Goal: Task Accomplishment & Management: Manage account settings

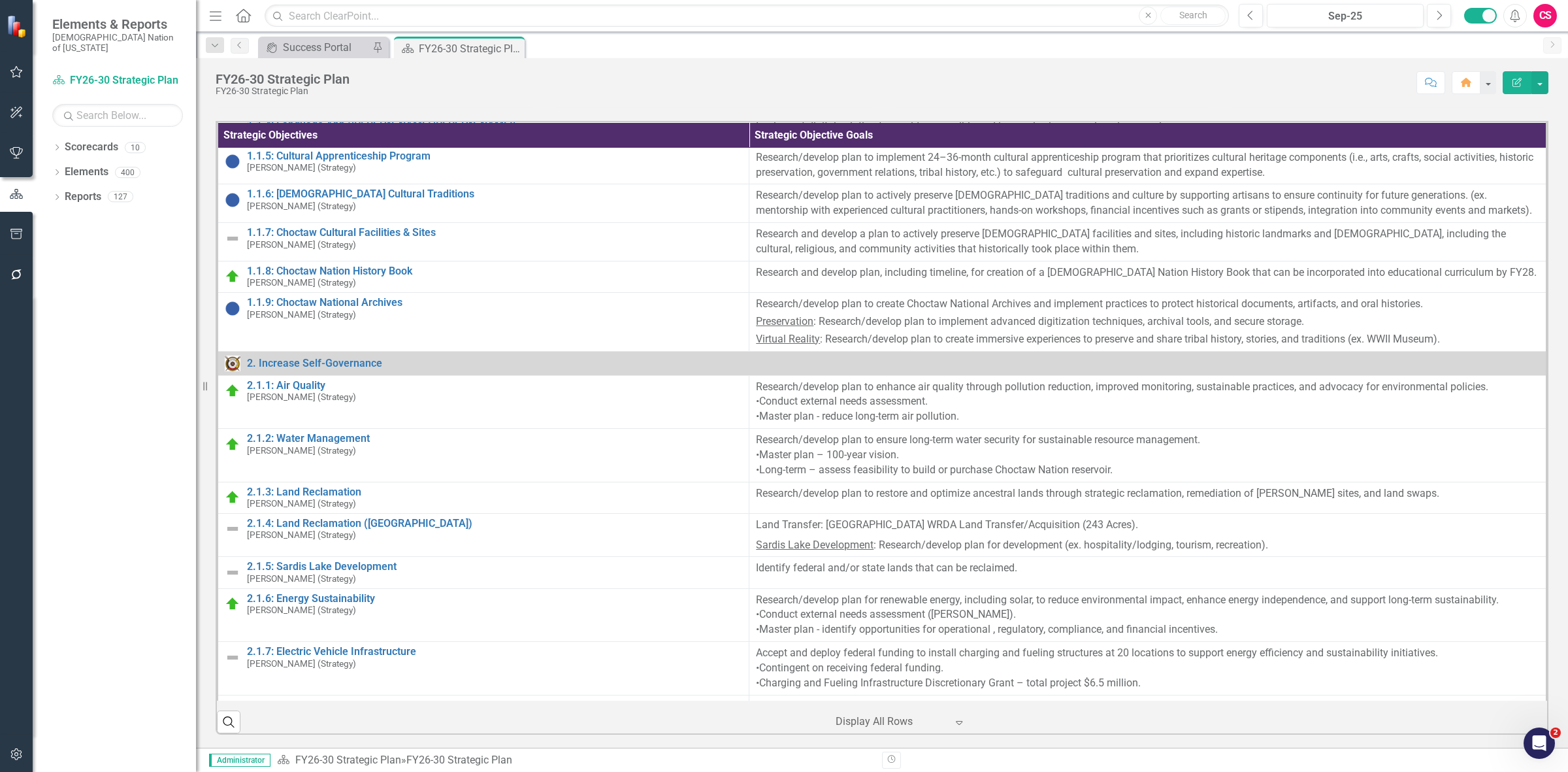
scroll to position [245, 0]
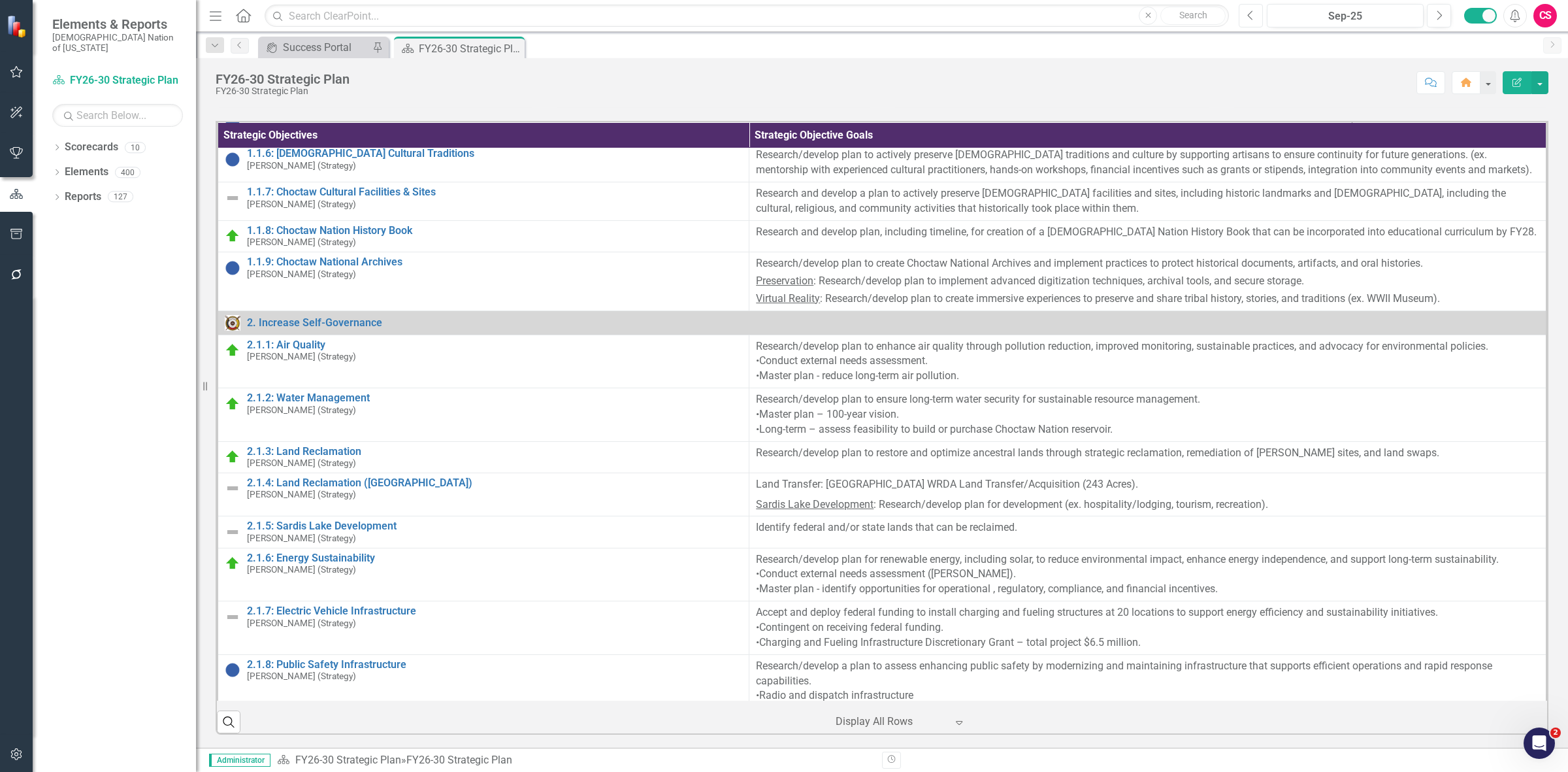
click at [1244, 15] on button "Previous" at bounding box center [1250, 15] width 24 height 24
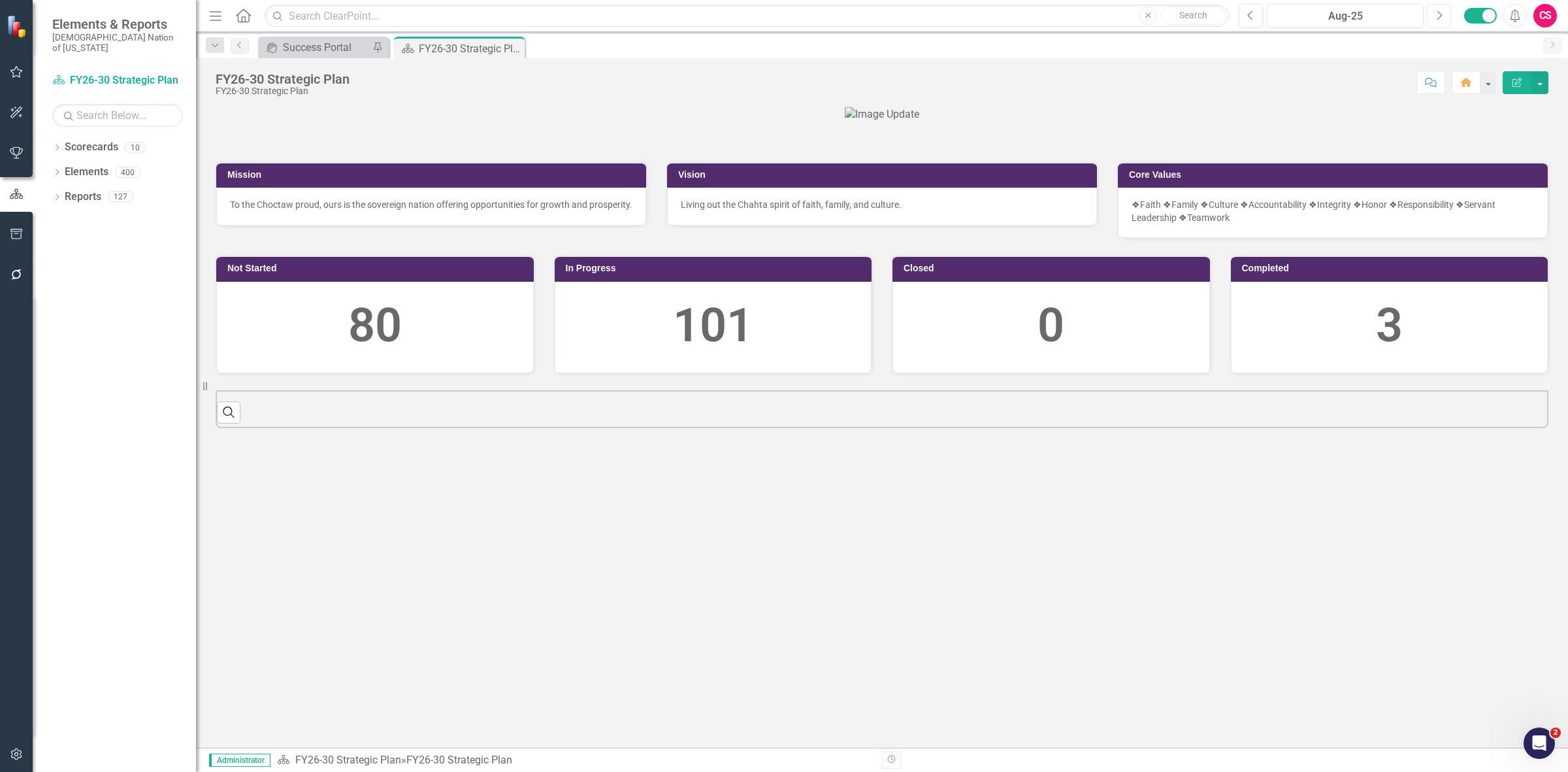
click at [1428, 18] on button "Next" at bounding box center [1438, 15] width 24 height 24
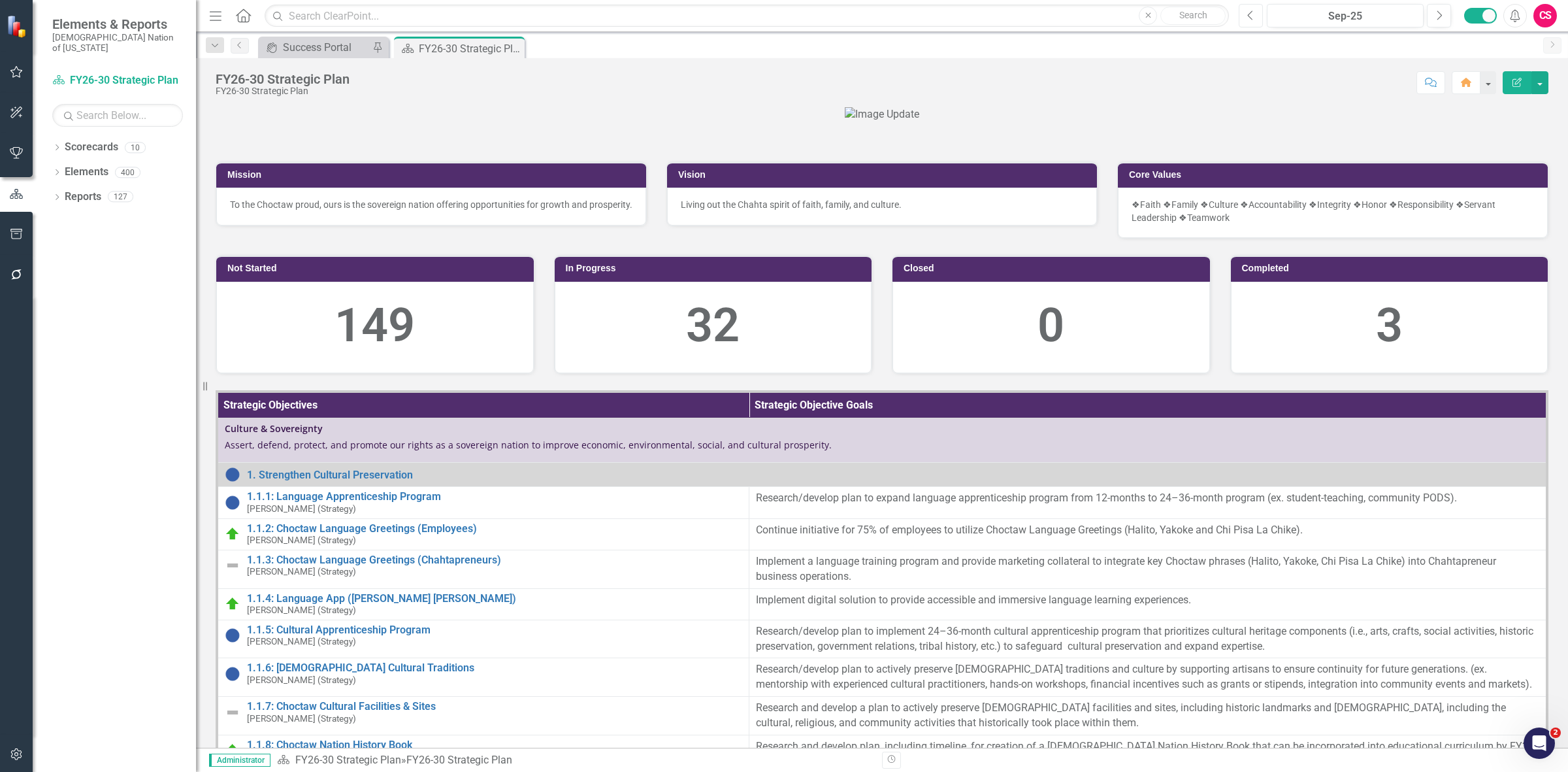
click at [1250, 17] on icon "Previous" at bounding box center [1250, 15] width 7 height 11
click at [1441, 19] on icon "Next" at bounding box center [1438, 15] width 7 height 11
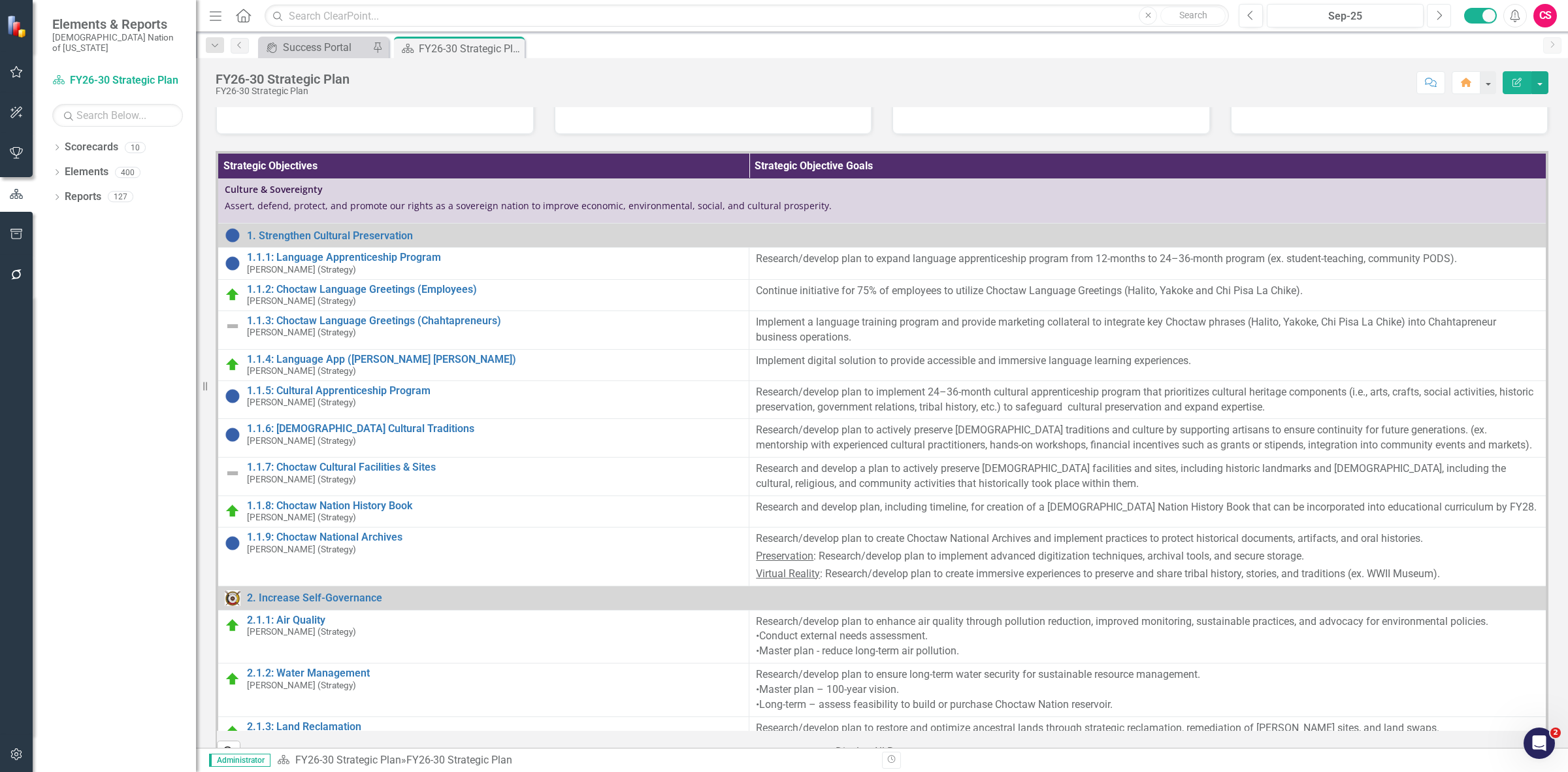
scroll to position [490, 0]
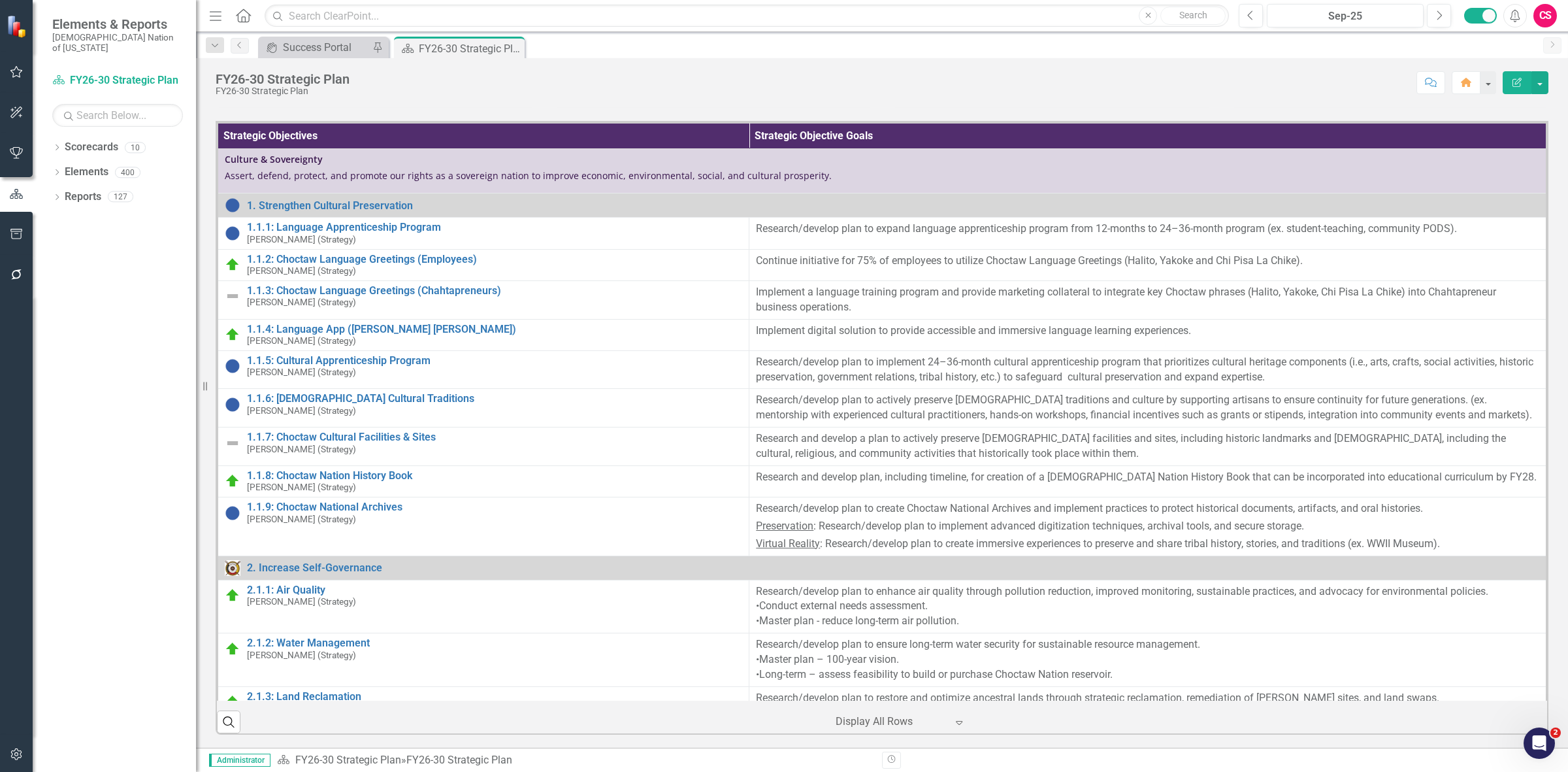
click at [892, 756] on icon "Revision History" at bounding box center [891, 759] width 10 height 8
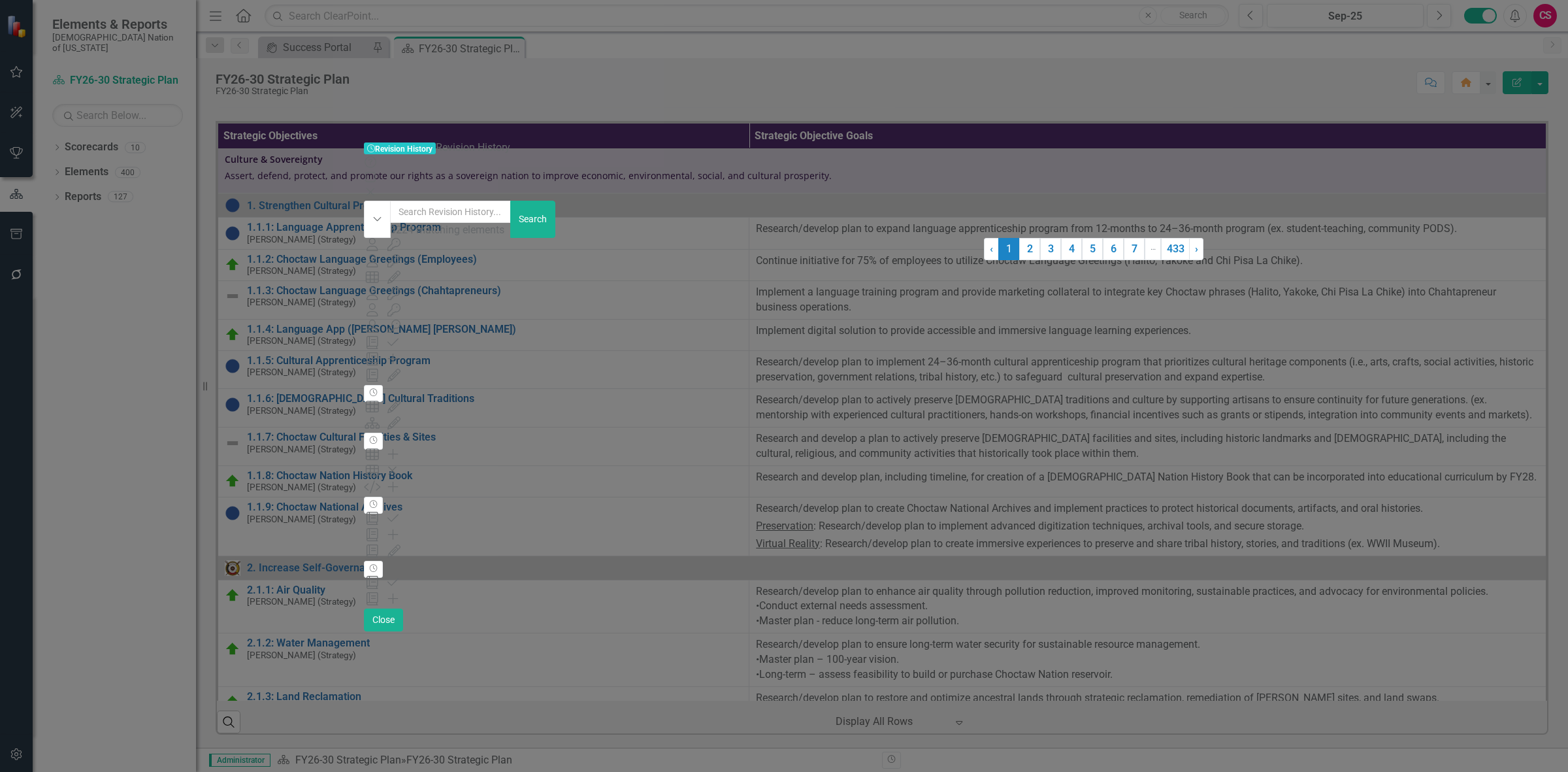
click at [364, 200] on div "Dropdown 8224 matching elements Search User Login SSO Support Login by Daniel G…" at bounding box center [784, 404] width 840 height 408
click at [364, 238] on form at bounding box center [784, 238] width 840 height 0
click at [364, 200] on button "Dropdown" at bounding box center [377, 219] width 27 height 38
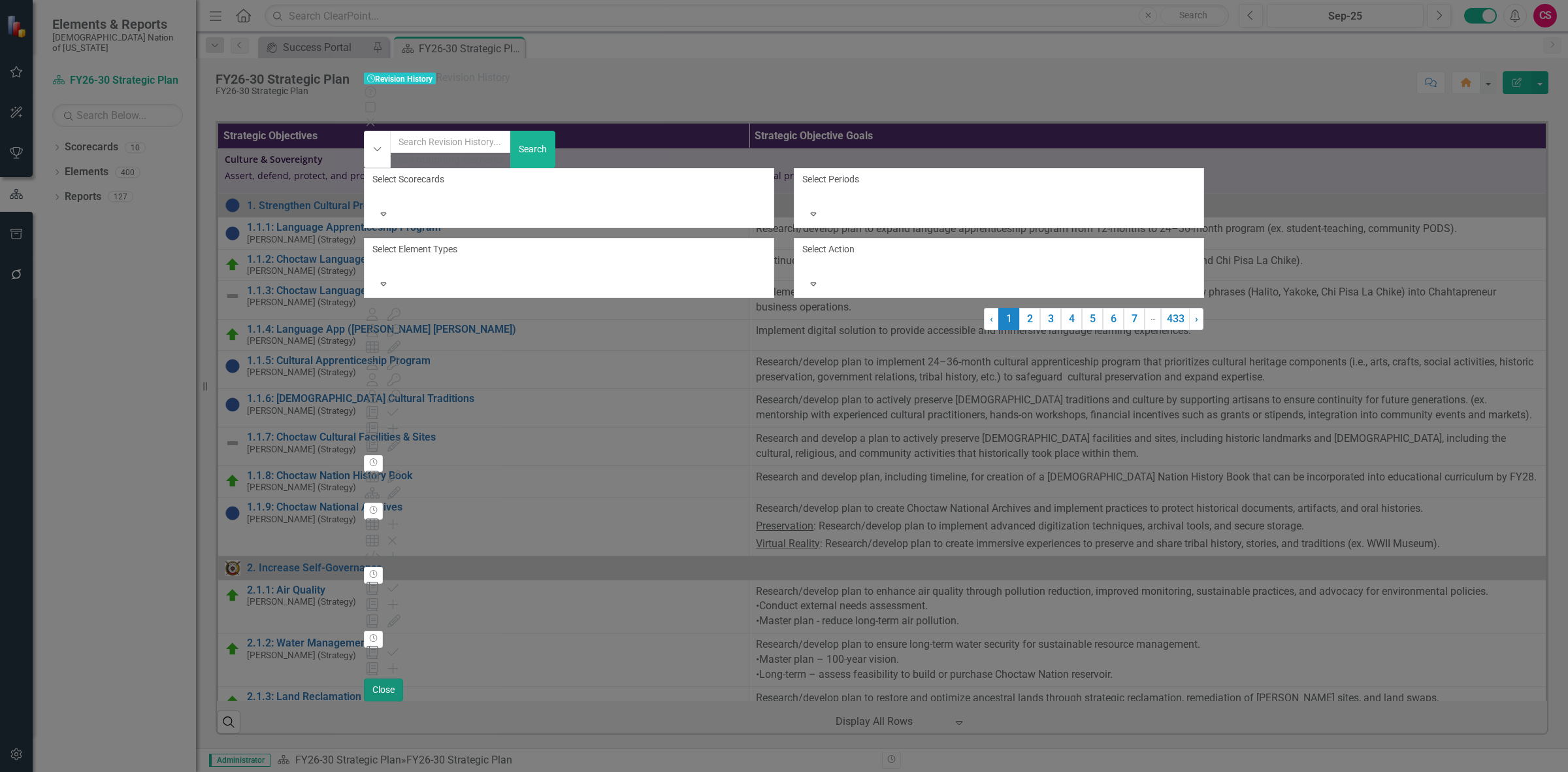
click at [403, 701] on button "Close" at bounding box center [383, 690] width 39 height 23
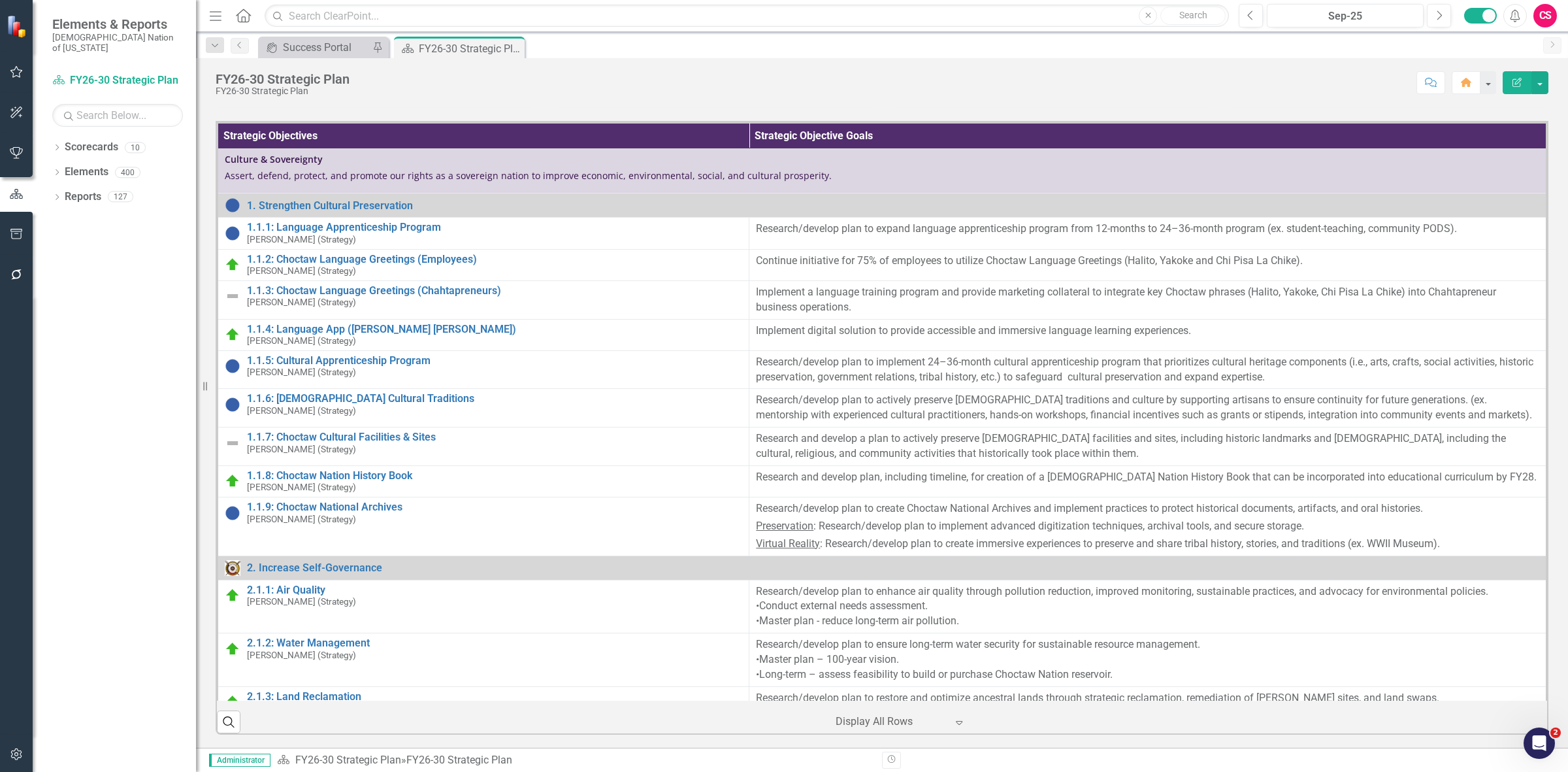
click at [11, 749] on icon "button" at bounding box center [17, 754] width 14 height 11
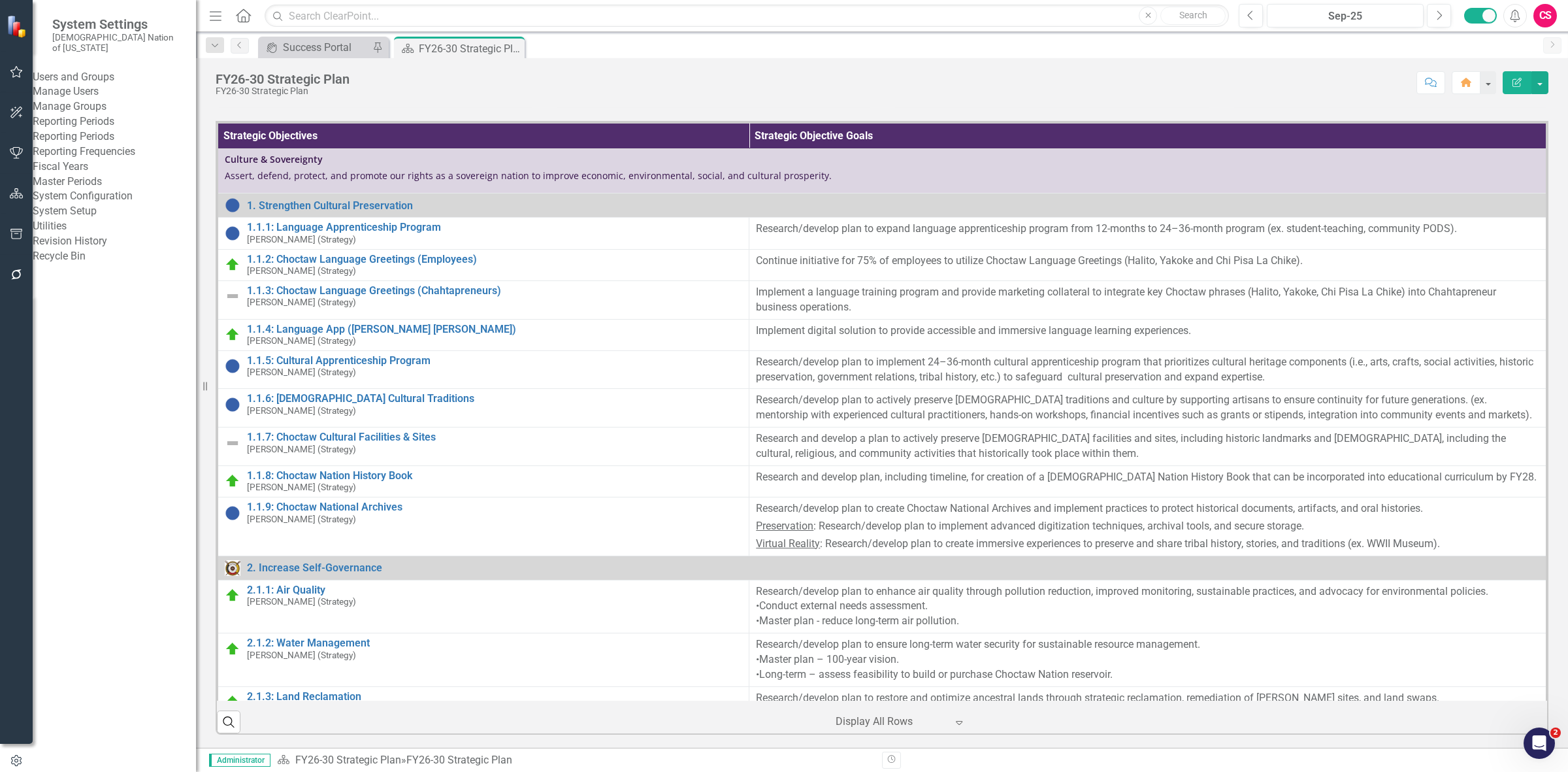
click at [115, 249] on link "Revision History" at bounding box center [114, 241] width 164 height 15
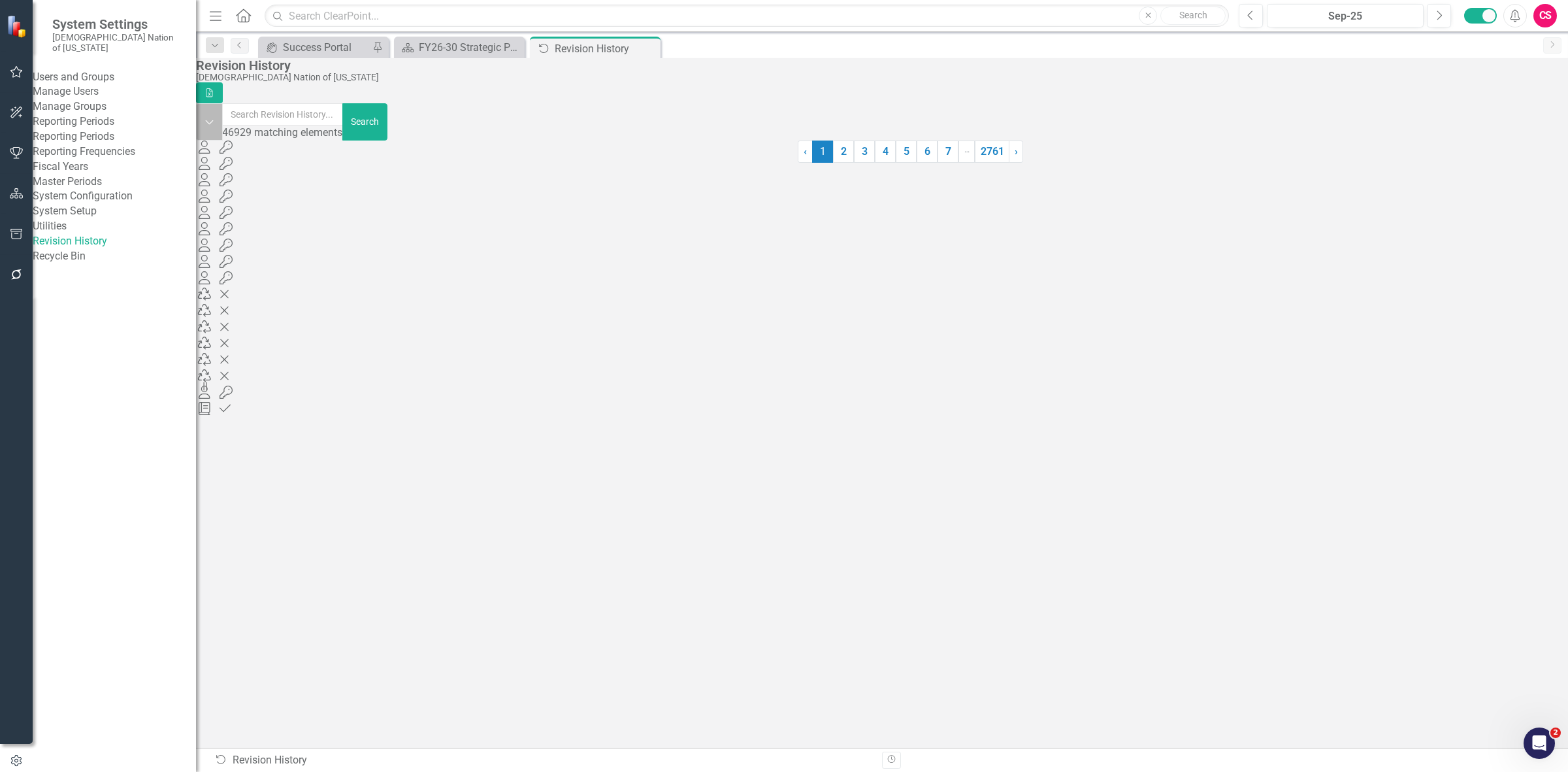
click at [220, 119] on button "Dropdown" at bounding box center [209, 122] width 27 height 38
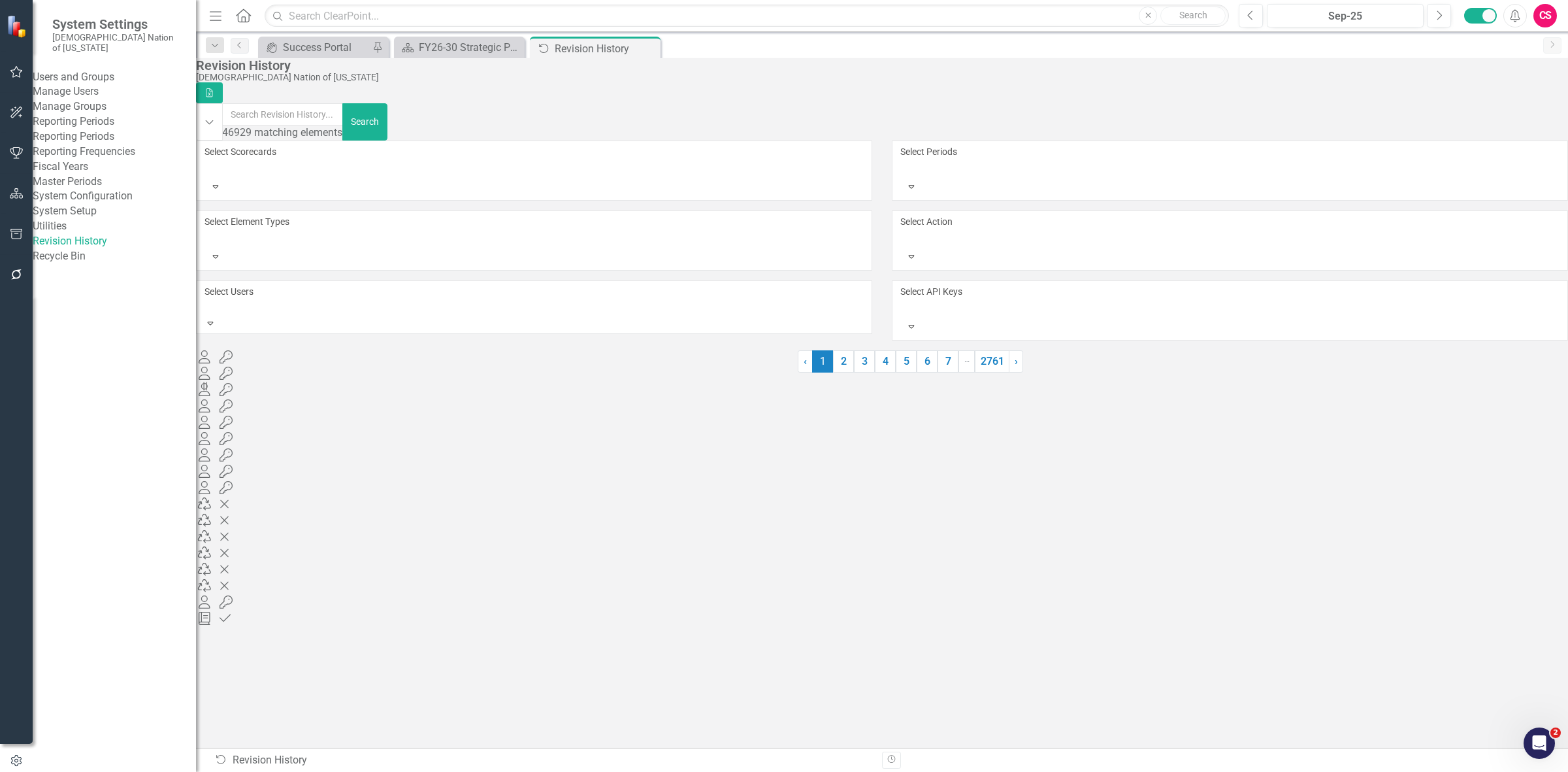
click at [283, 284] on div "Select Users" at bounding box center [534, 300] width 659 height 32
type input "[PERSON_NAME]"
click at [388, 123] on button "Search" at bounding box center [365, 122] width 46 height 38
click at [832, 379] on link "2" at bounding box center [843, 368] width 21 height 22
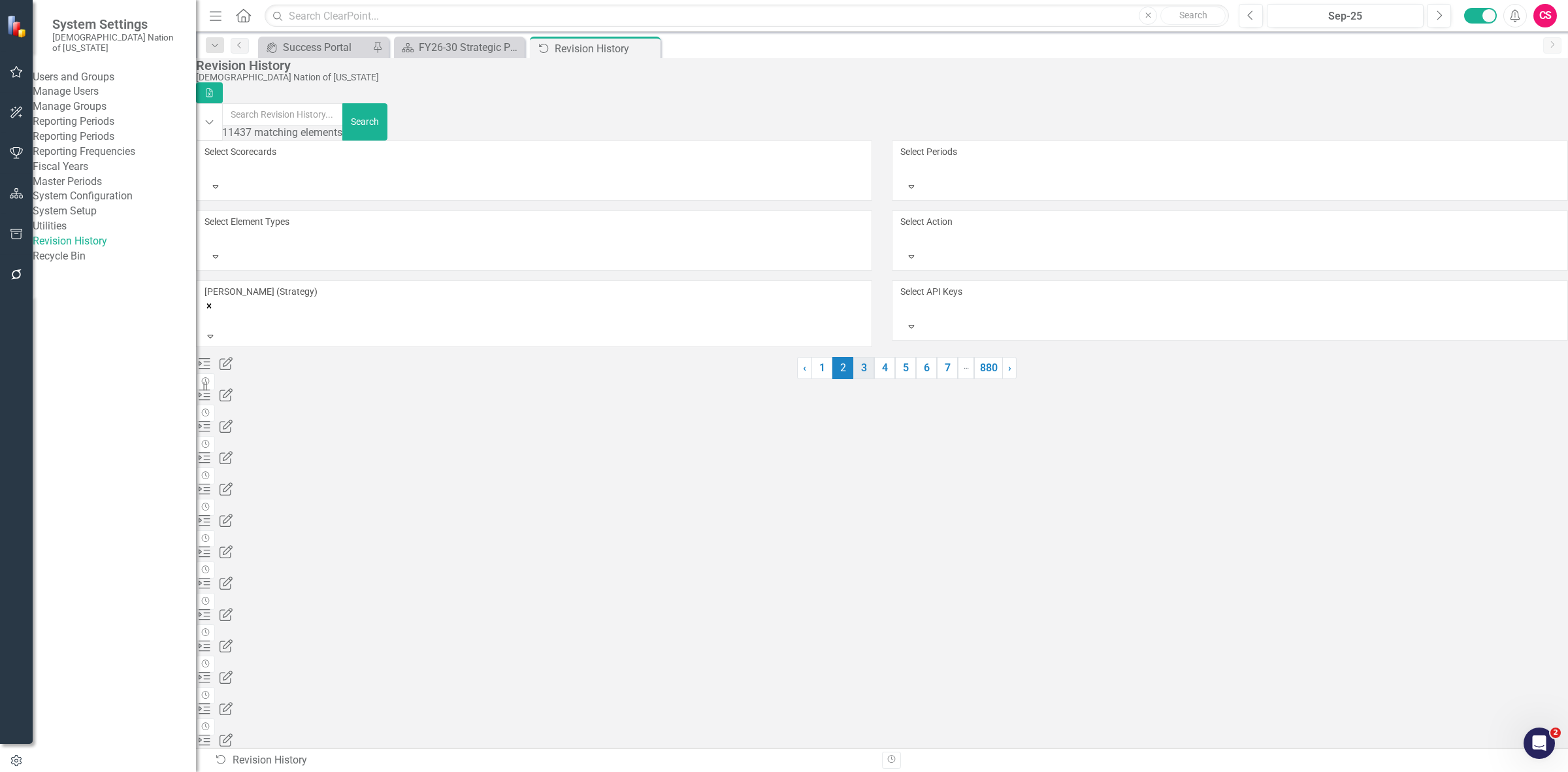
click at [853, 379] on link "3" at bounding box center [864, 368] width 21 height 22
click at [874, 379] on link "4" at bounding box center [885, 368] width 21 height 22
click at [995, 379] on div at bounding box center [907, 379] width 220 height 0
click at [1002, 379] on link "› Next" at bounding box center [1009, 368] width 14 height 22
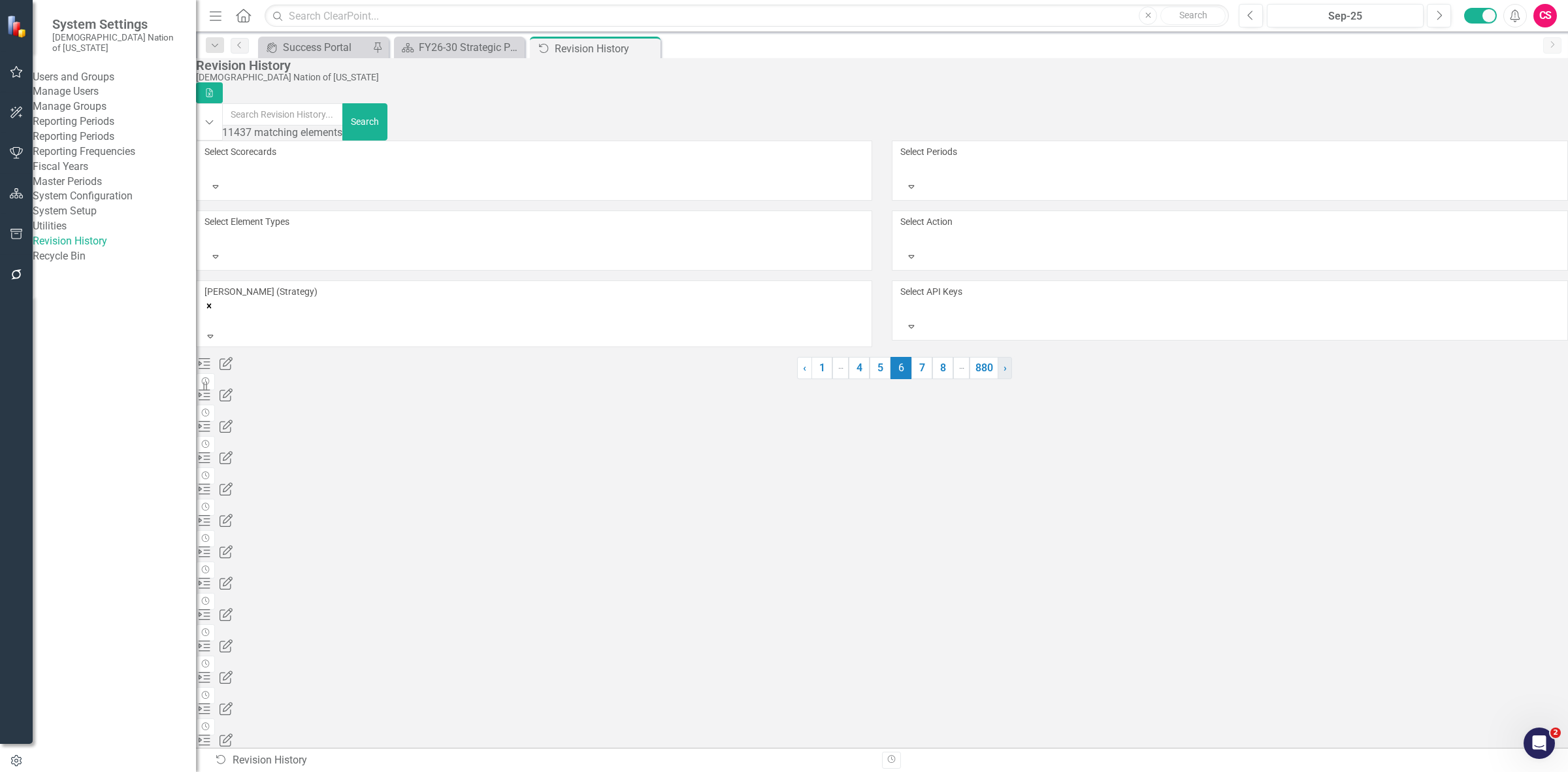
click at [998, 379] on link "› Next" at bounding box center [1004, 368] width 14 height 22
click at [999, 379] on link "› Next" at bounding box center [1006, 368] width 14 height 22
click at [1007, 374] on span "›" at bounding box center [1009, 368] width 4 height 12
click at [1009, 374] on span "›" at bounding box center [1011, 368] width 4 height 12
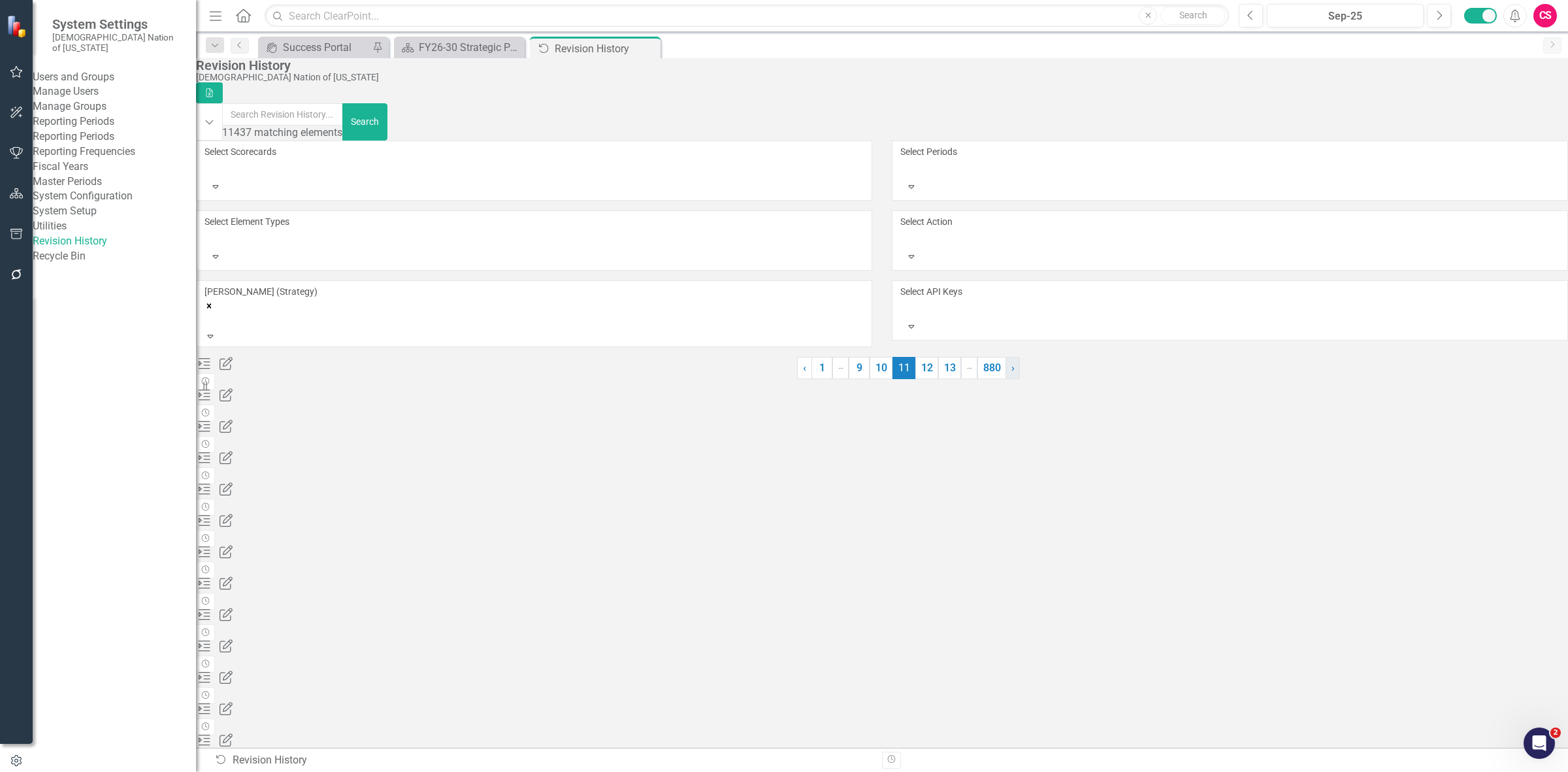
click at [1012, 374] on span "›" at bounding box center [1013, 368] width 4 height 12
click at [1007, 379] on link "› Next" at bounding box center [1014, 368] width 14 height 22
click at [557, 379] on link "› Next" at bounding box center [550, 368] width 14 height 22
click at [1138, 379] on link "› Next" at bounding box center [1144, 368] width 14 height 22
click at [1125, 379] on link "› Next" at bounding box center [1132, 368] width 14 height 22
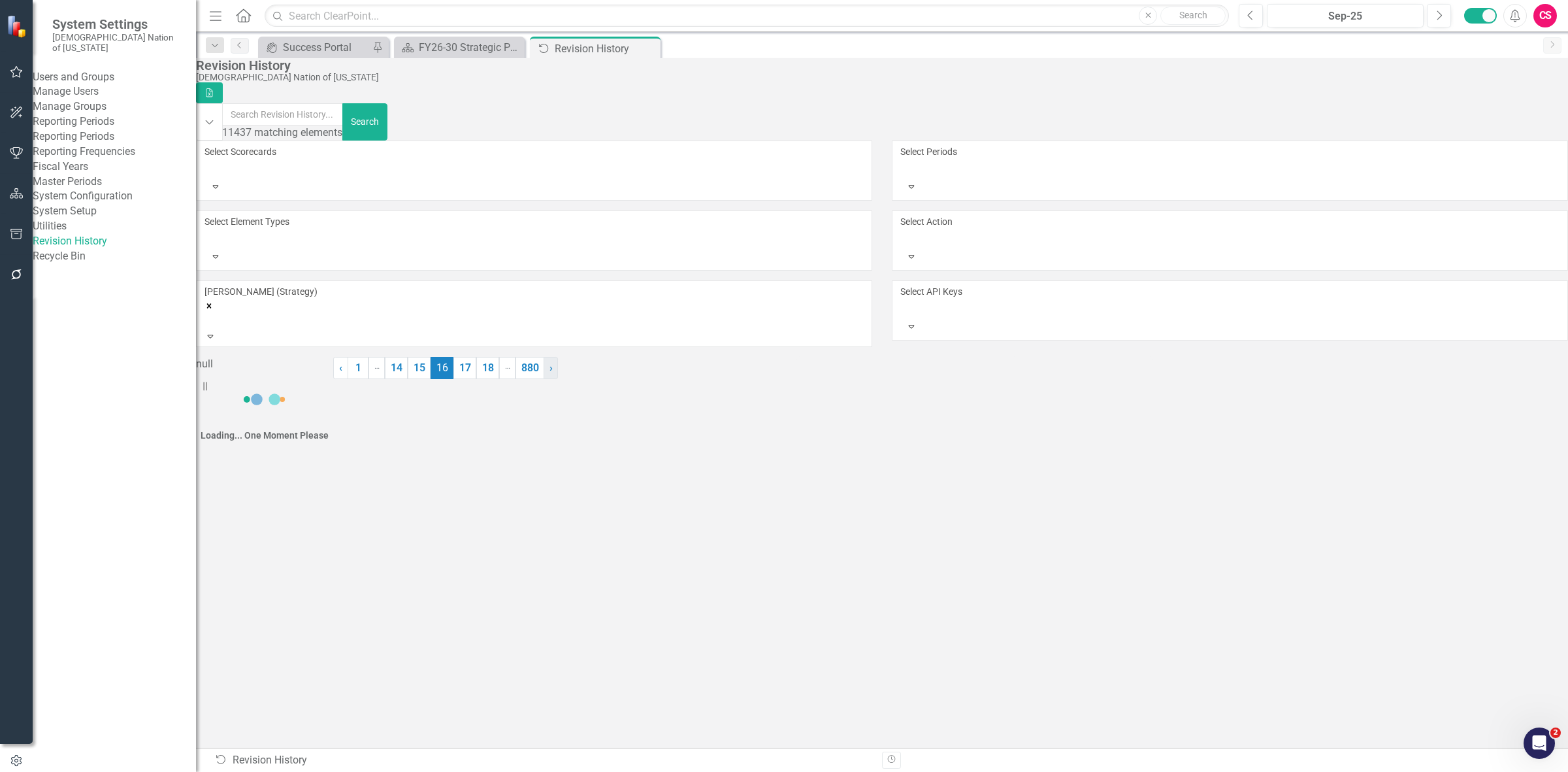
click at [557, 379] on link "› Next" at bounding box center [550, 368] width 14 height 22
click at [1135, 379] on link "› Next" at bounding box center [1142, 368] width 14 height 22
click at [1143, 379] on link "› Next" at bounding box center [1150, 368] width 14 height 22
click at [940, 379] on link "‹ Previous" at bounding box center [947, 368] width 15 height 22
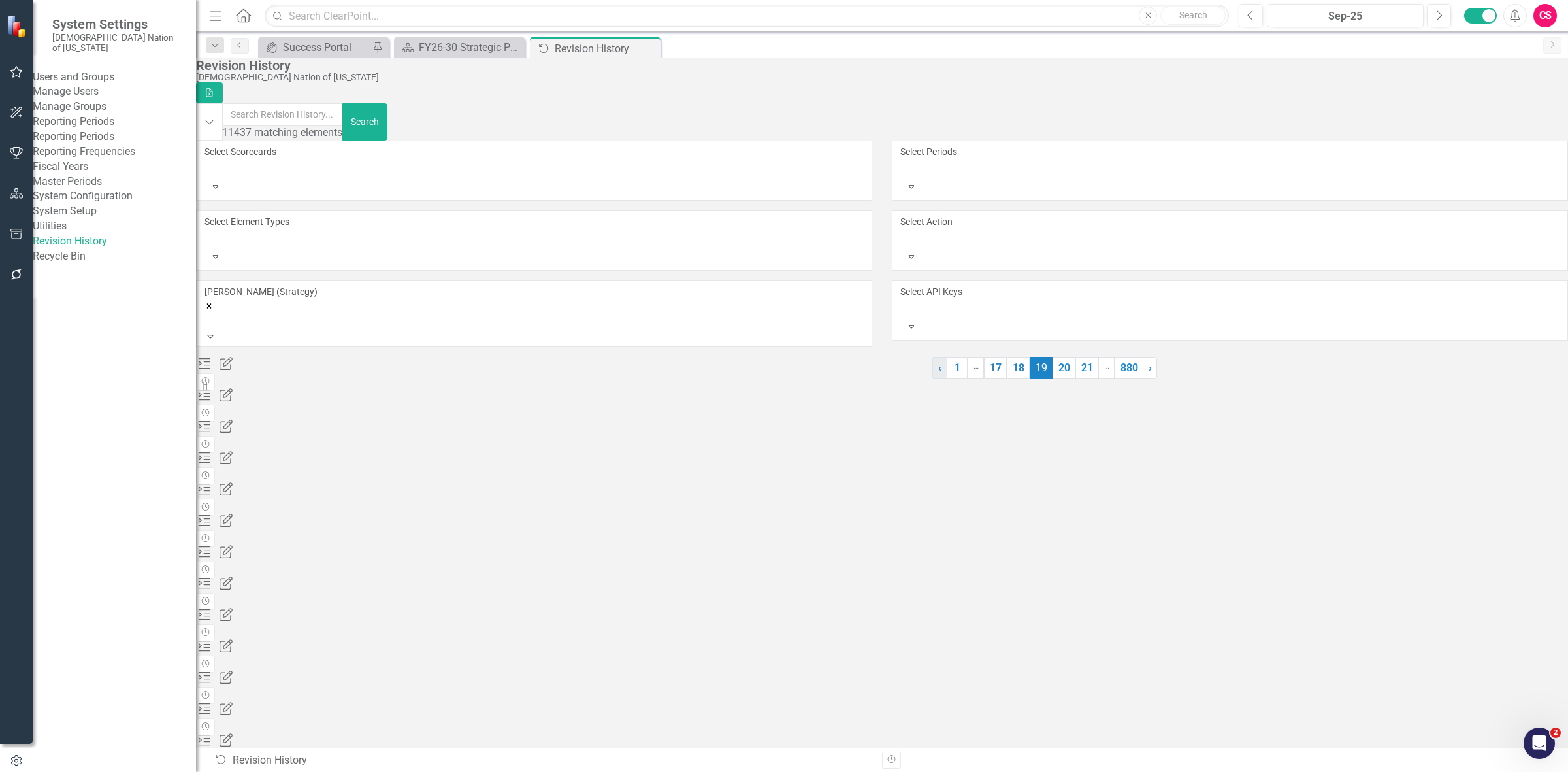
click at [932, 379] on link "‹ Previous" at bounding box center [939, 368] width 15 height 22
click at [924, 379] on link "‹ Previous" at bounding box center [931, 368] width 15 height 22
click at [1136, 379] on link "› Next" at bounding box center [1143, 368] width 14 height 22
click at [1135, 379] on link "› Next" at bounding box center [1142, 368] width 14 height 22
click at [1143, 379] on link "› Next" at bounding box center [1150, 368] width 14 height 22
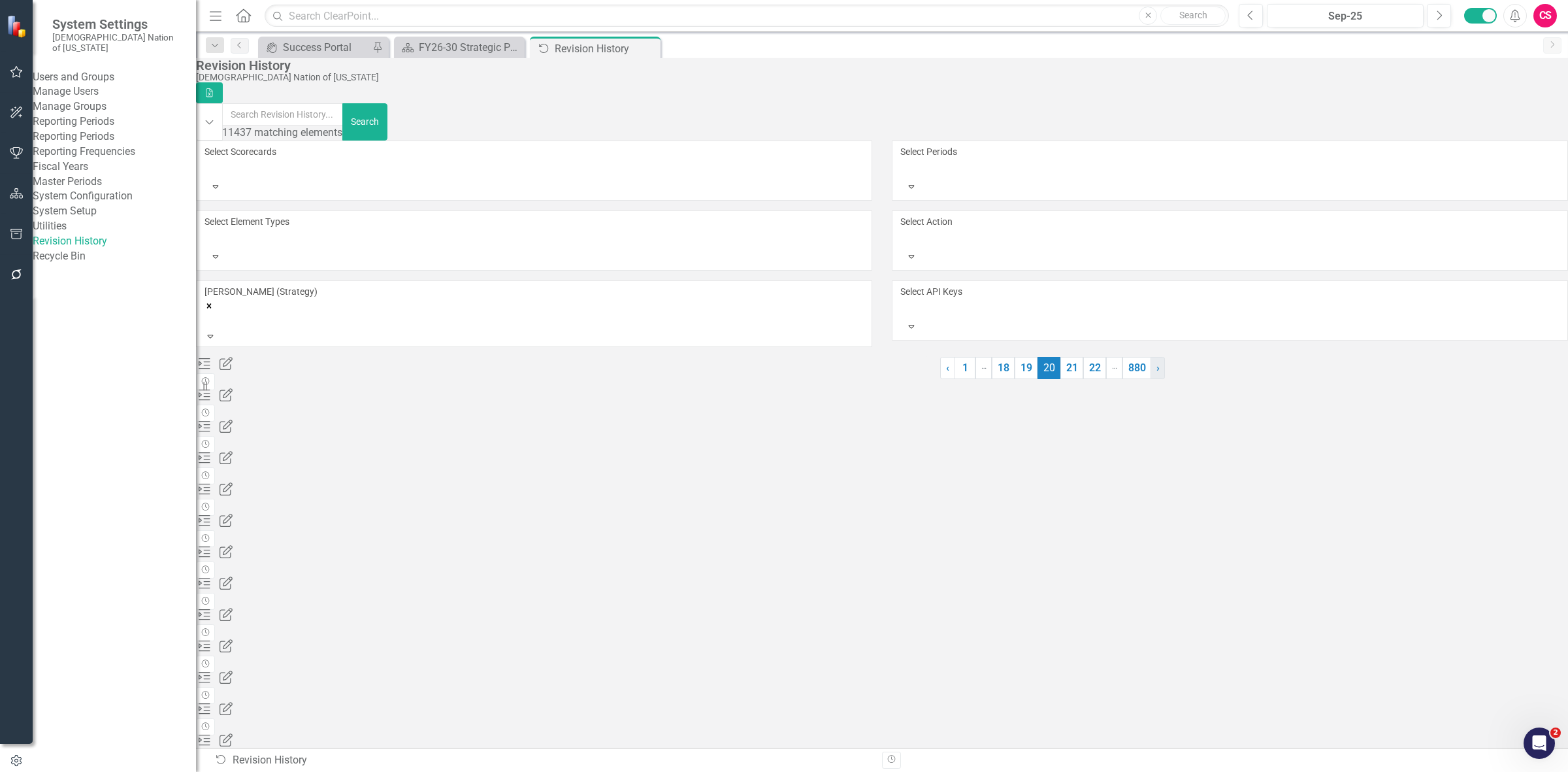
click at [1151, 379] on link "› Next" at bounding box center [1158, 368] width 14 height 22
click at [557, 379] on link "› Next" at bounding box center [550, 368] width 14 height 22
click at [1007, 379] on link "› Next" at bounding box center [1014, 368] width 14 height 22
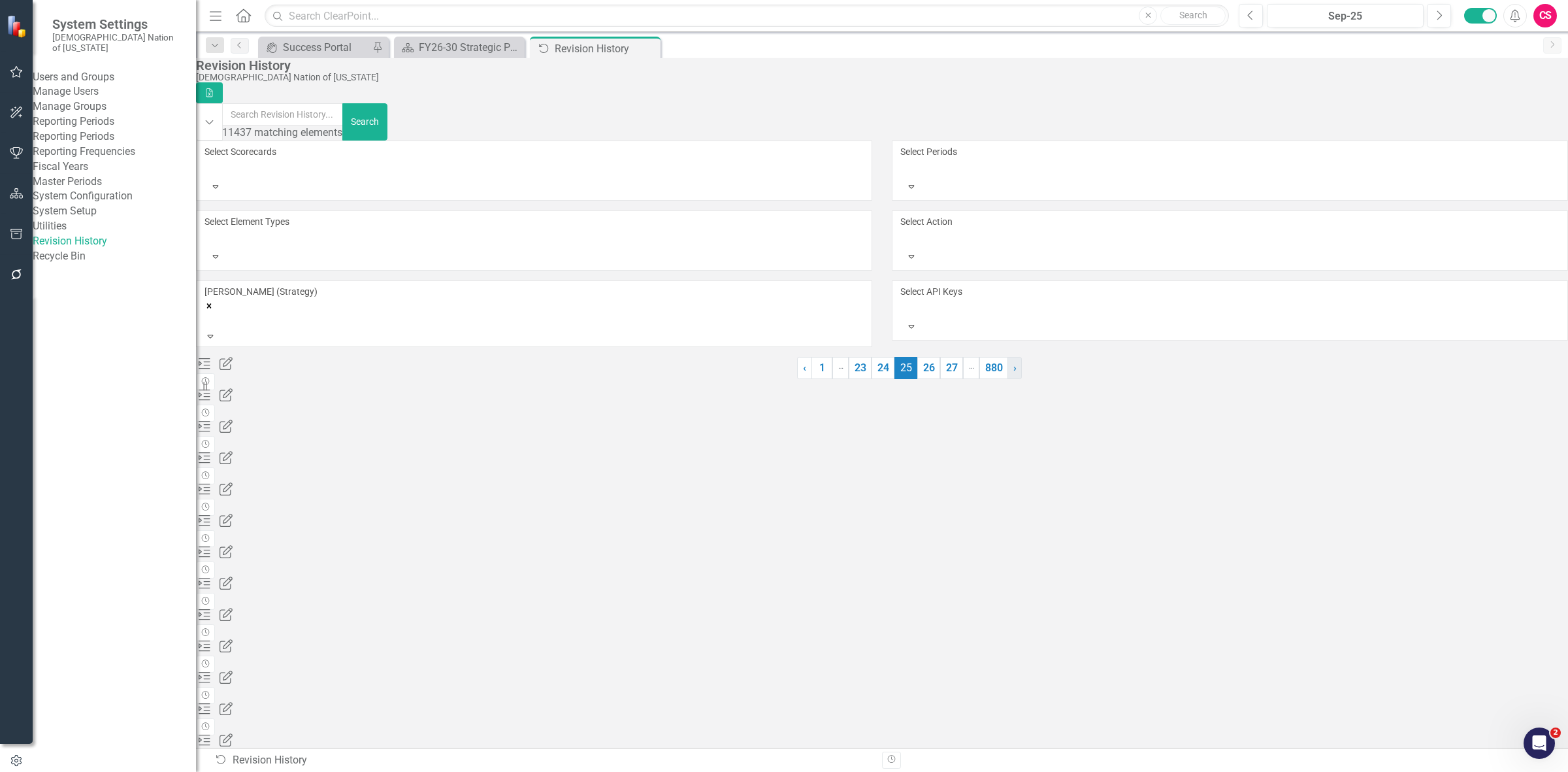
click at [1007, 379] on link "› Next" at bounding box center [1014, 368] width 14 height 22
click at [557, 379] on link "› Next" at bounding box center [550, 368] width 14 height 22
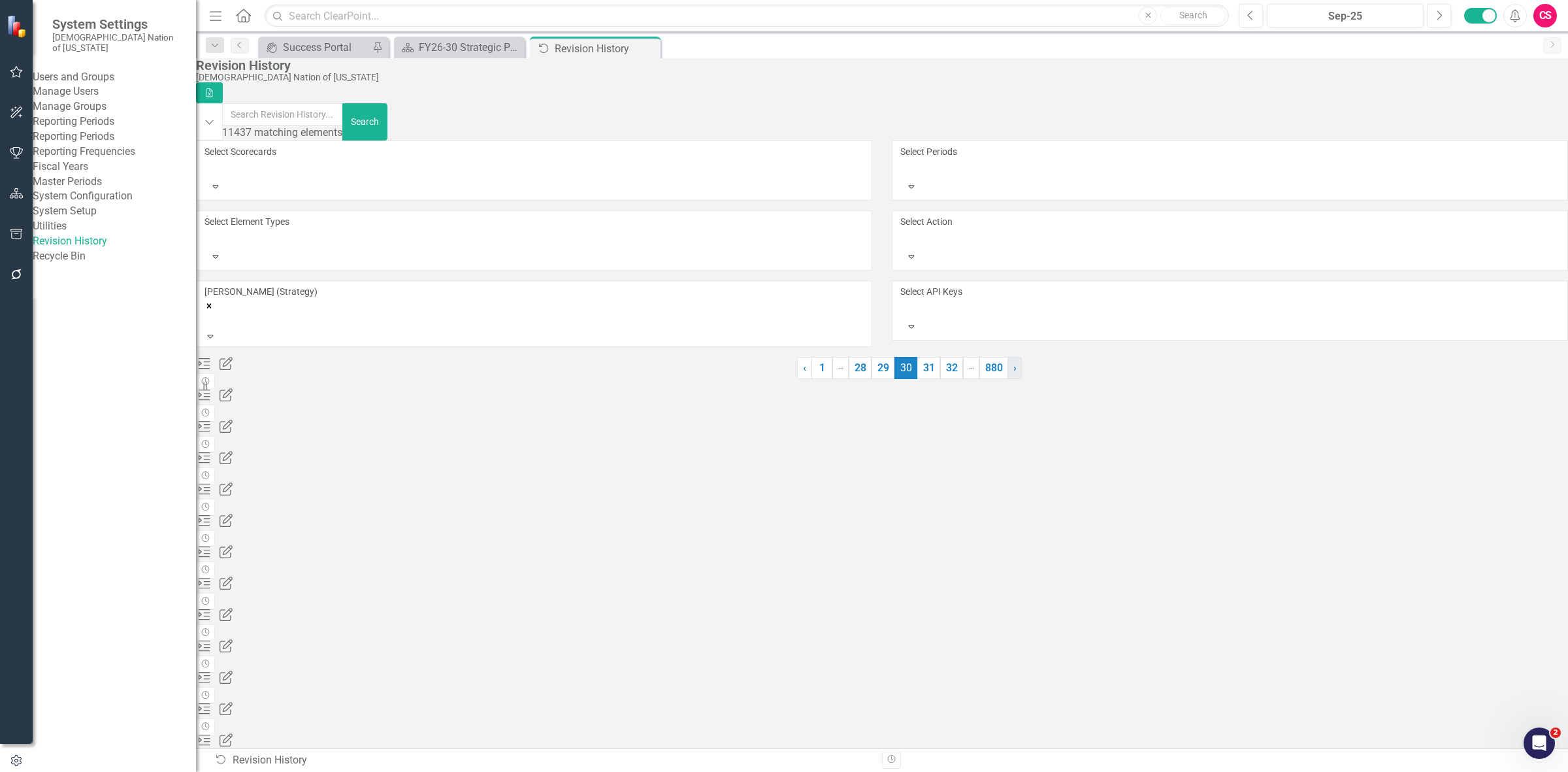
click at [1007, 379] on link "› Next" at bounding box center [1014, 368] width 14 height 22
click at [557, 379] on link "› Next" at bounding box center [550, 368] width 14 height 22
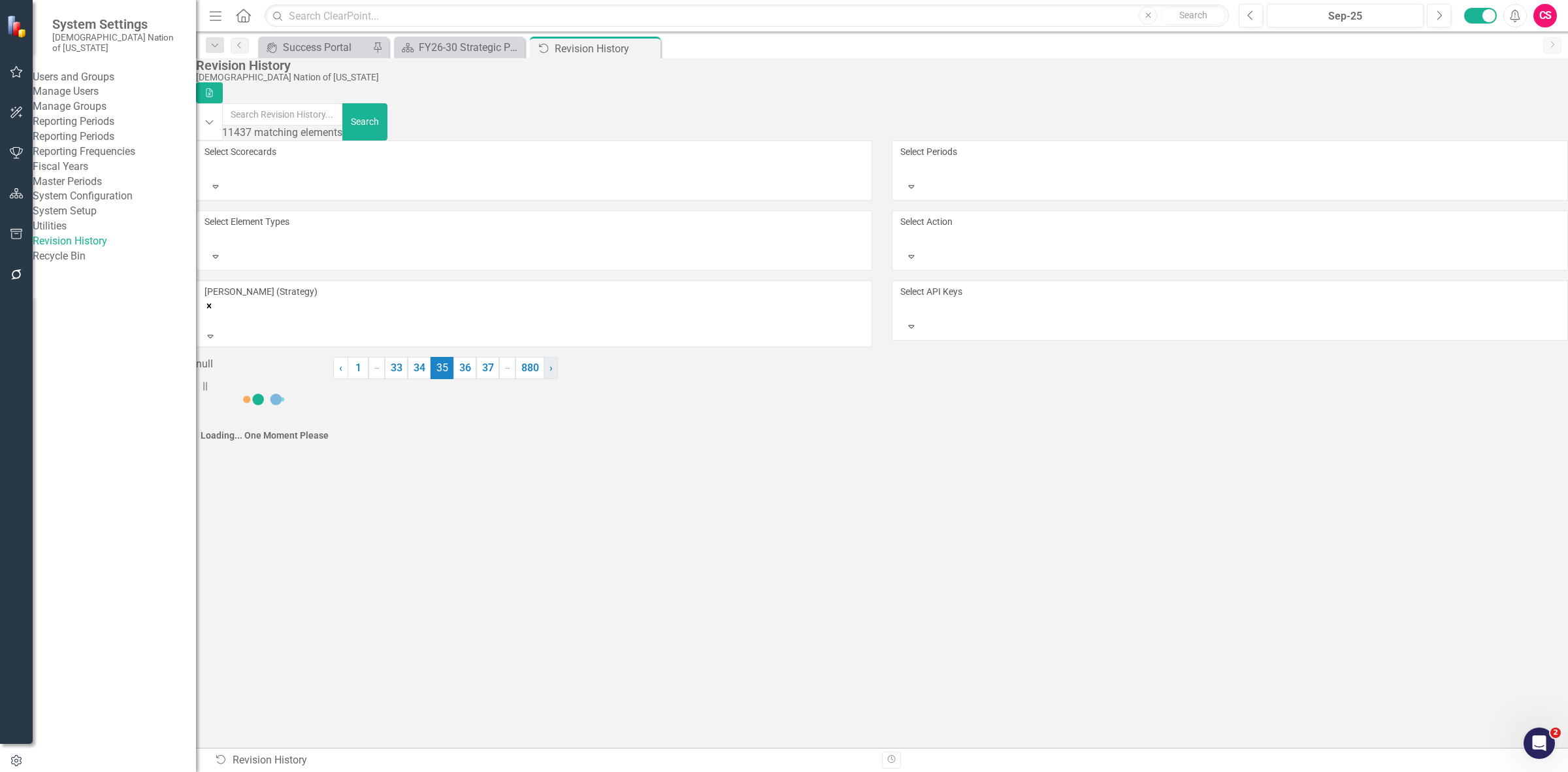
click at [557, 379] on link "› Next" at bounding box center [550, 368] width 14 height 22
click at [1007, 379] on link "› Next" at bounding box center [1014, 368] width 14 height 22
click at [557, 379] on link "› Next" at bounding box center [550, 368] width 14 height 22
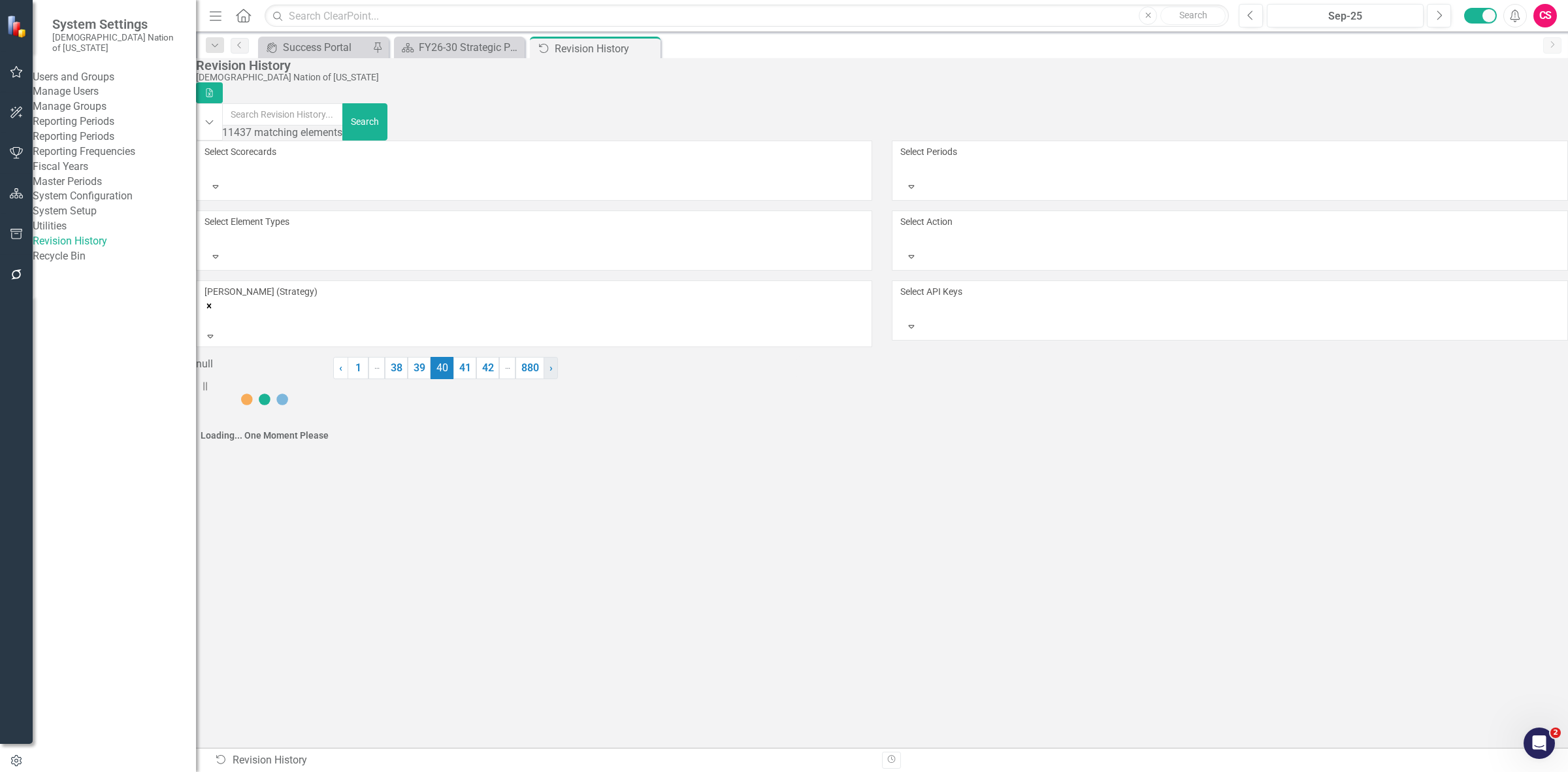
click at [557, 379] on link "› Next" at bounding box center [550, 368] width 14 height 22
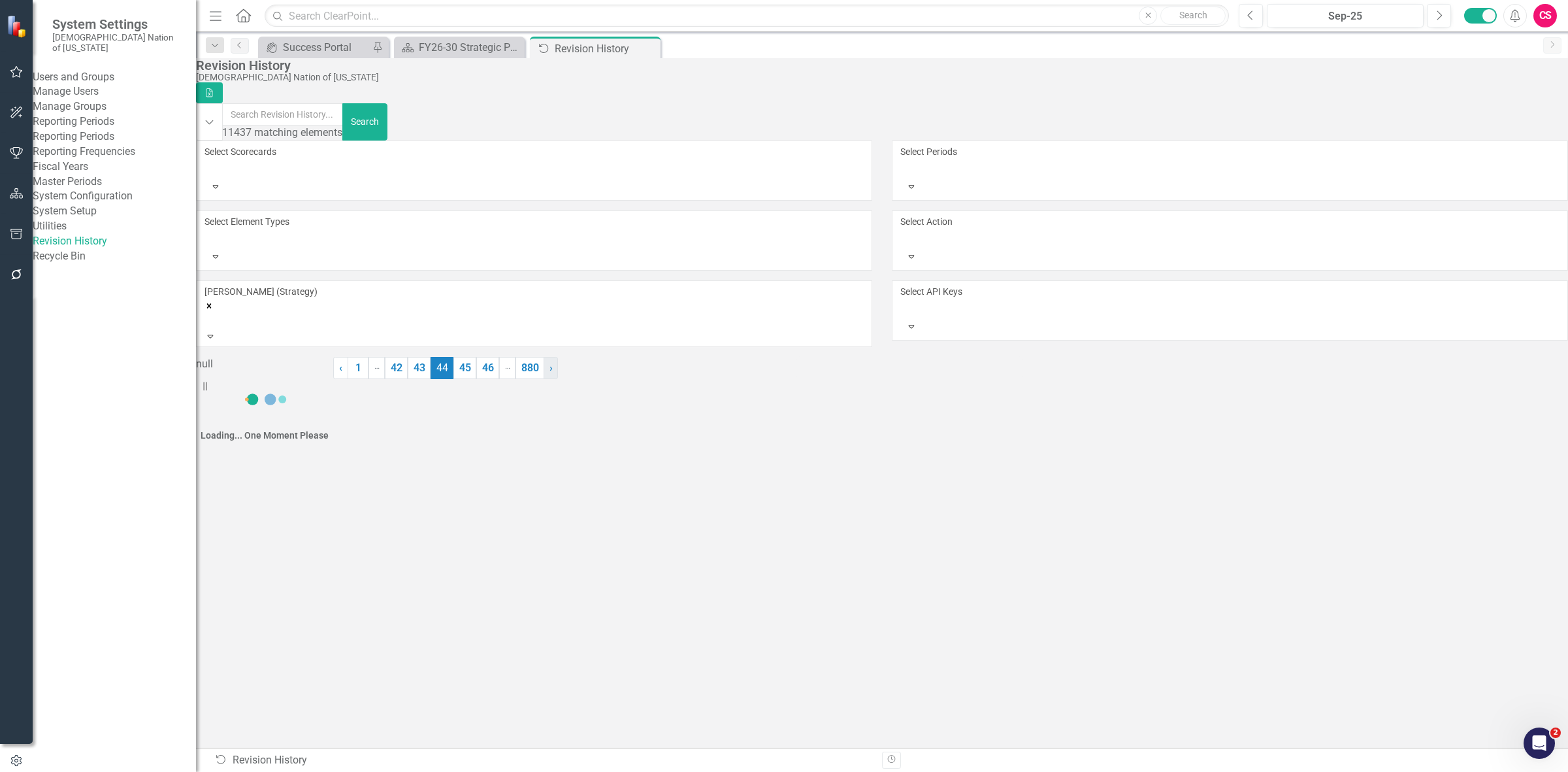
click at [557, 379] on link "› Next" at bounding box center [550, 368] width 14 height 22
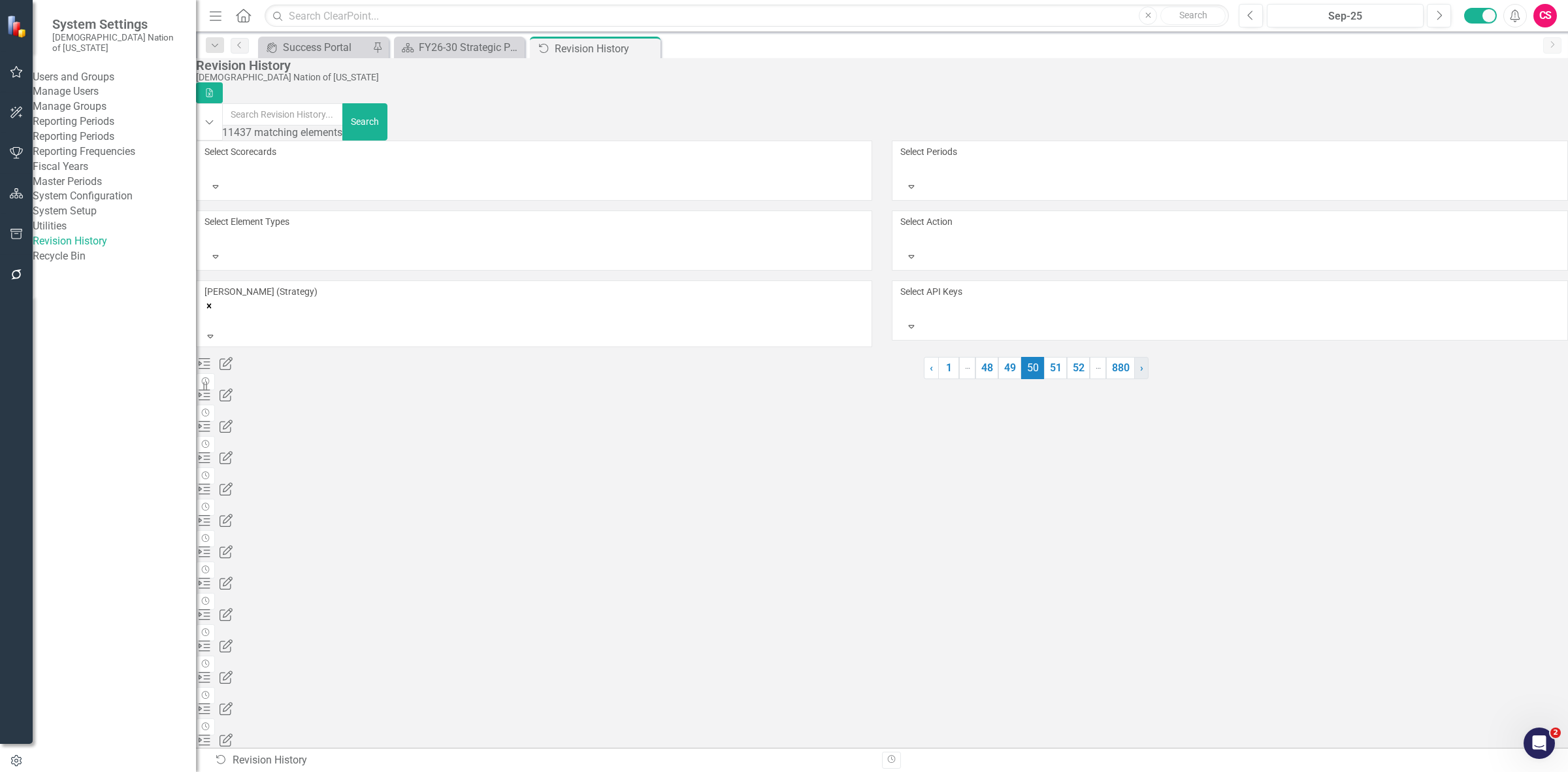
click at [1134, 379] on link "› Next" at bounding box center [1141, 368] width 14 height 22
click at [557, 379] on link "› Next" at bounding box center [550, 368] width 14 height 22
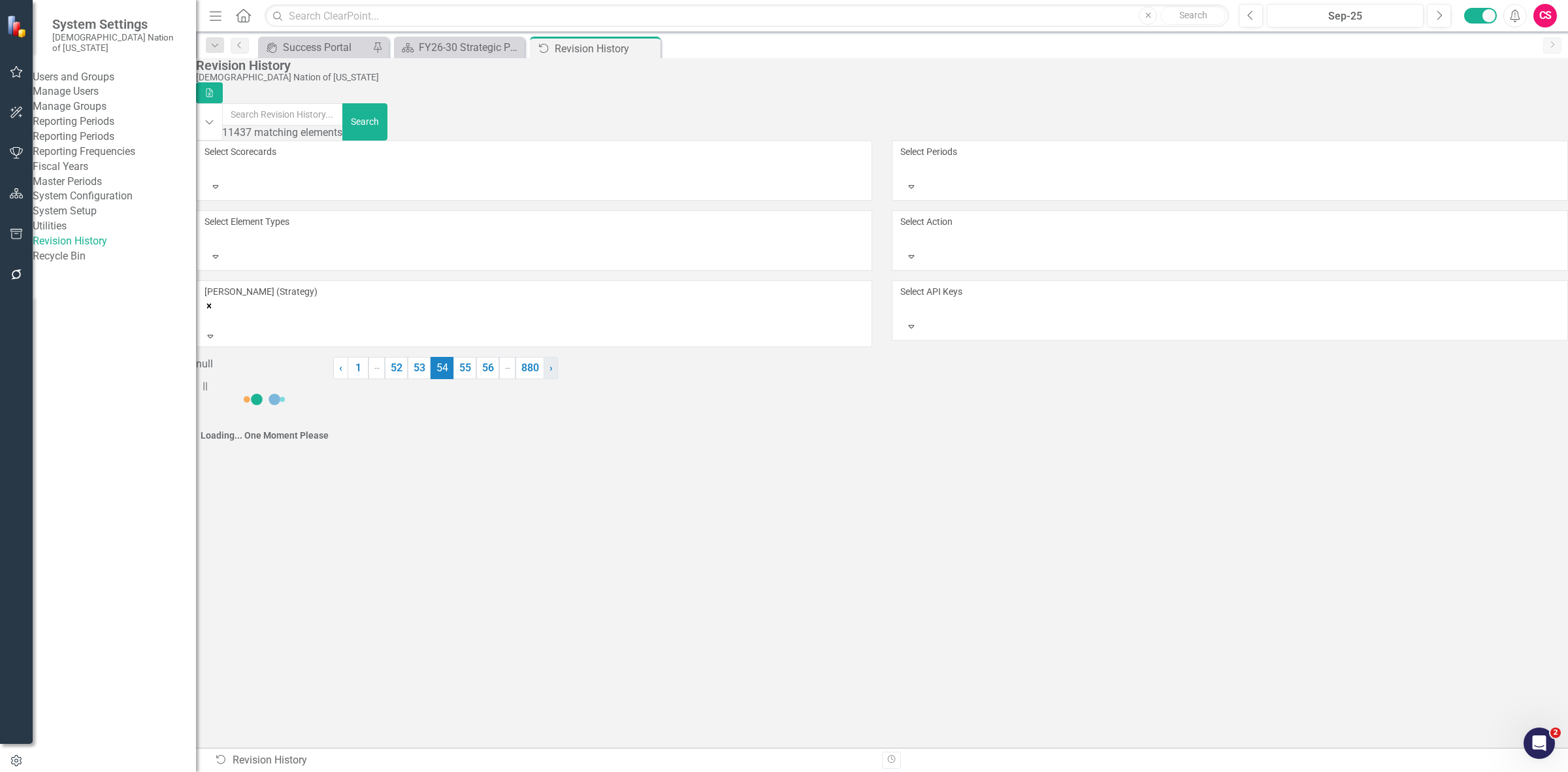
click at [557, 379] on link "› Next" at bounding box center [550, 368] width 14 height 22
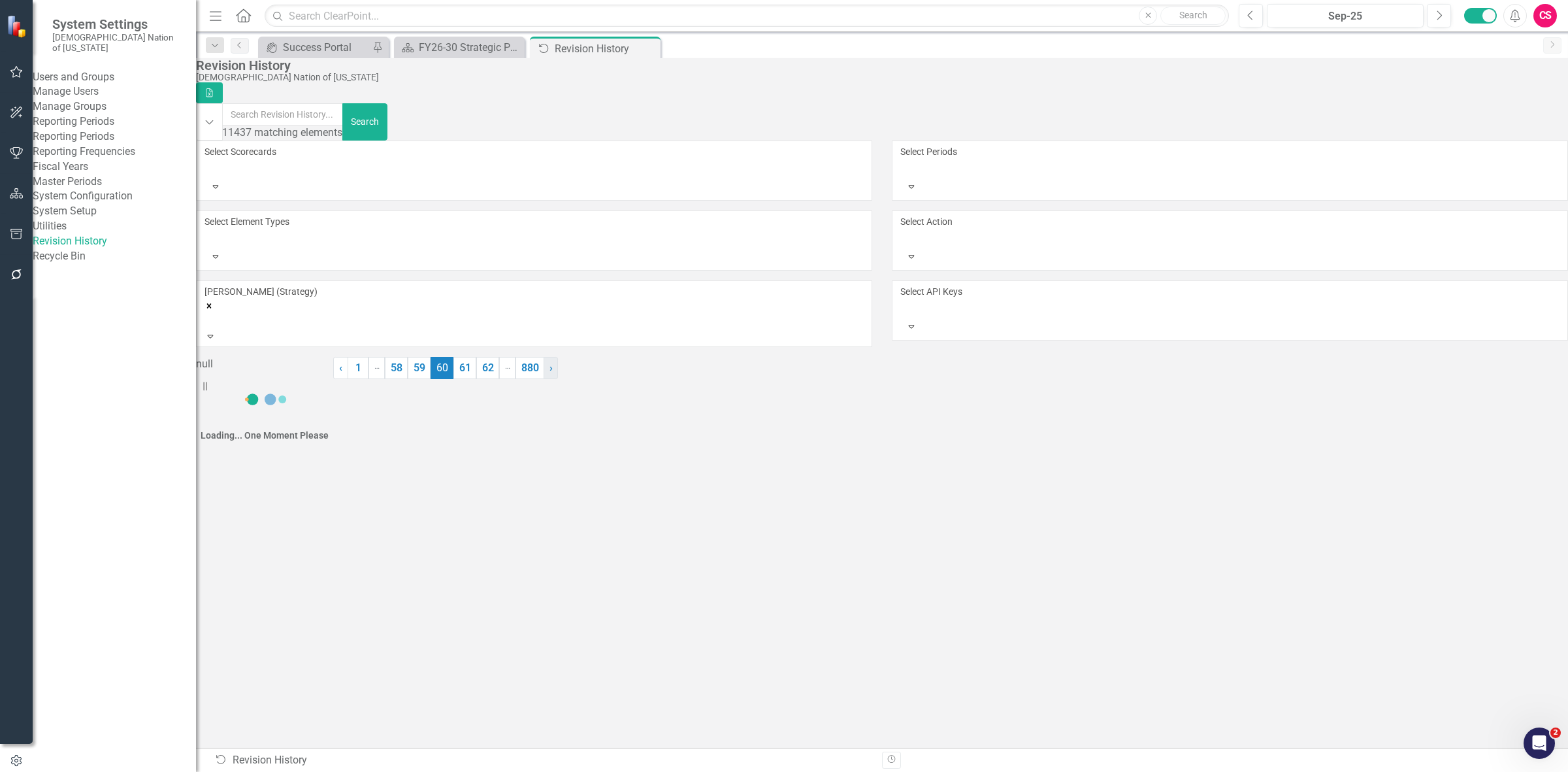
click at [557, 379] on link "› Next" at bounding box center [550, 368] width 14 height 22
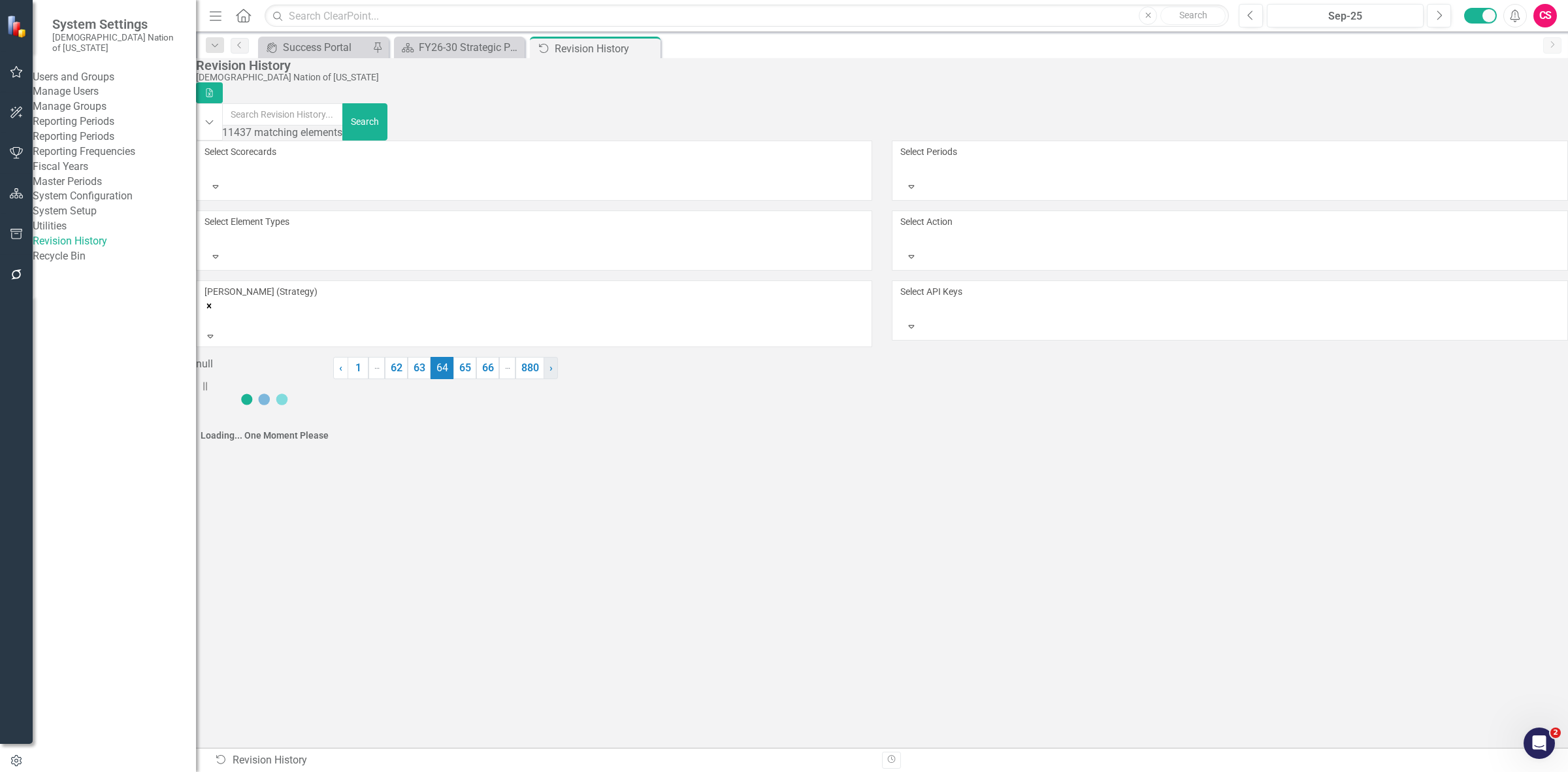
click at [557, 379] on link "› Next" at bounding box center [550, 368] width 14 height 22
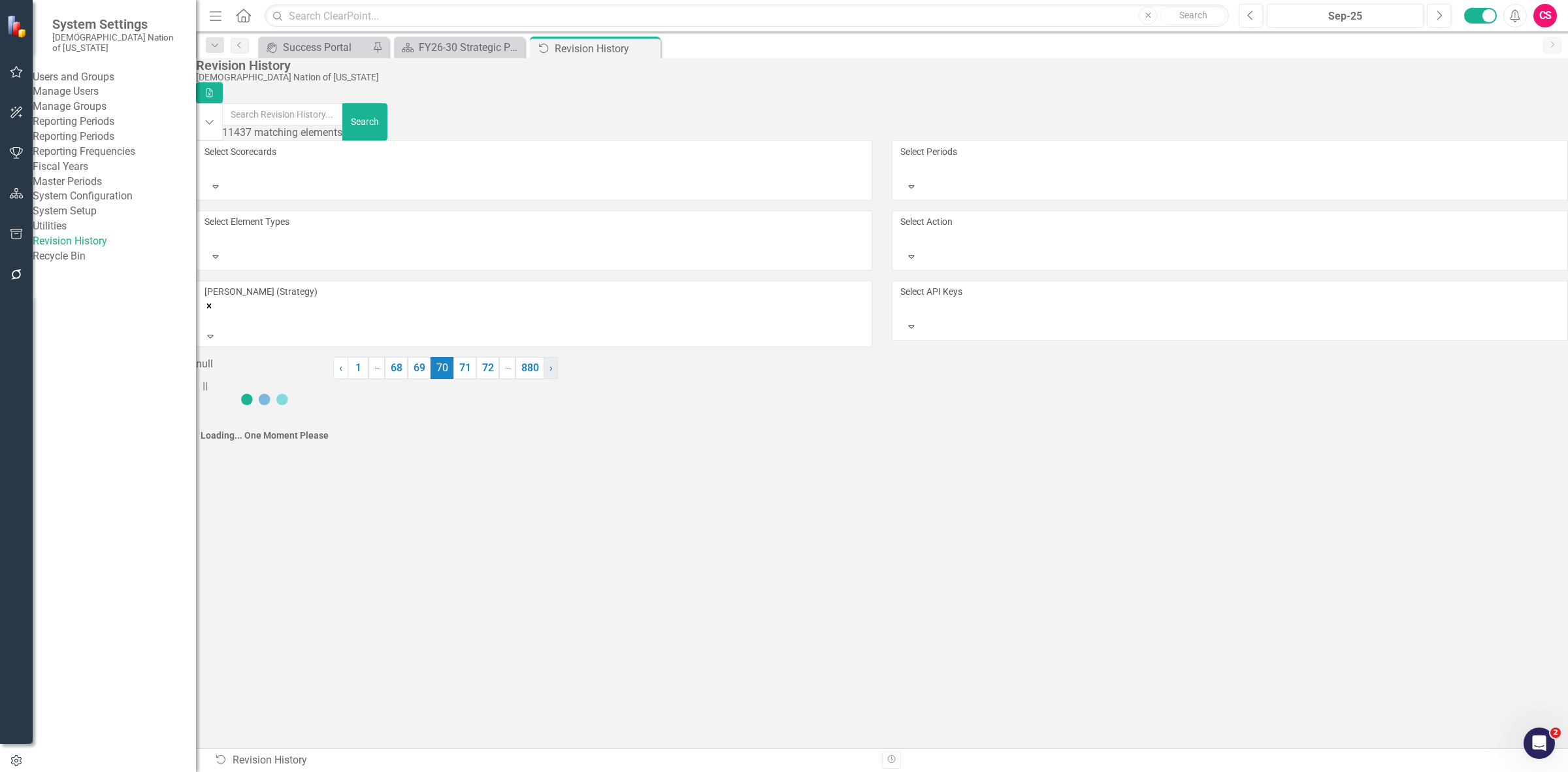
click at [557, 379] on link "› Next" at bounding box center [550, 368] width 14 height 22
click at [922, 374] on span "‹" at bounding box center [924, 368] width 4 height 12
click at [920, 374] on span "‹" at bounding box center [922, 368] width 4 height 12
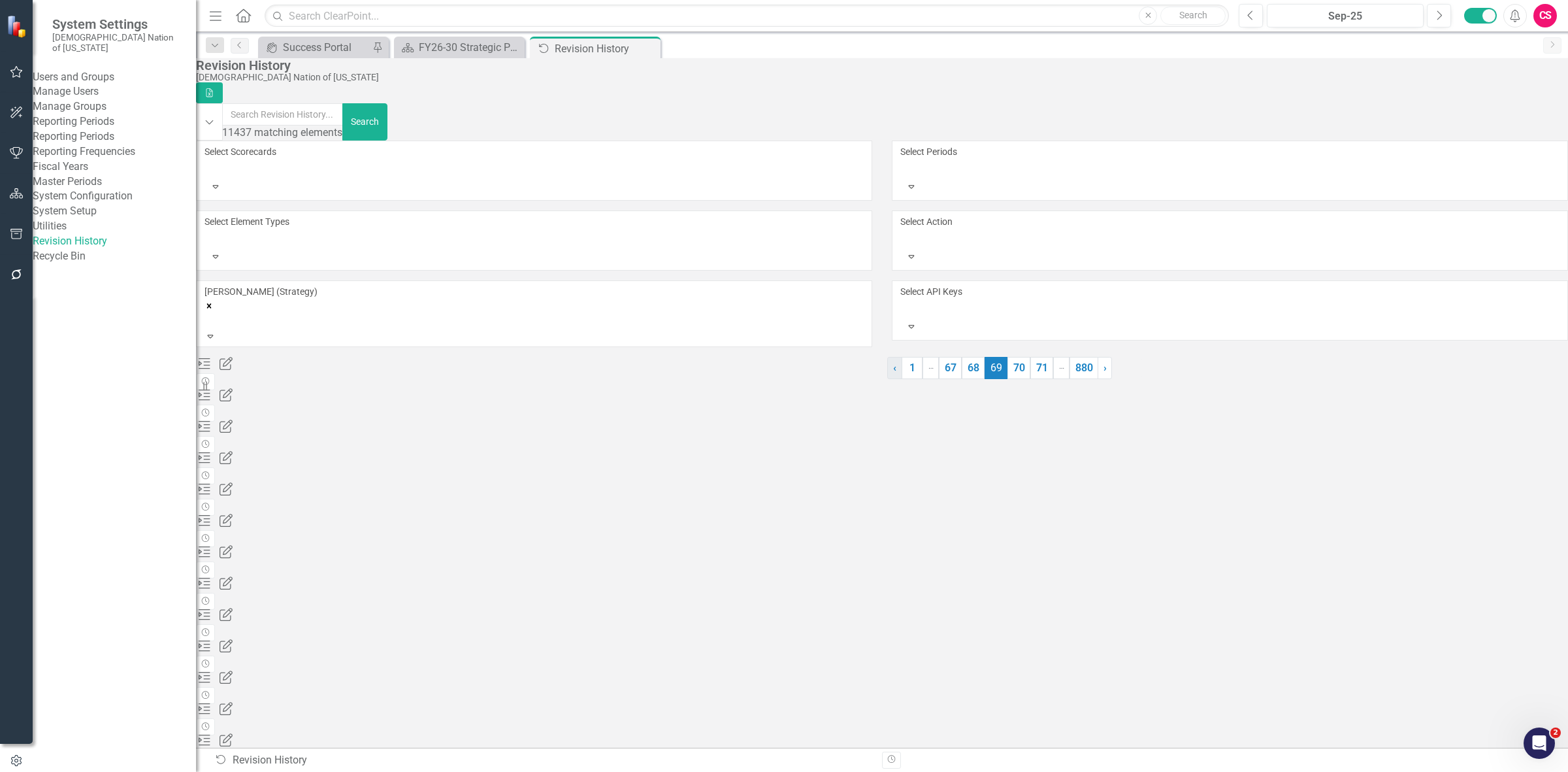
click at [892, 374] on span "‹" at bounding box center [894, 368] width 4 height 12
click at [922, 374] on span "‹" at bounding box center [924, 368] width 4 height 12
click at [954, 379] on link "› Next" at bounding box center [946, 368] width 14 height 22
click at [358, 419] on div "FY26-30 Operational Objectives" at bounding box center [564, 426] width 735 height 15
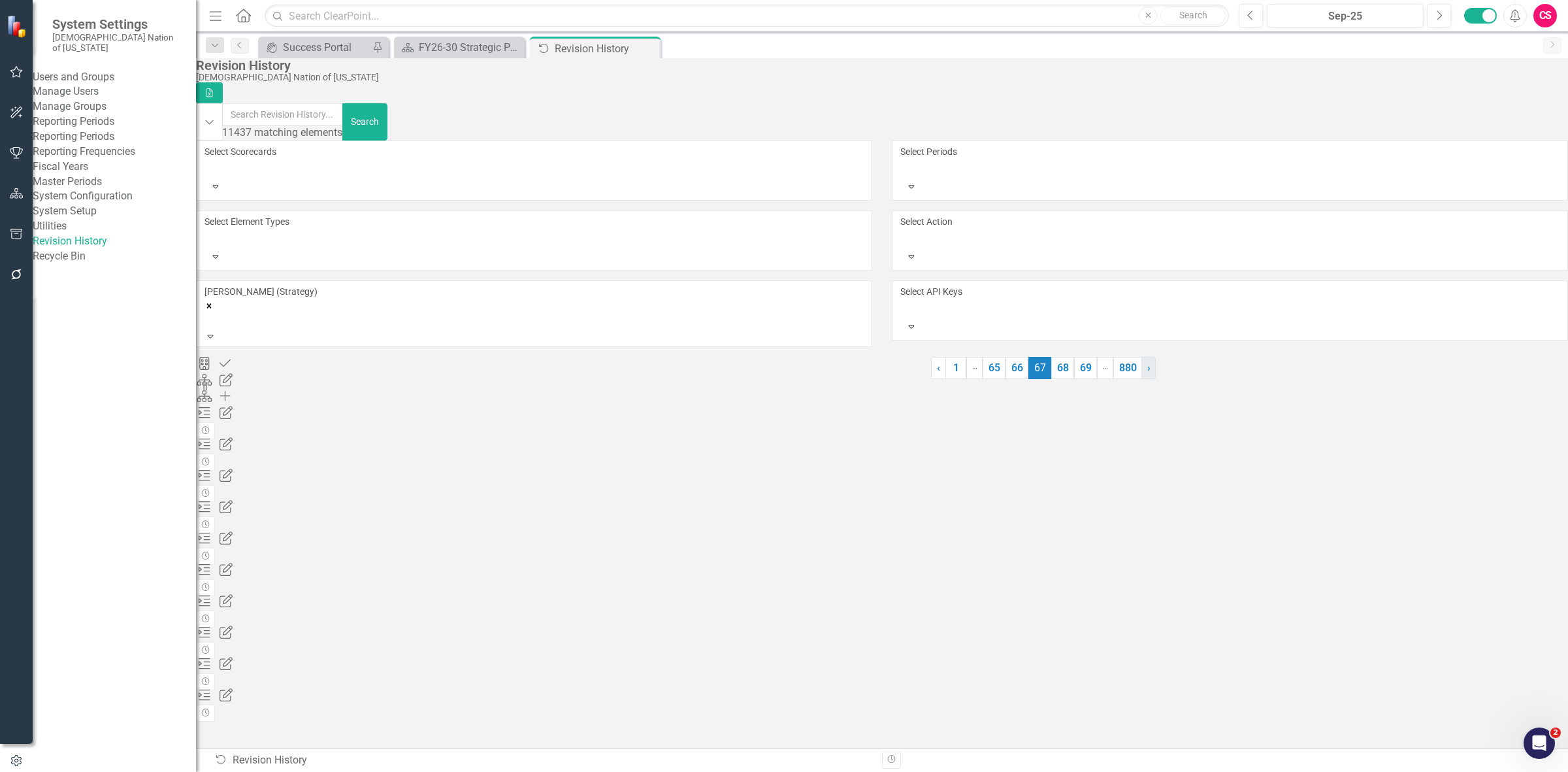
click at [1141, 379] on link "› Next" at bounding box center [1148, 368] width 14 height 22
click at [1127, 379] on link "› Next" at bounding box center [1134, 368] width 14 height 22
click at [1097, 379] on link "› Next" at bounding box center [1104, 368] width 14 height 22
click at [931, 379] on link "‹ Previous" at bounding box center [938, 368] width 15 height 22
click at [887, 379] on link "‹ Previous" at bounding box center [894, 368] width 15 height 22
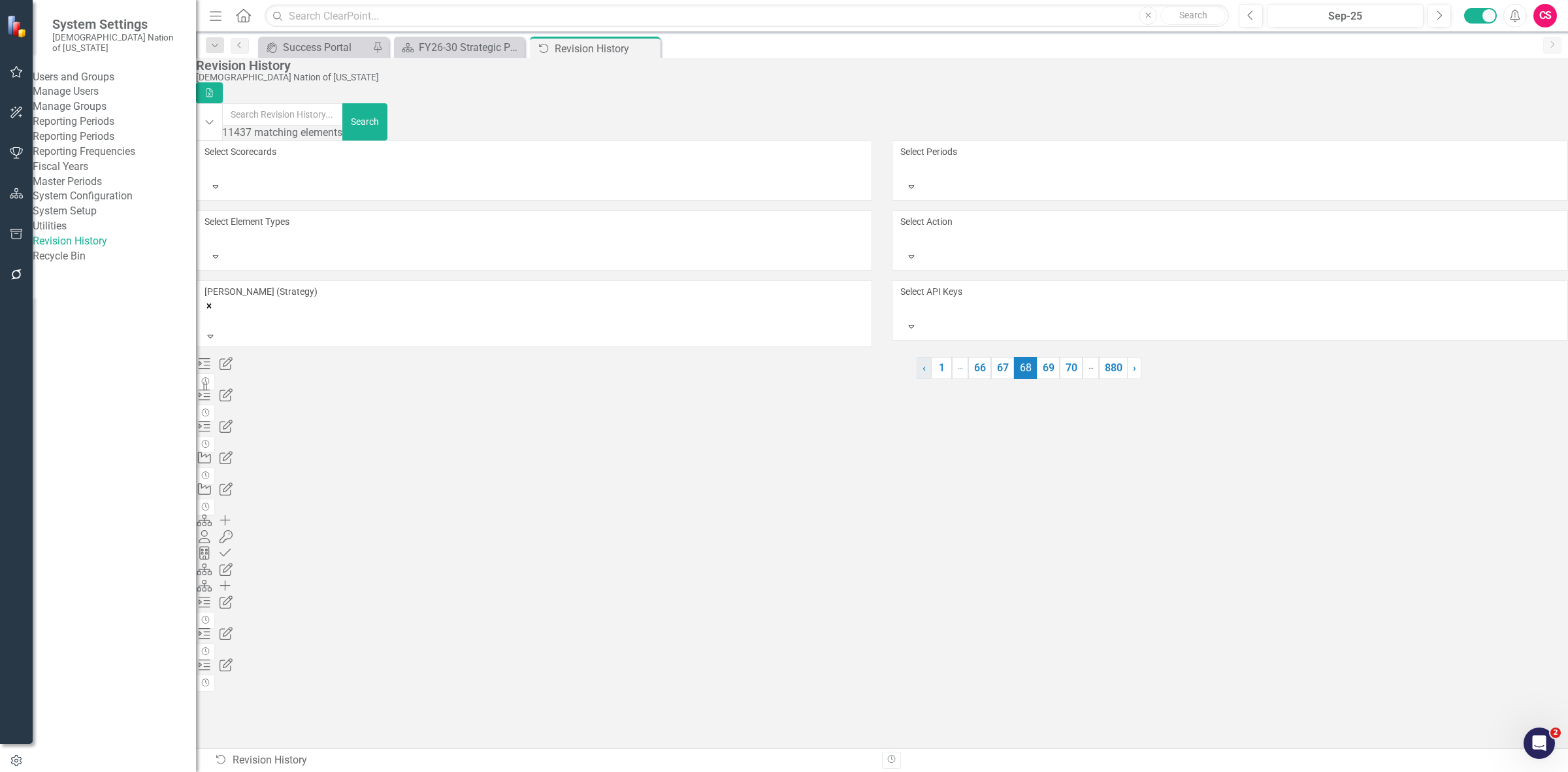
click at [916, 379] on link "‹ Previous" at bounding box center [923, 368] width 15 height 22
click at [346, 419] on div "FY26-30 Operational Objectives" at bounding box center [564, 426] width 735 height 15
click at [346, 404] on div "Scorecard 174322 (FY26-30 Operational Objectives) copy forward completed at 09/…" at bounding box center [564, 411] width 735 height 15
click at [903, 229] on div at bounding box center [902, 237] width 2 height 16
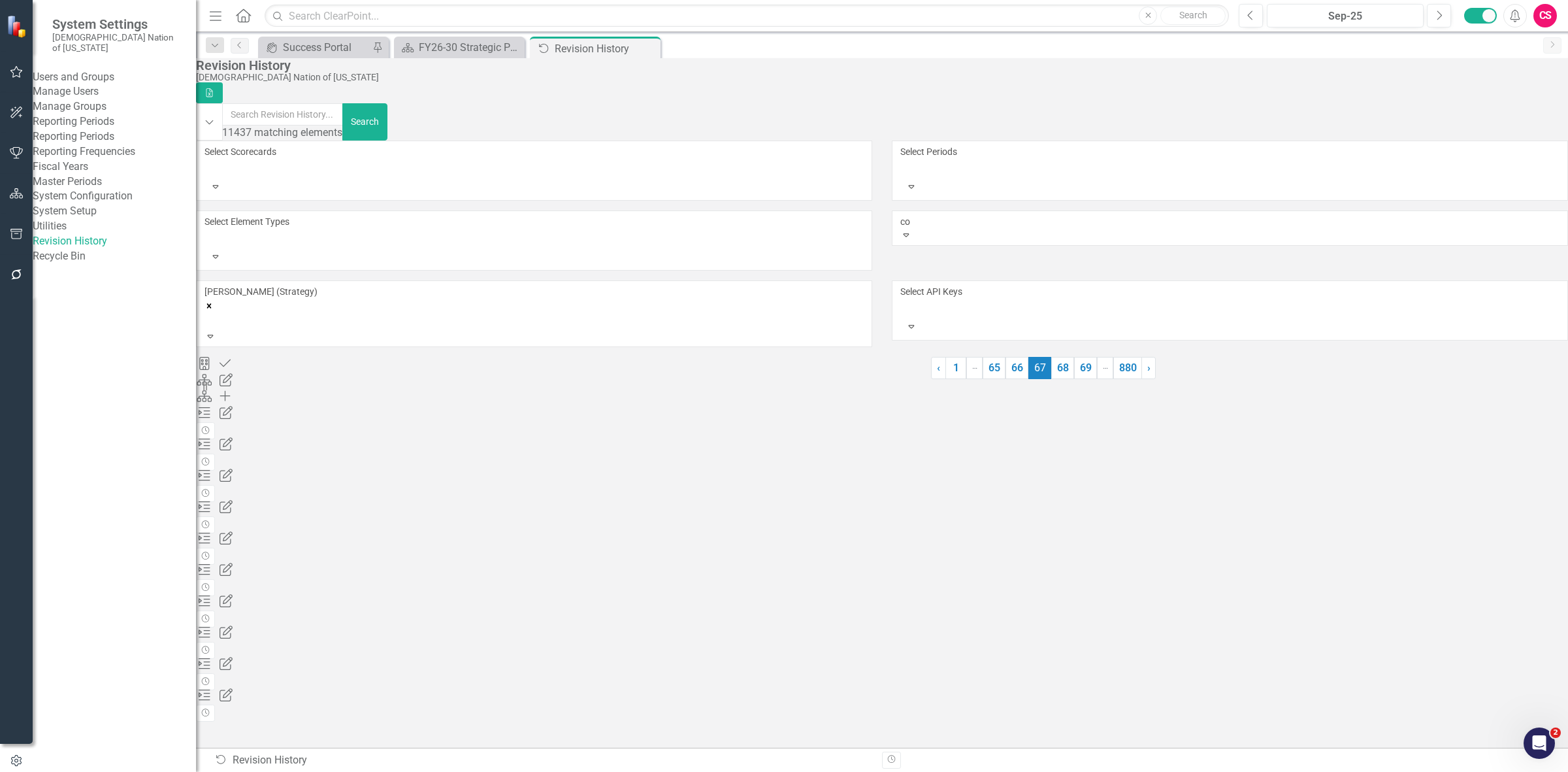
type input "c"
click at [720, 215] on div "Select Element Types" at bounding box center [534, 231] width 659 height 32
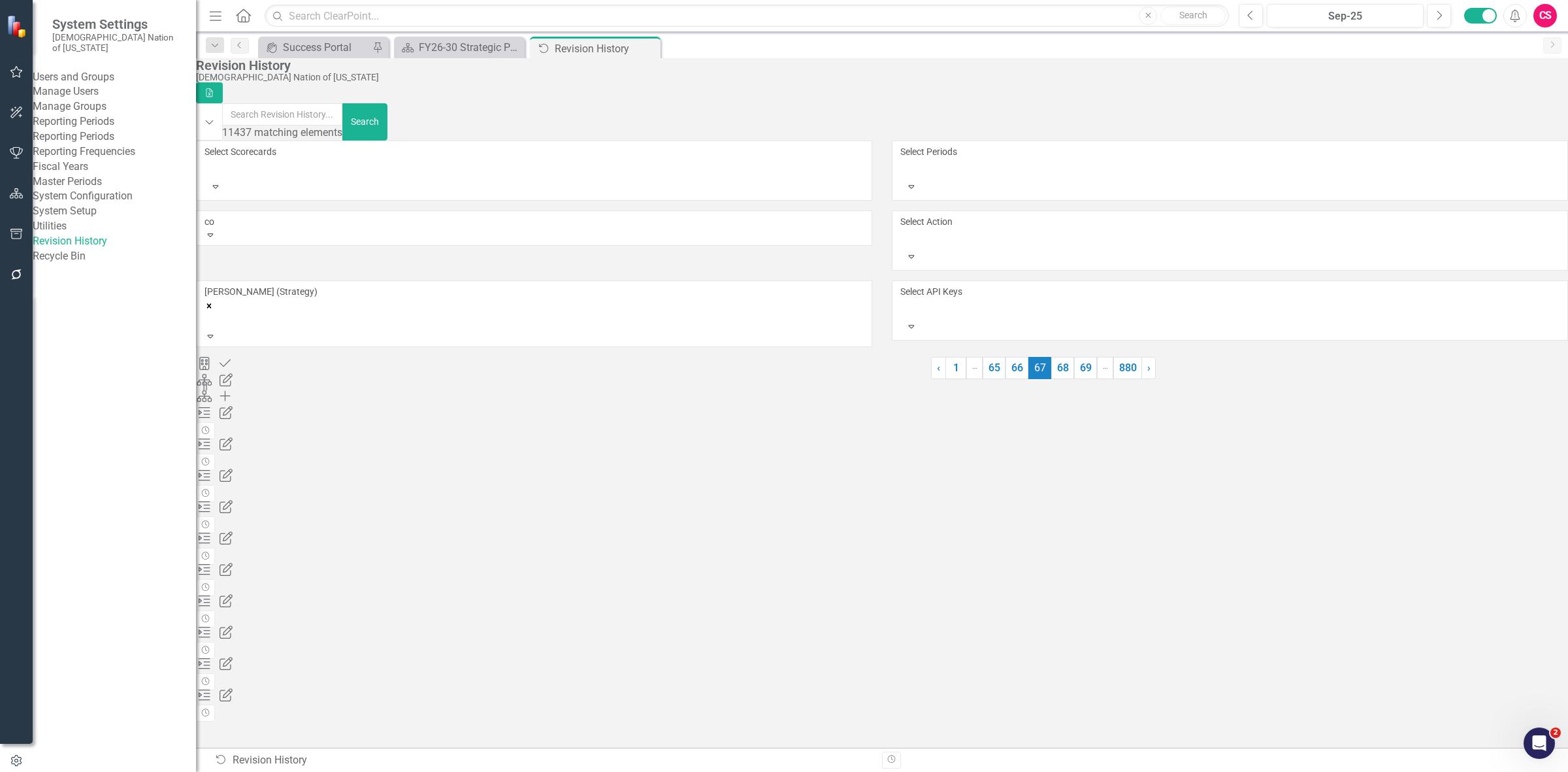
type input "c"
click at [847, 98] on div "Revision History Choctaw Nation of Oklahoma Excel" at bounding box center [882, 81] width 1372 height 46
click at [903, 229] on div at bounding box center [902, 237] width 2 height 16
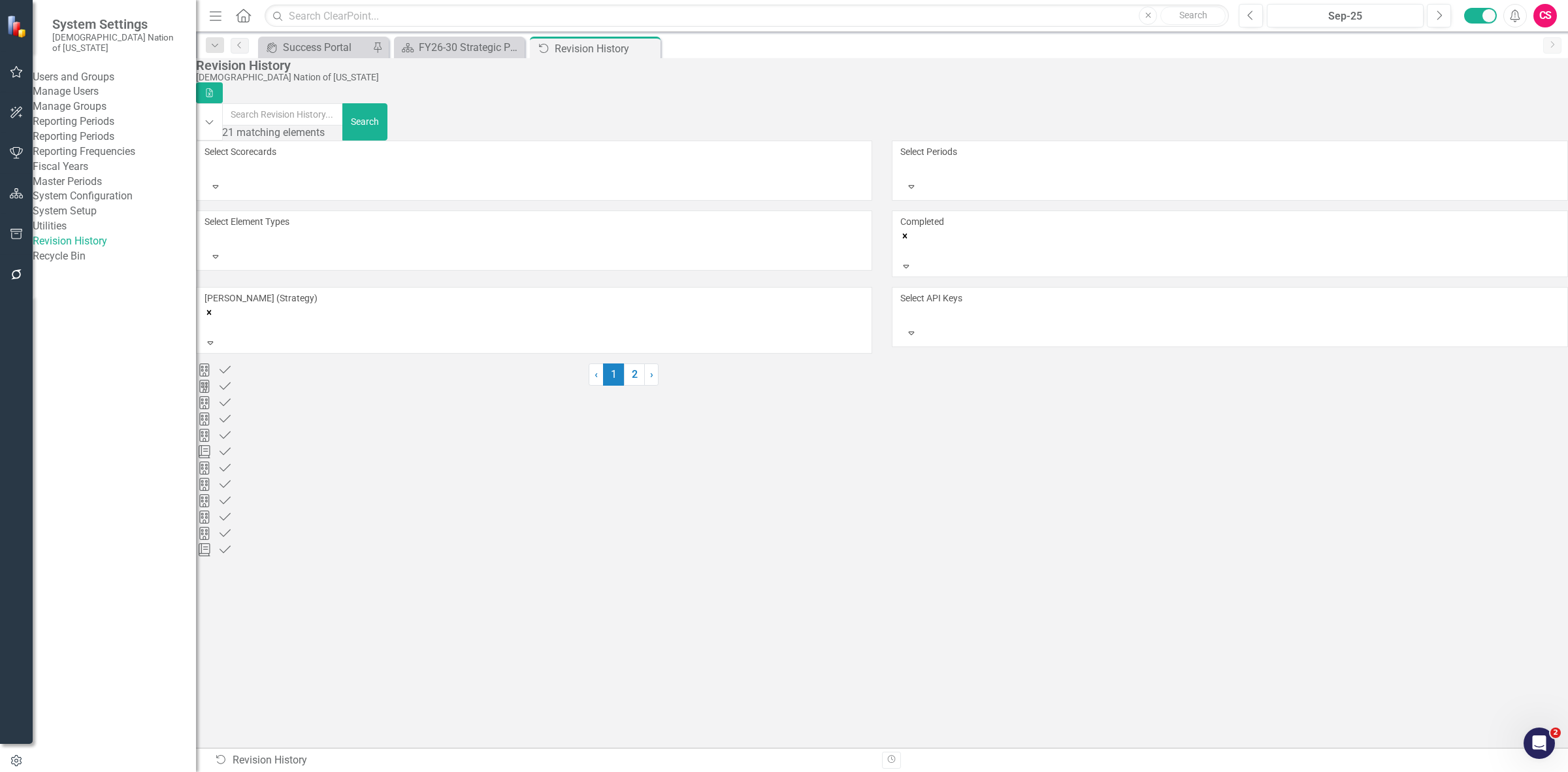
click at [909, 231] on icon "Remove Completed" at bounding box center [905, 235] width 9 height 9
drag, startPoint x: 969, startPoint y: 192, endPoint x: 963, endPoint y: 196, distance: 7.2
click at [903, 229] on div at bounding box center [902, 237] width 2 height 16
click at [971, 98] on div "Revision History Choctaw Nation of Oklahoma Excel" at bounding box center [882, 81] width 1372 height 46
click at [903, 299] on div at bounding box center [902, 307] width 2 height 16
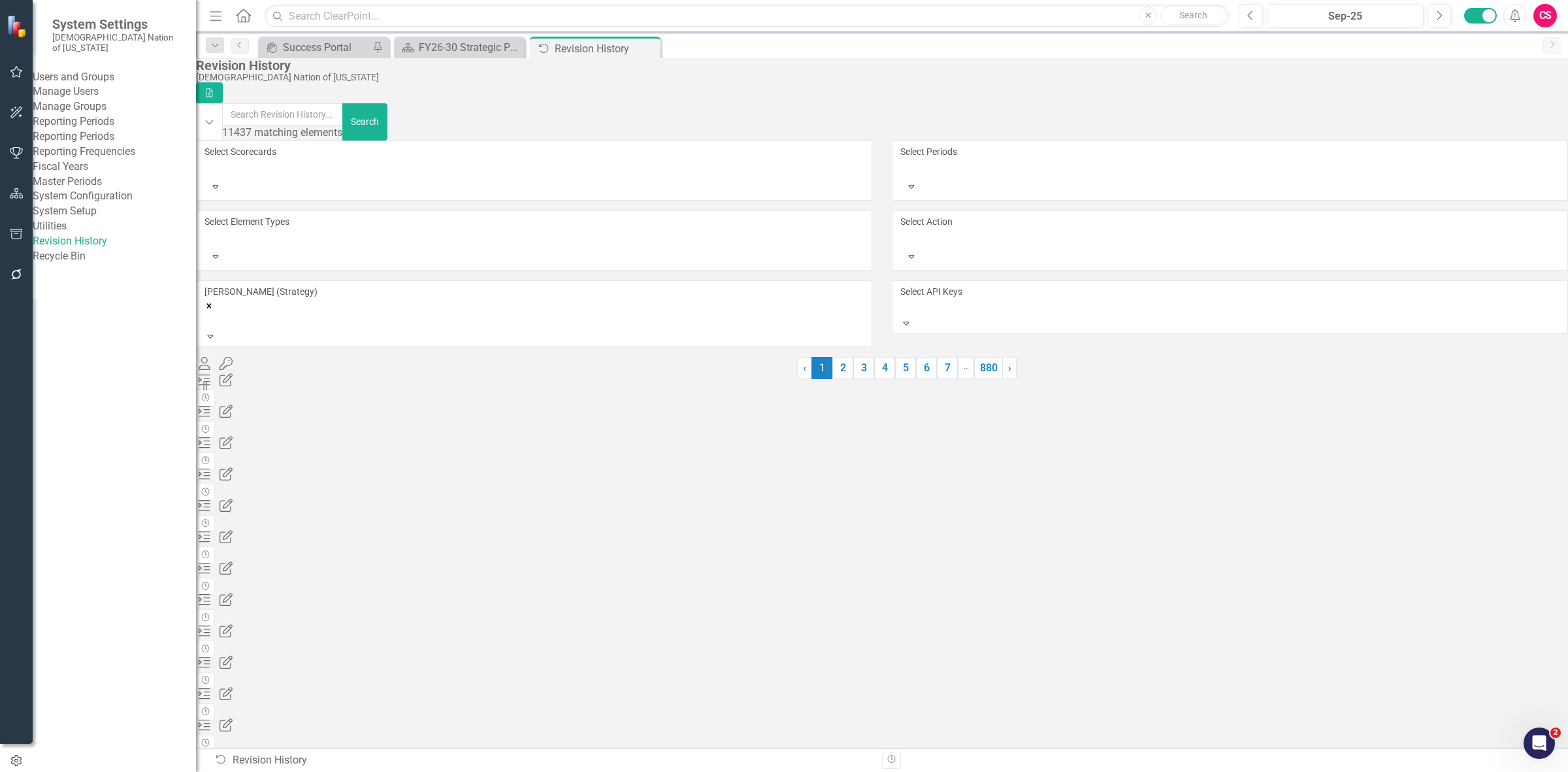
scroll to position [490, 0]
click at [207, 229] on div at bounding box center [206, 237] width 2 height 16
click at [586, 540] on div "Scorecard 172597 (FY26-30 Strategic Plan) copy forward queued by Laura Hendrick…" at bounding box center [477, 532] width 562 height 15
click at [419, 539] on div "FY26-30 Strategic Plan" at bounding box center [477, 531] width 562 height 15
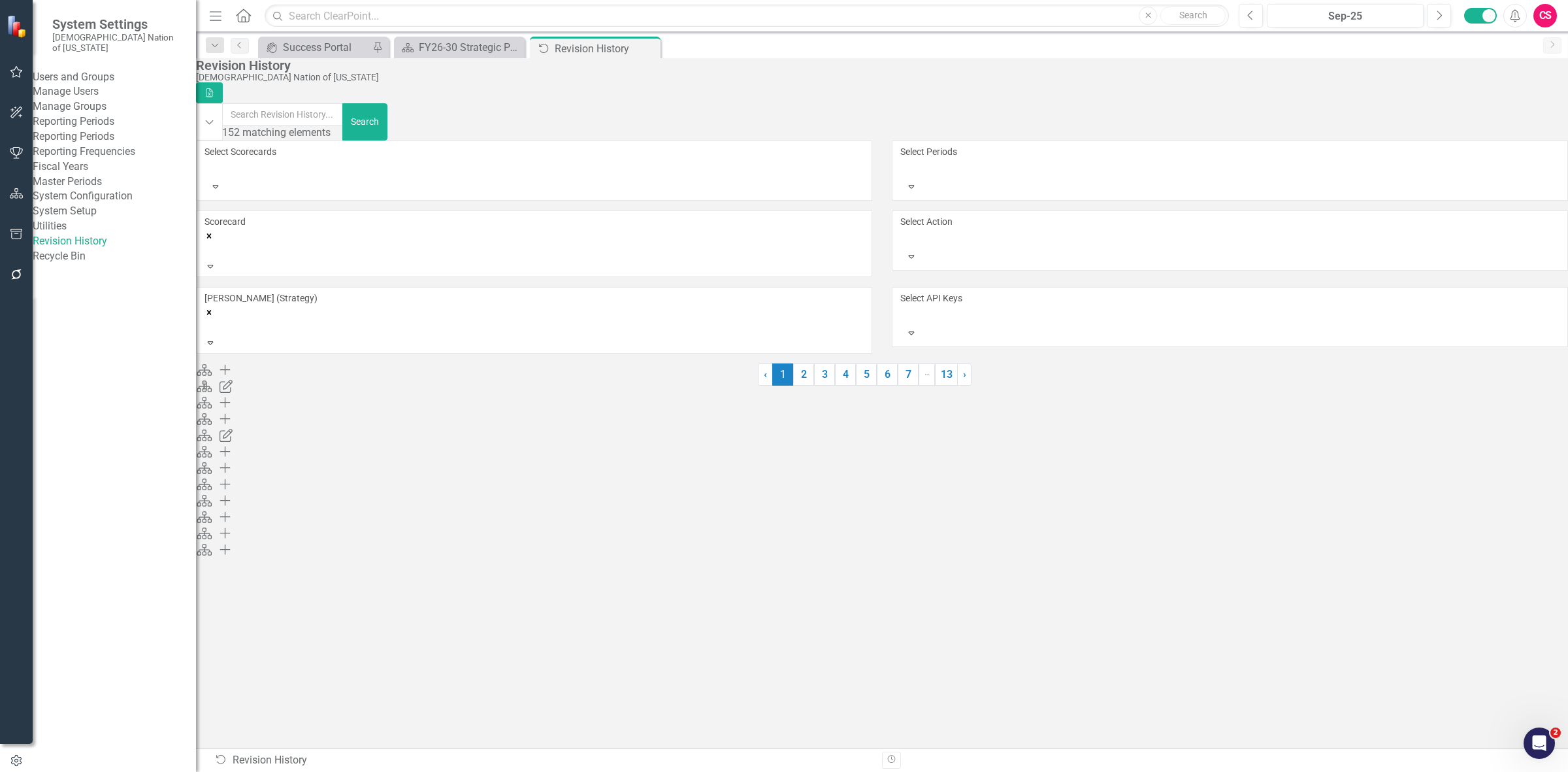
click at [419, 539] on div "FY26-30 Strategic Plan" at bounding box center [477, 531] width 562 height 15
click at [433, 523] on div "Continuous Improvement" at bounding box center [477, 515] width 562 height 15
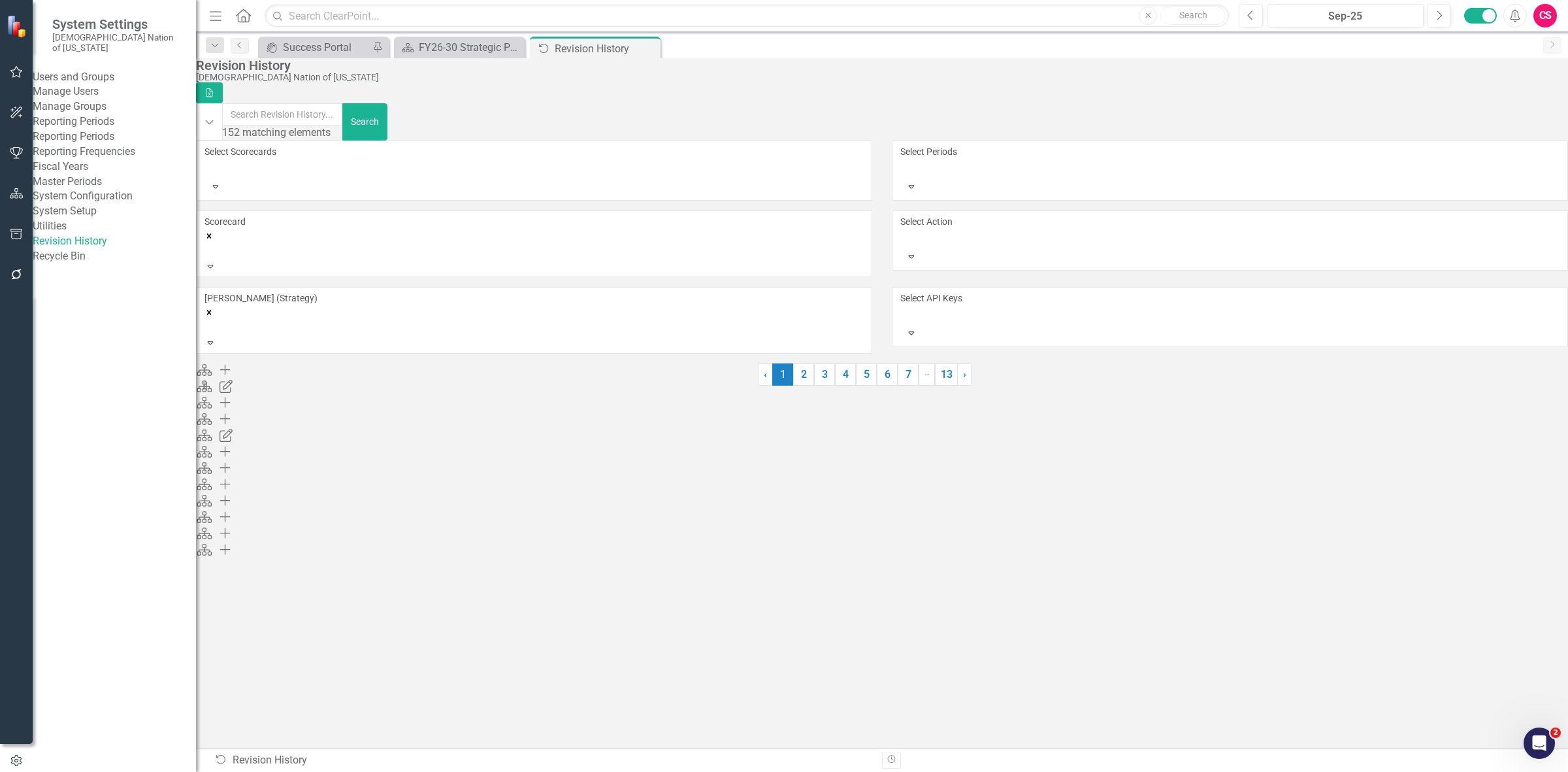
click at [433, 523] on div "Continuous Improvement" at bounding box center [477, 515] width 562 height 15
drag, startPoint x: 442, startPoint y: 530, endPoint x: 443, endPoint y: 515, distance: 15.0
click at [443, 491] on div "Scorecard Queued Scorecard 158310 (Continuous Improvement) copy forward queued …" at bounding box center [477, 484] width 562 height 13
click at [443, 491] on div "Scorecard 174322 (FY26-30 Operational Objectives) copy forward queued by Laura …" at bounding box center [477, 483] width 562 height 15
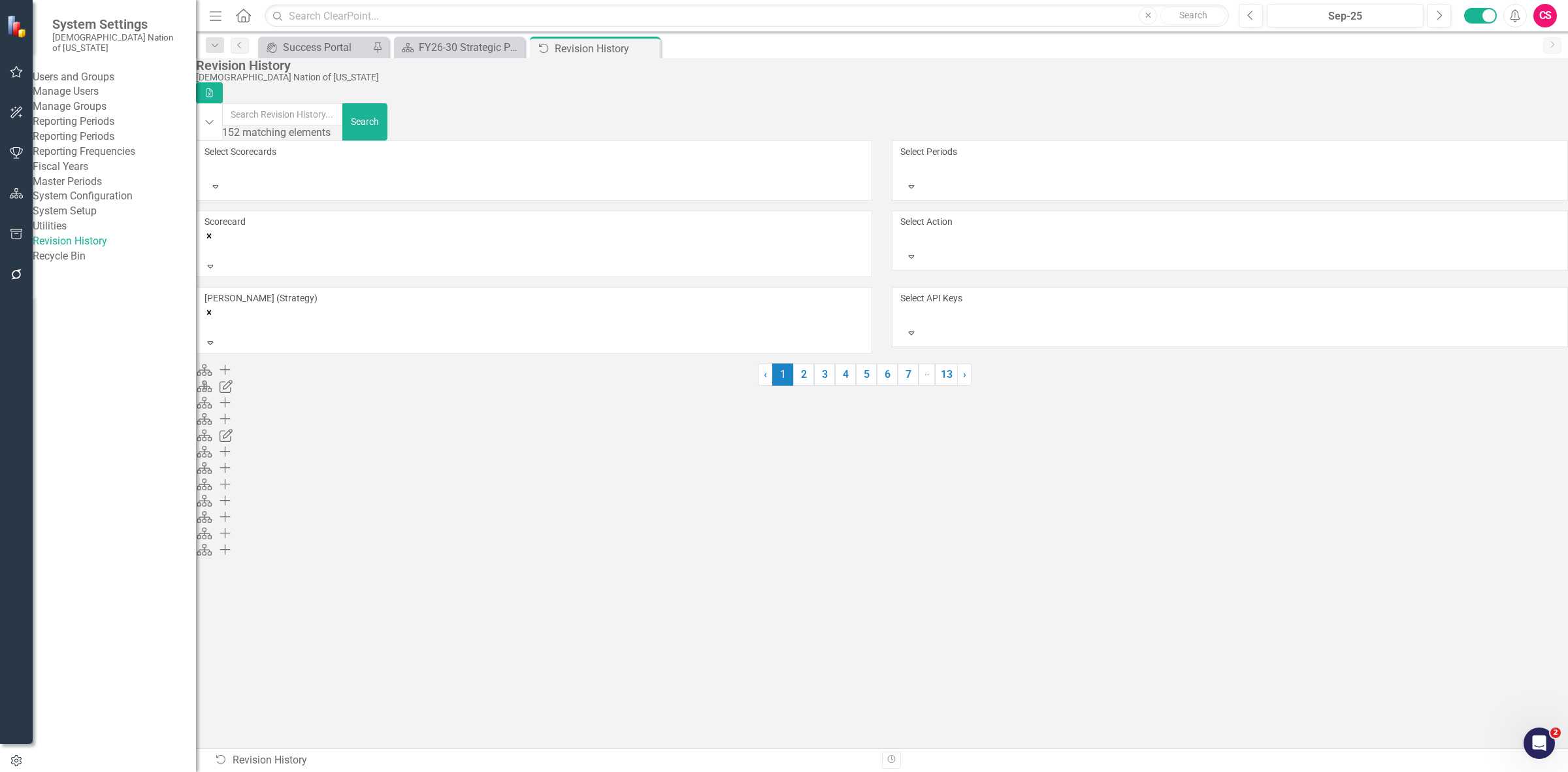
drag, startPoint x: 443, startPoint y: 507, endPoint x: 443, endPoint y: 494, distance: 13.0
click at [443, 491] on div "Scorecard 174322 (FY26-30 Operational Objectives) copy forward queued by Laura …" at bounding box center [477, 483] width 562 height 15
click at [15, 203] on button "button" at bounding box center [17, 193] width 30 height 27
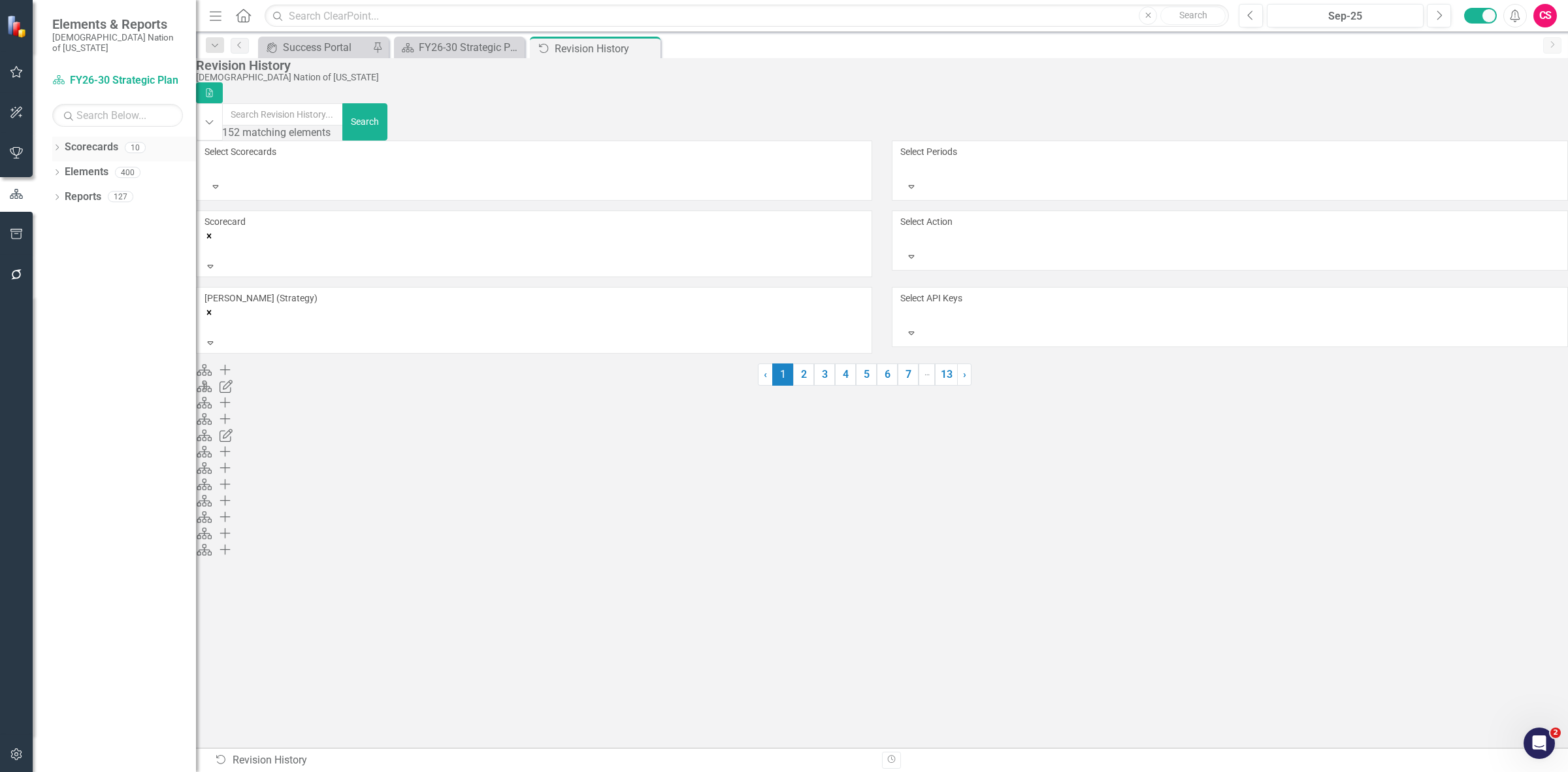
click at [112, 140] on link "Scorecards" at bounding box center [91, 147] width 53 height 15
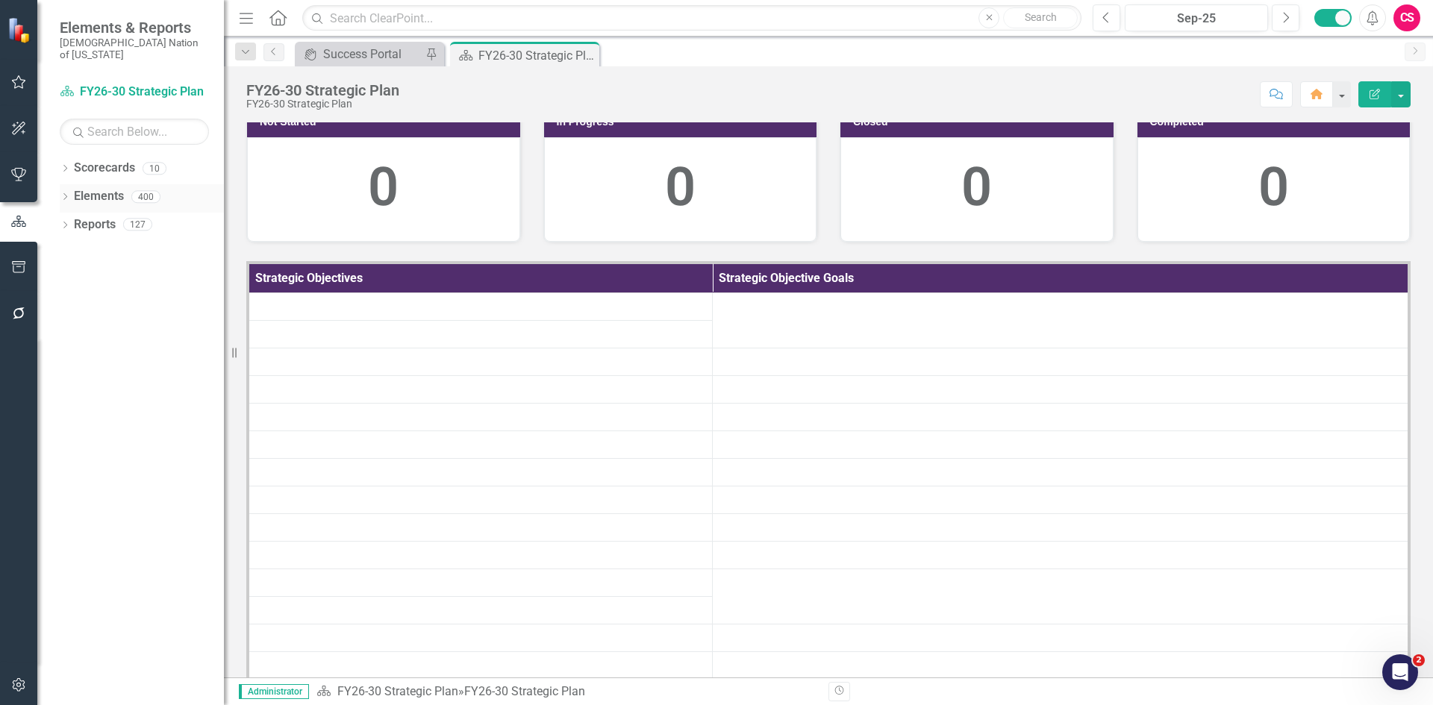
scroll to position [35, 0]
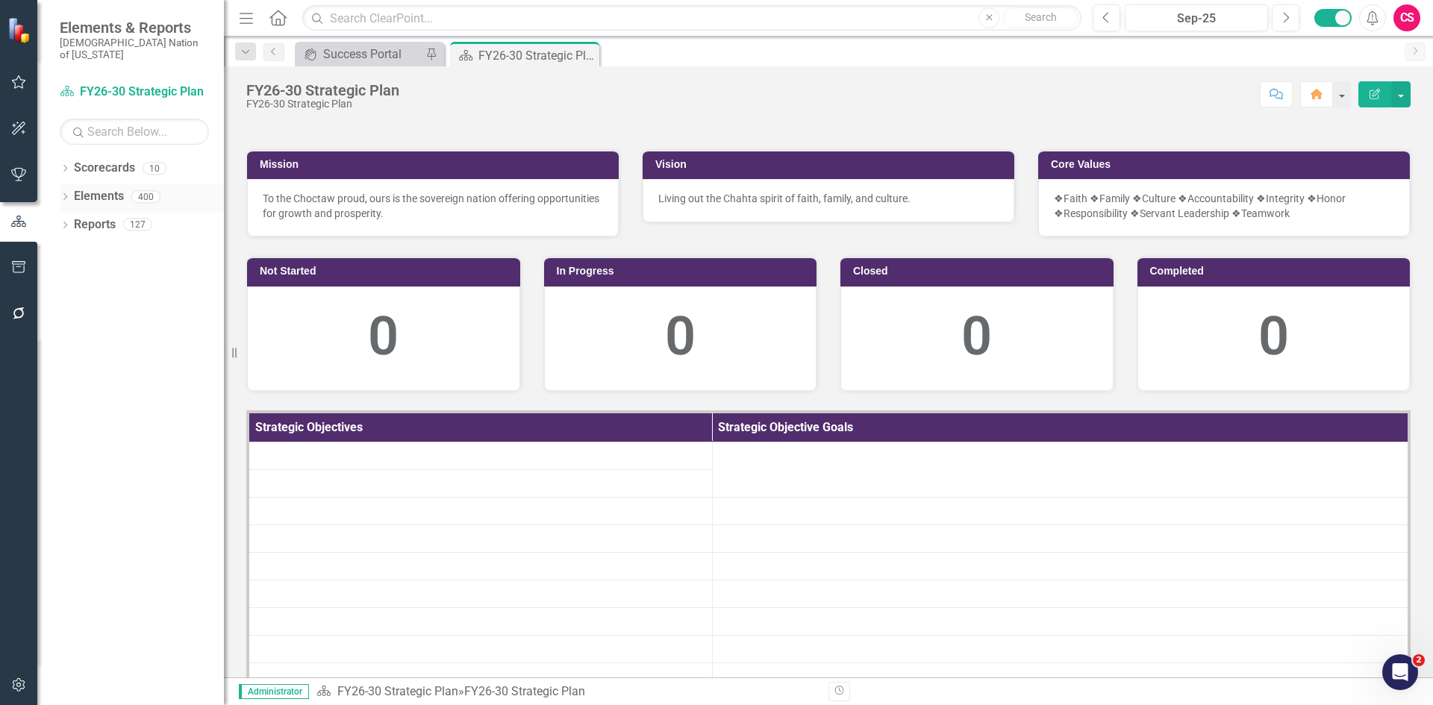
click at [95, 190] on link "Elements" at bounding box center [99, 196] width 50 height 17
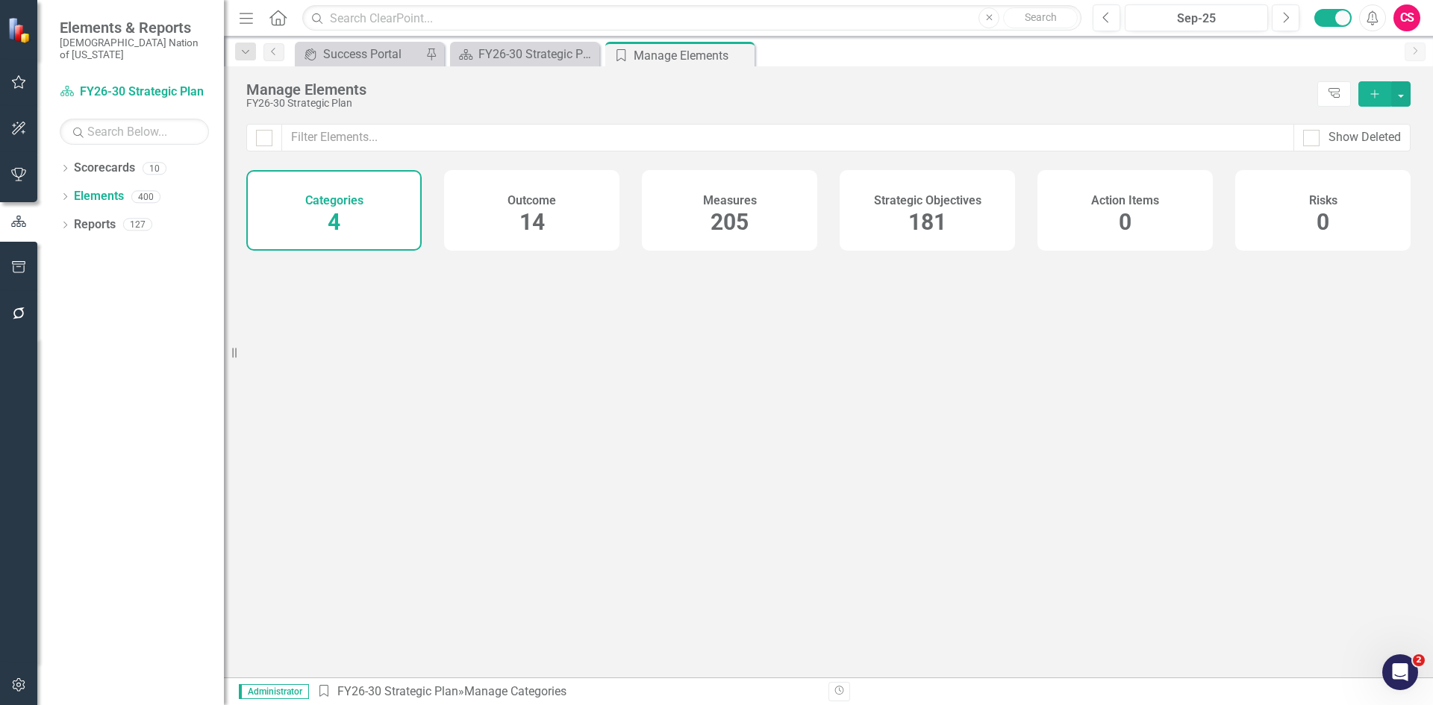
click at [708, 202] on h4 "Measures" at bounding box center [730, 200] width 54 height 13
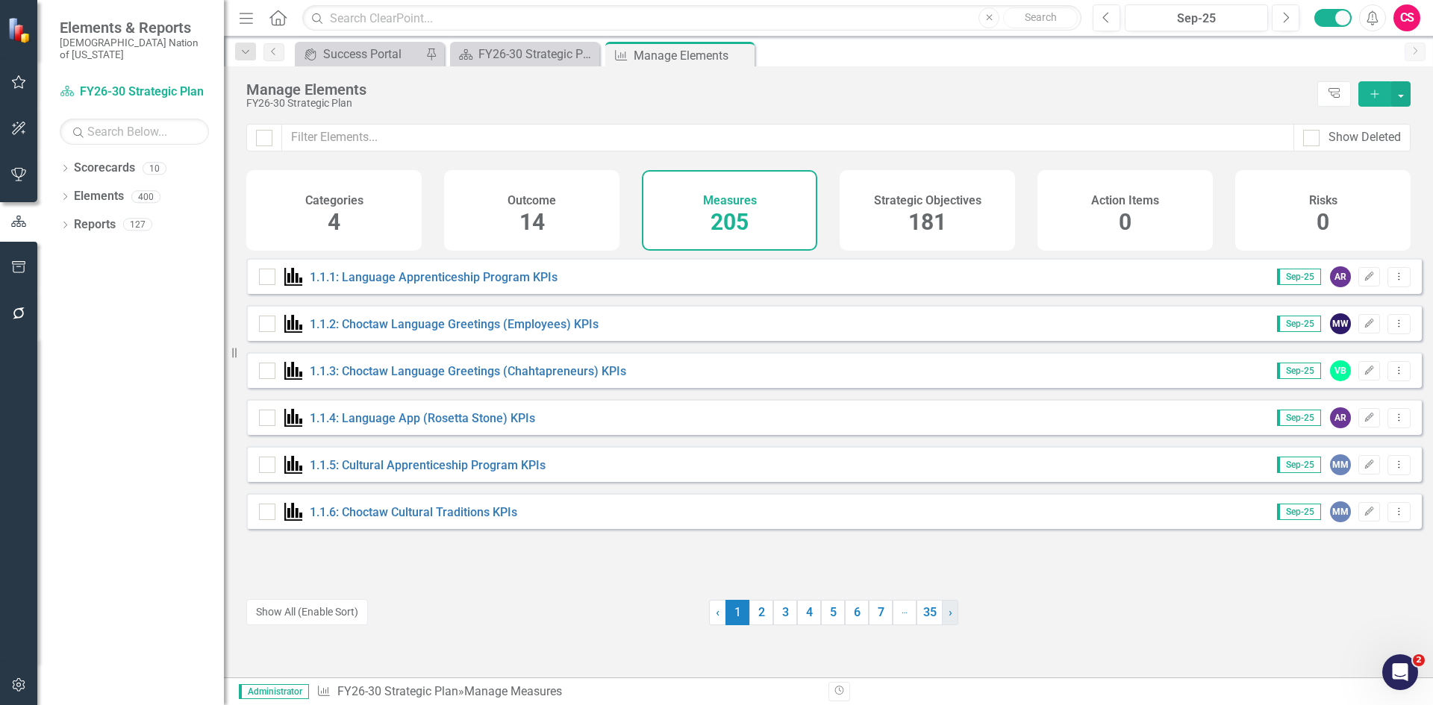
click at [950, 615] on link "› Next" at bounding box center [950, 612] width 16 height 25
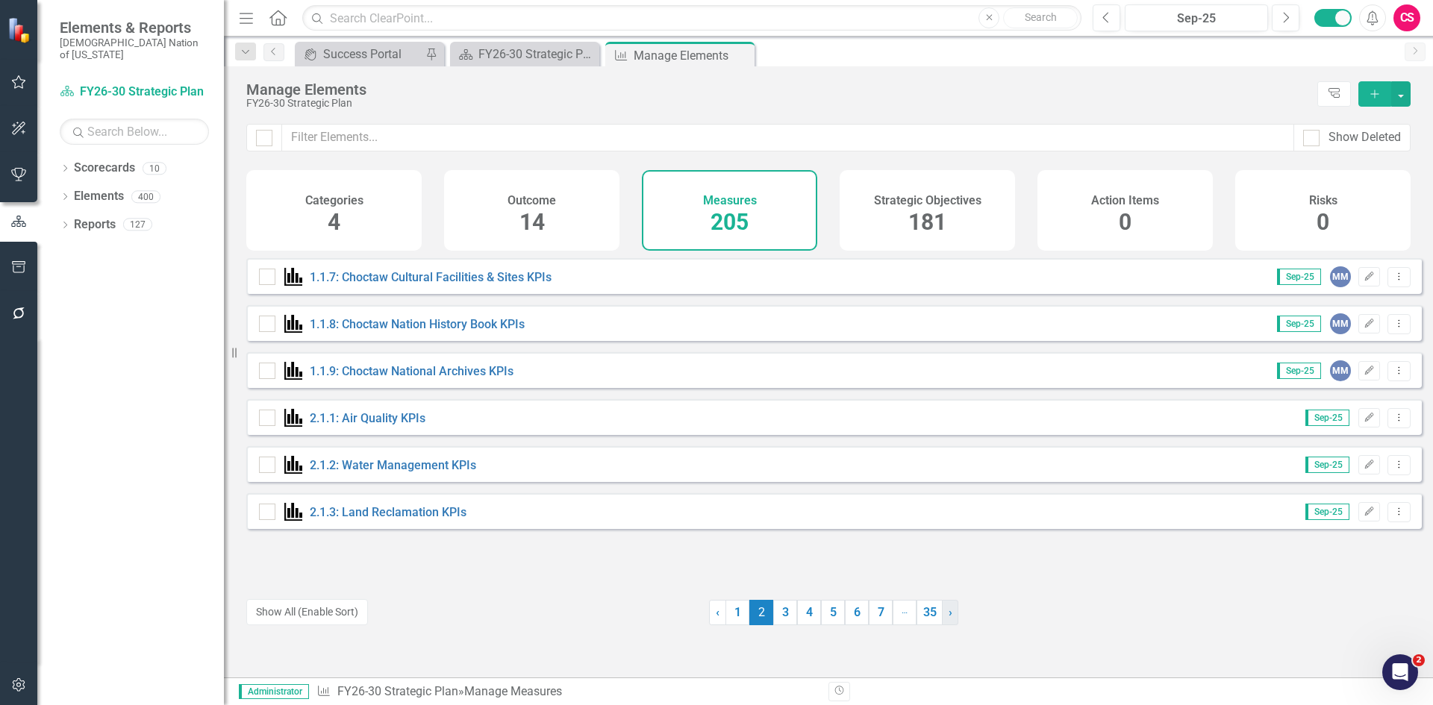
click at [950, 615] on link "› Next" at bounding box center [950, 612] width 16 height 25
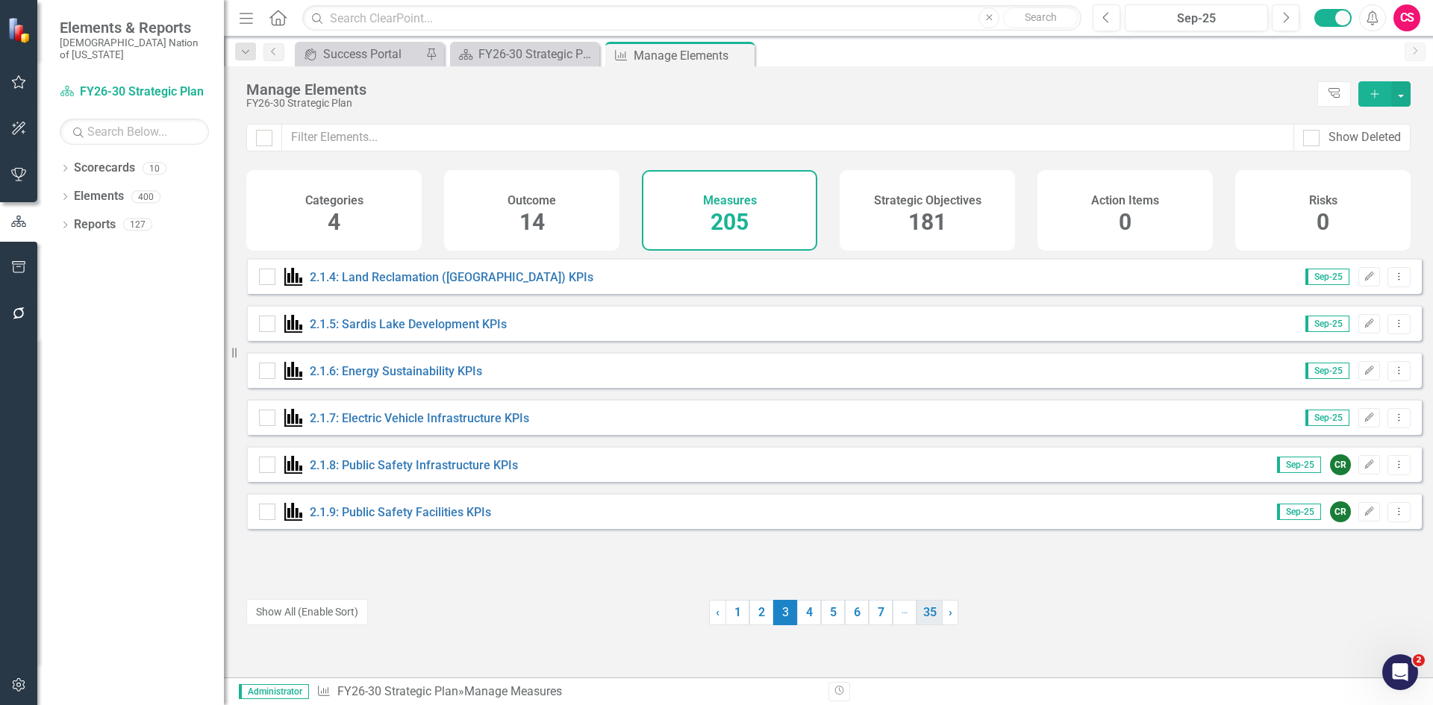
click at [929, 615] on link "35" at bounding box center [930, 612] width 26 height 25
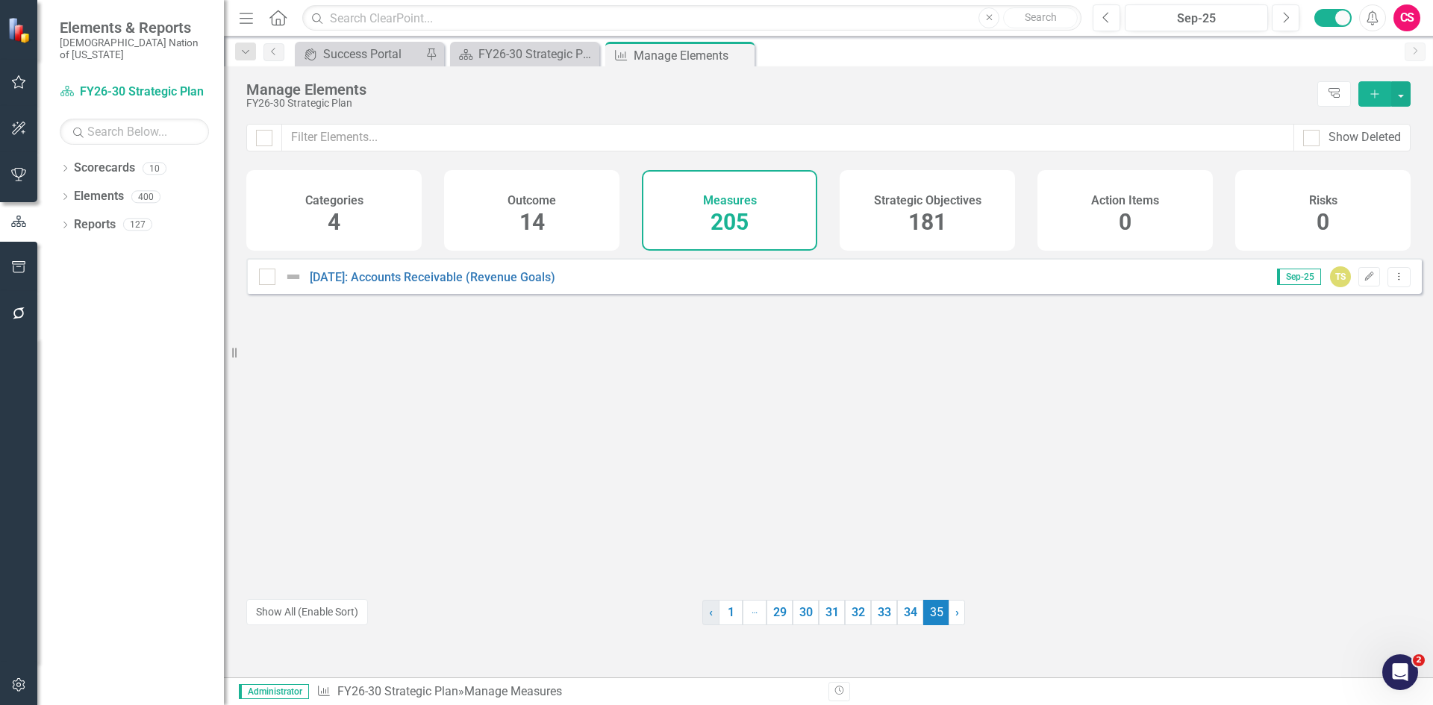
click at [709, 614] on span "‹" at bounding box center [711, 612] width 4 height 14
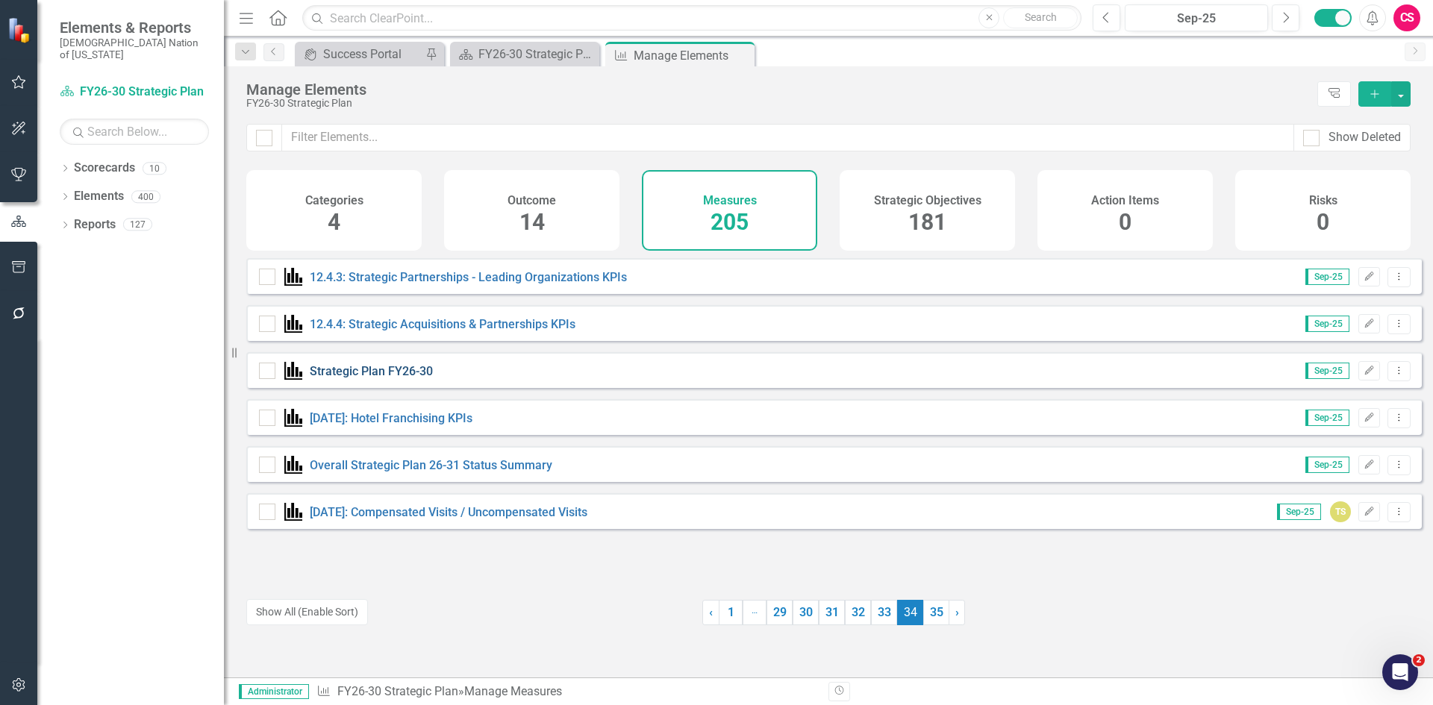
click at [393, 378] on link "Strategic Plan FY26-30" at bounding box center [371, 371] width 123 height 14
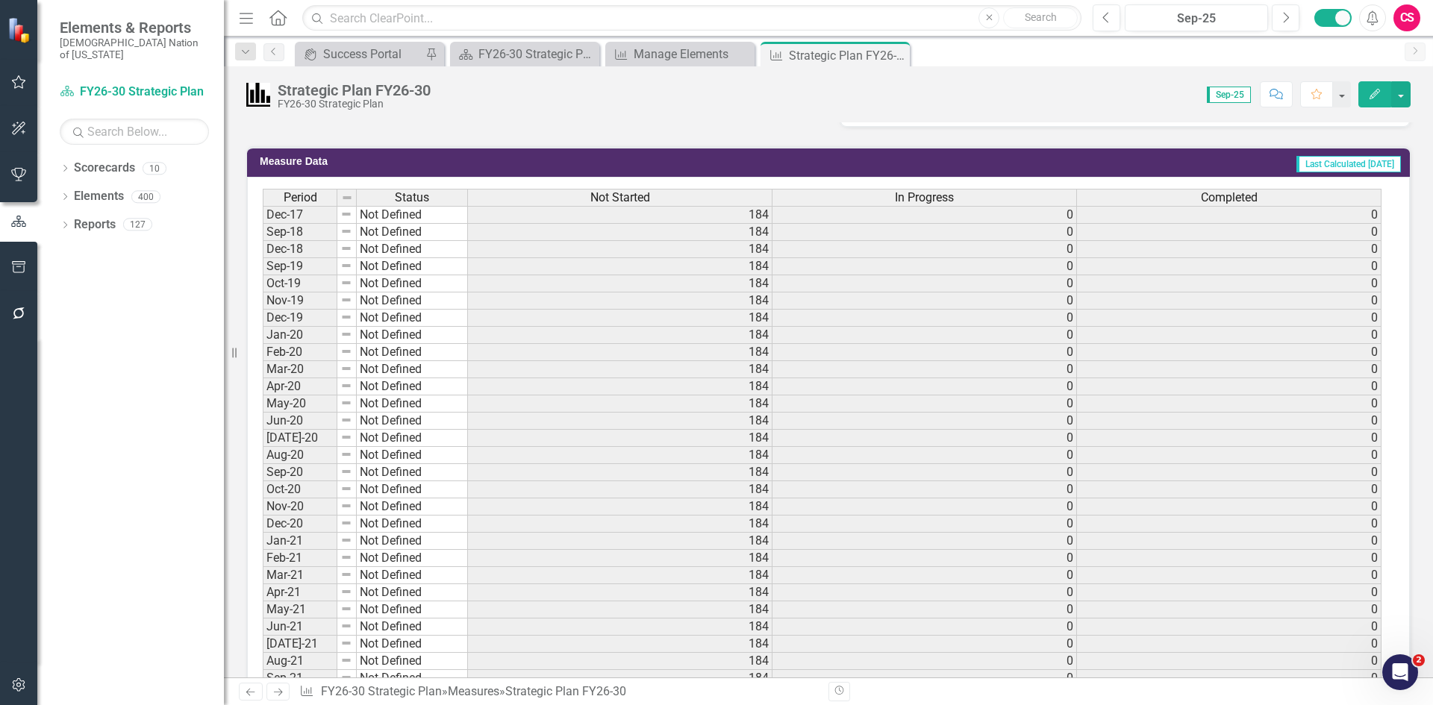
scroll to position [224, 0]
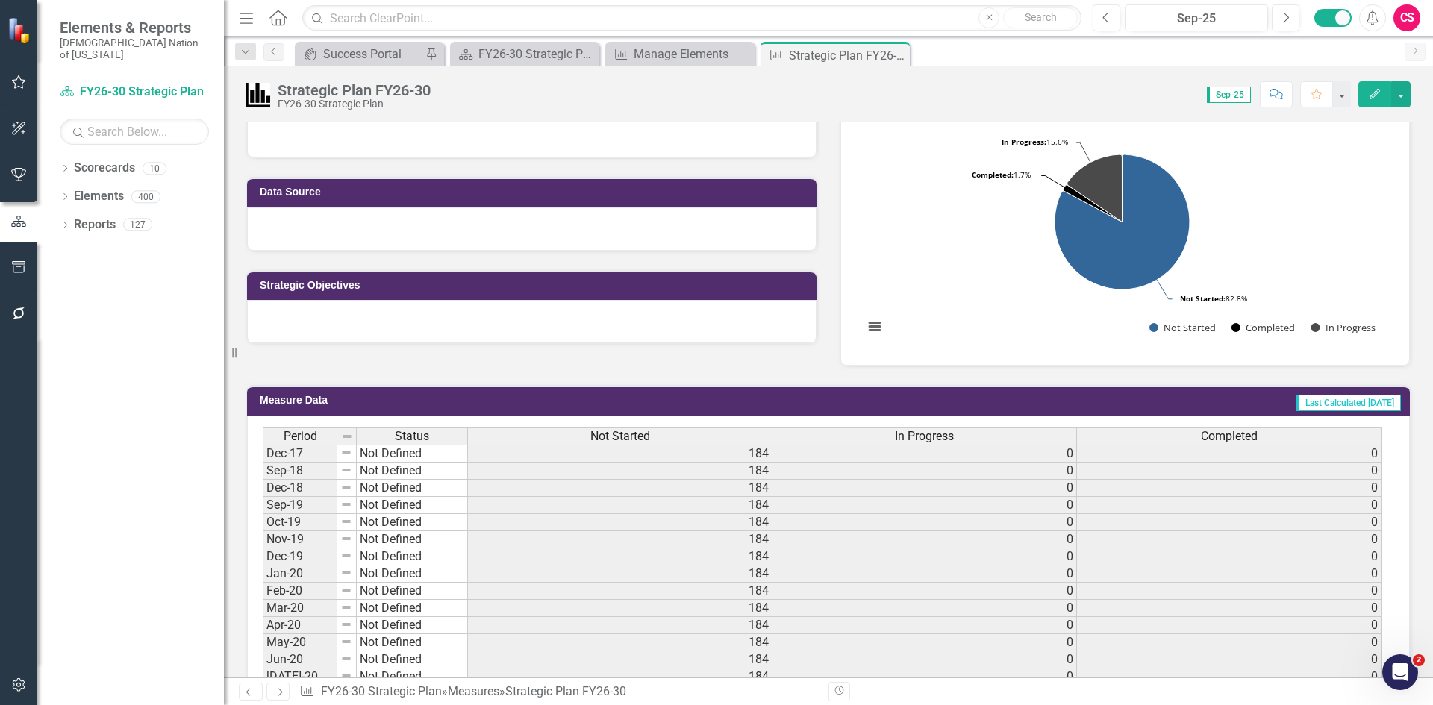
click at [606, 435] on span "Not Started" at bounding box center [620, 436] width 60 height 13
click at [602, 436] on span "Not Started" at bounding box center [620, 436] width 60 height 13
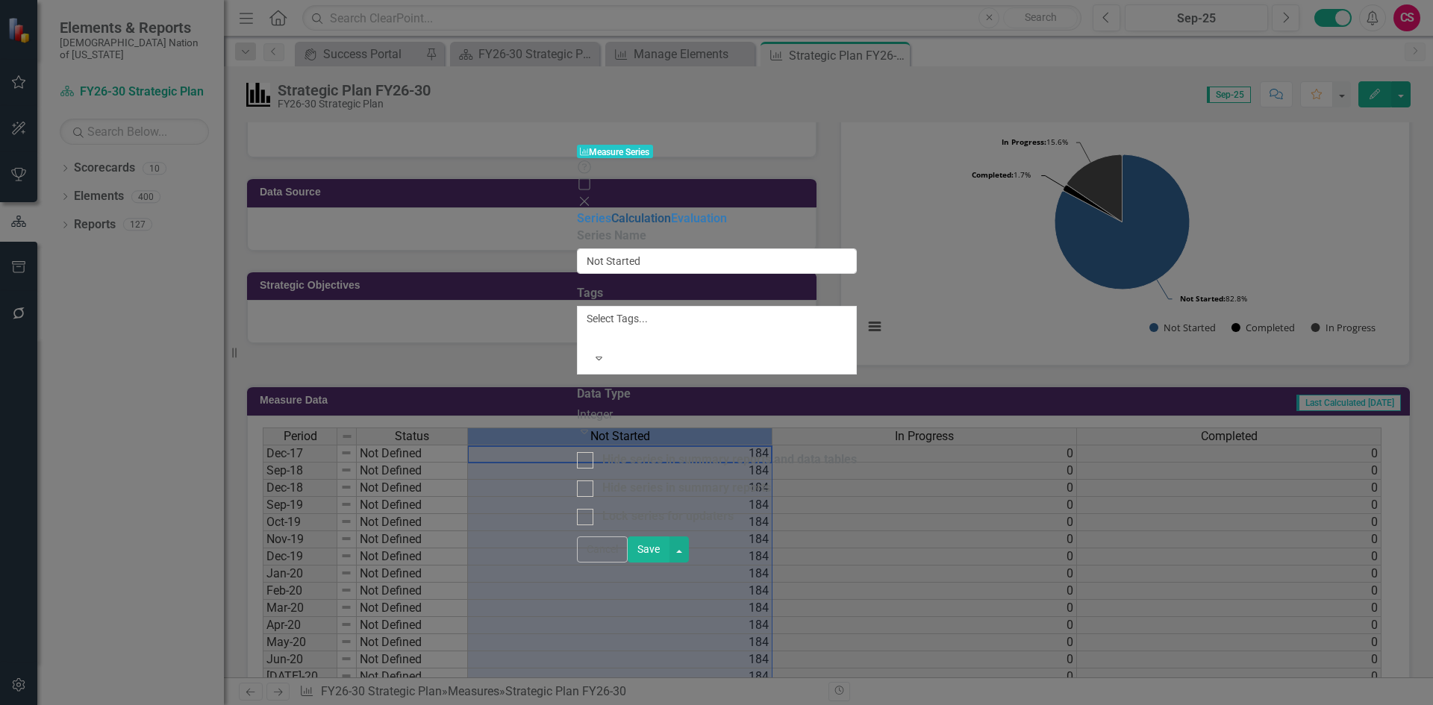
click at [611, 211] on link "Calculation" at bounding box center [641, 218] width 60 height 14
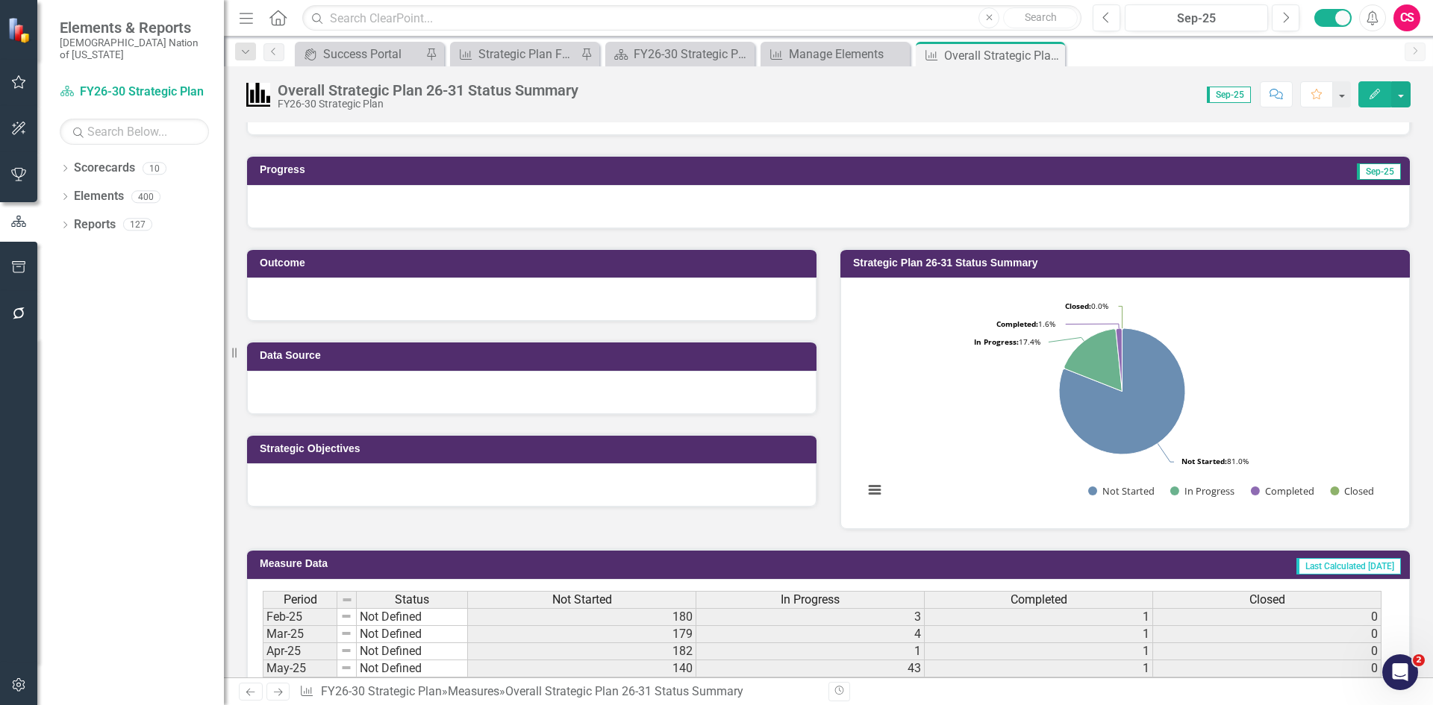
scroll to position [460, 0]
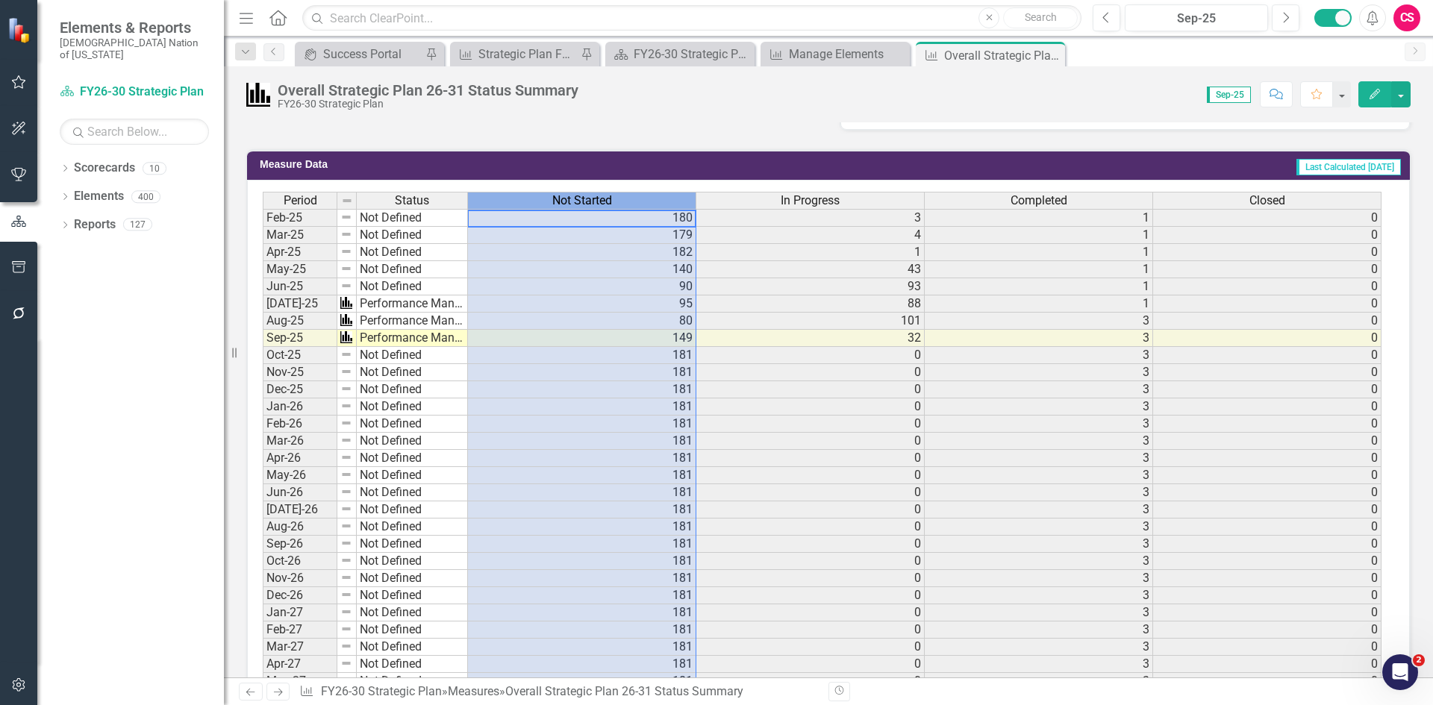
click at [581, 205] on span "Not Started" at bounding box center [582, 200] width 60 height 13
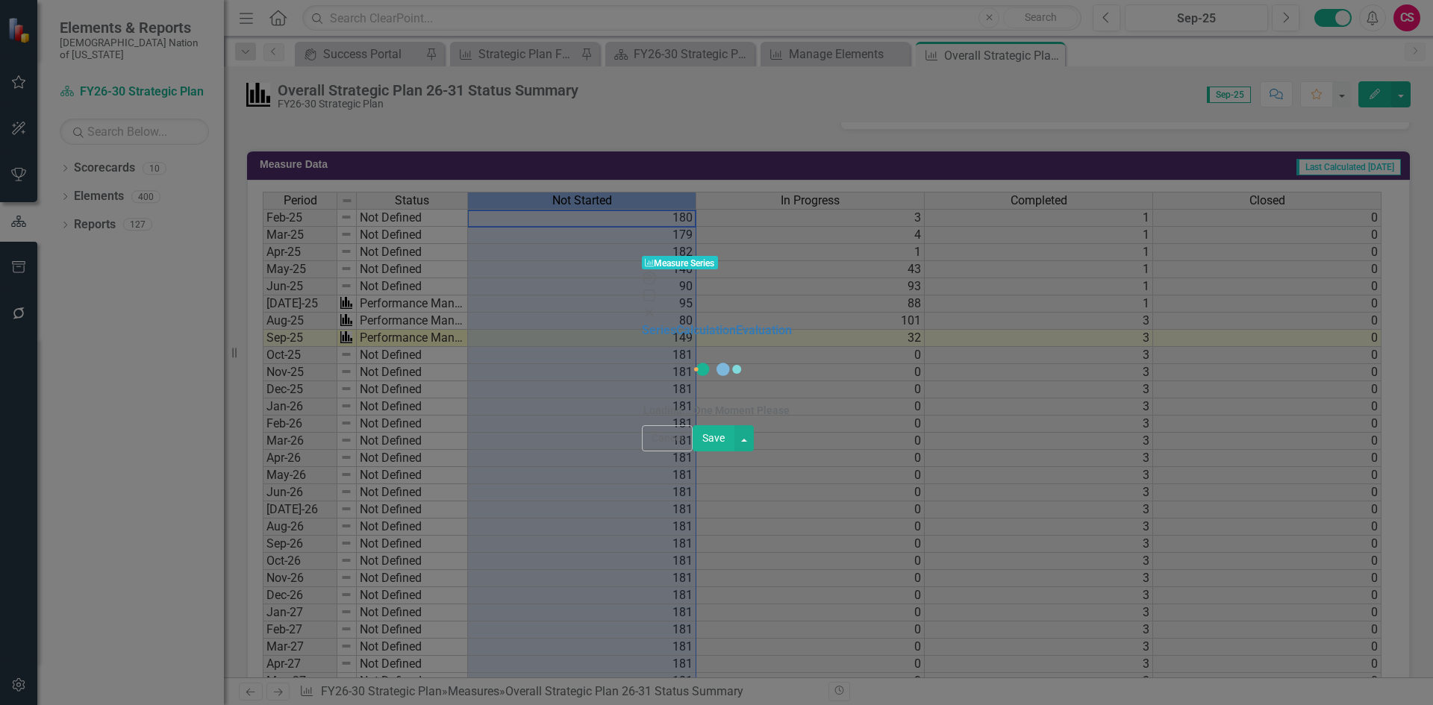
click at [341, 90] on div "Measure Series Measure Series Help Maximize Close Series Calculation Evaluation…" at bounding box center [716, 352] width 1433 height 705
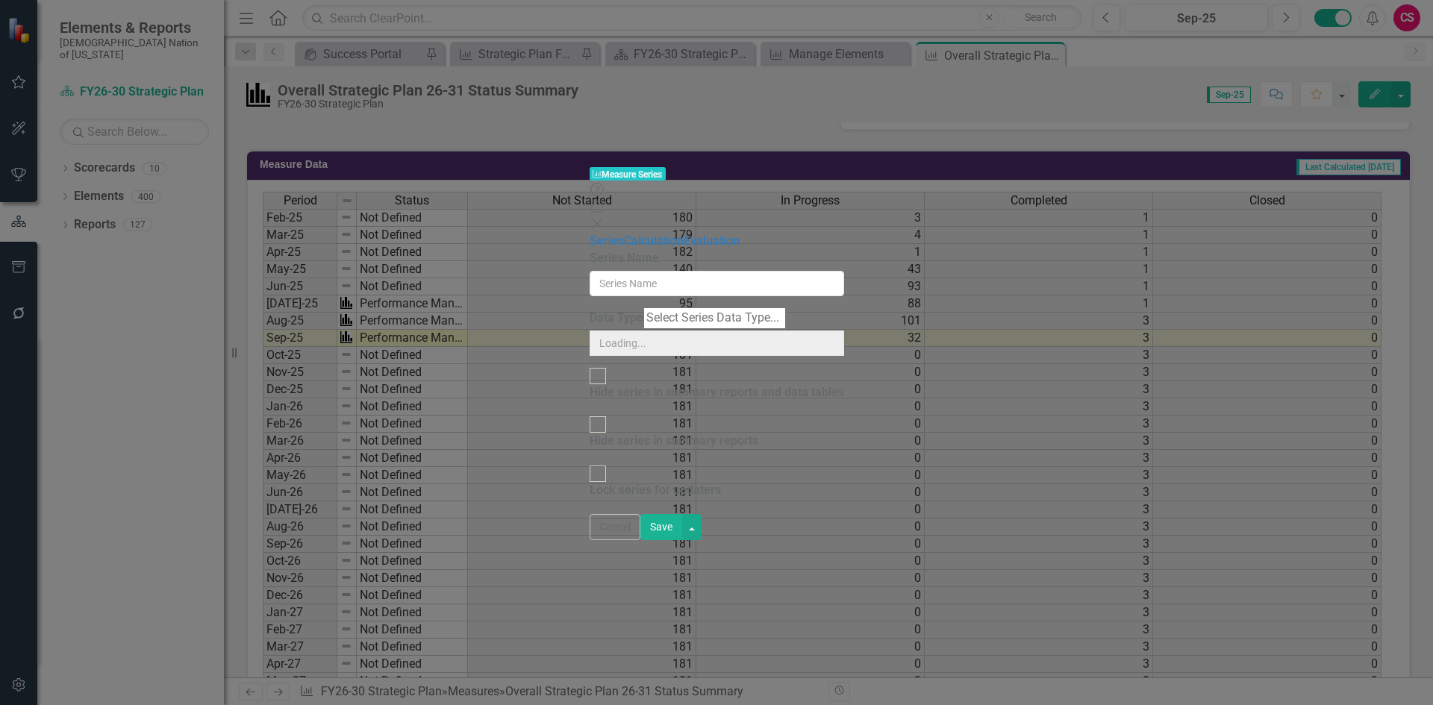
click at [590, 165] on div "Measure Series Measure Series Help Maximize Close Series Calculation Evaluation…" at bounding box center [717, 352] width 255 height 375
click at [624, 234] on link "Calculation" at bounding box center [654, 241] width 60 height 14
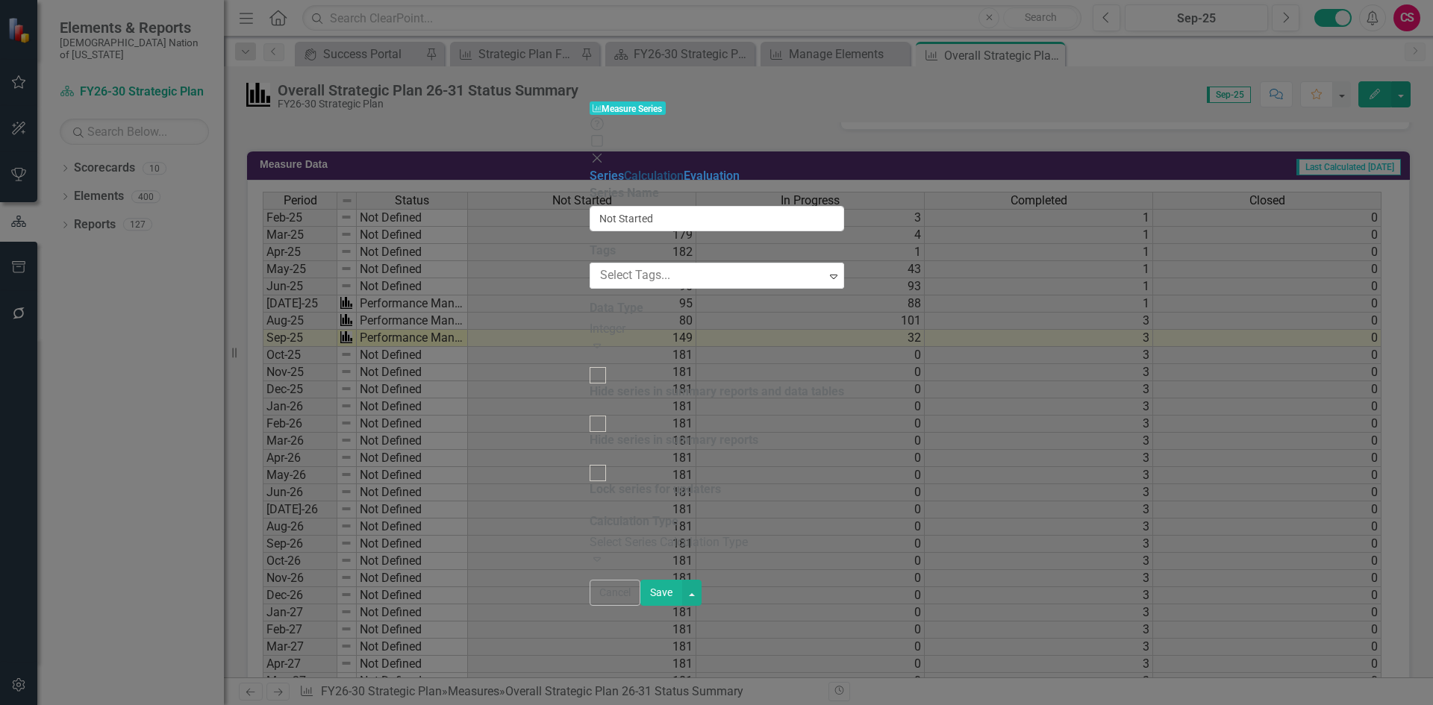
click at [624, 169] on link "Calculation" at bounding box center [654, 176] width 60 height 14
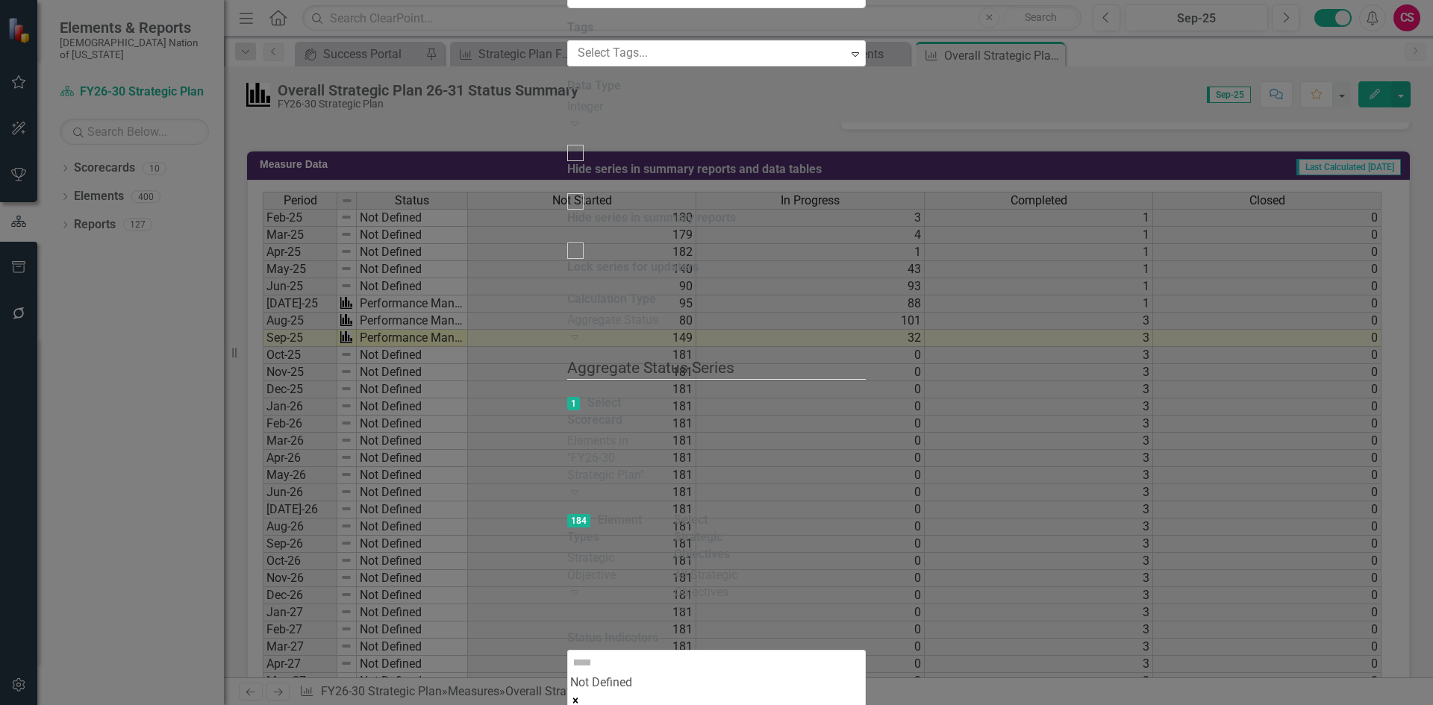
drag, startPoint x: 1324, startPoint y: 680, endPoint x: 1298, endPoint y: 661, distance: 32.5
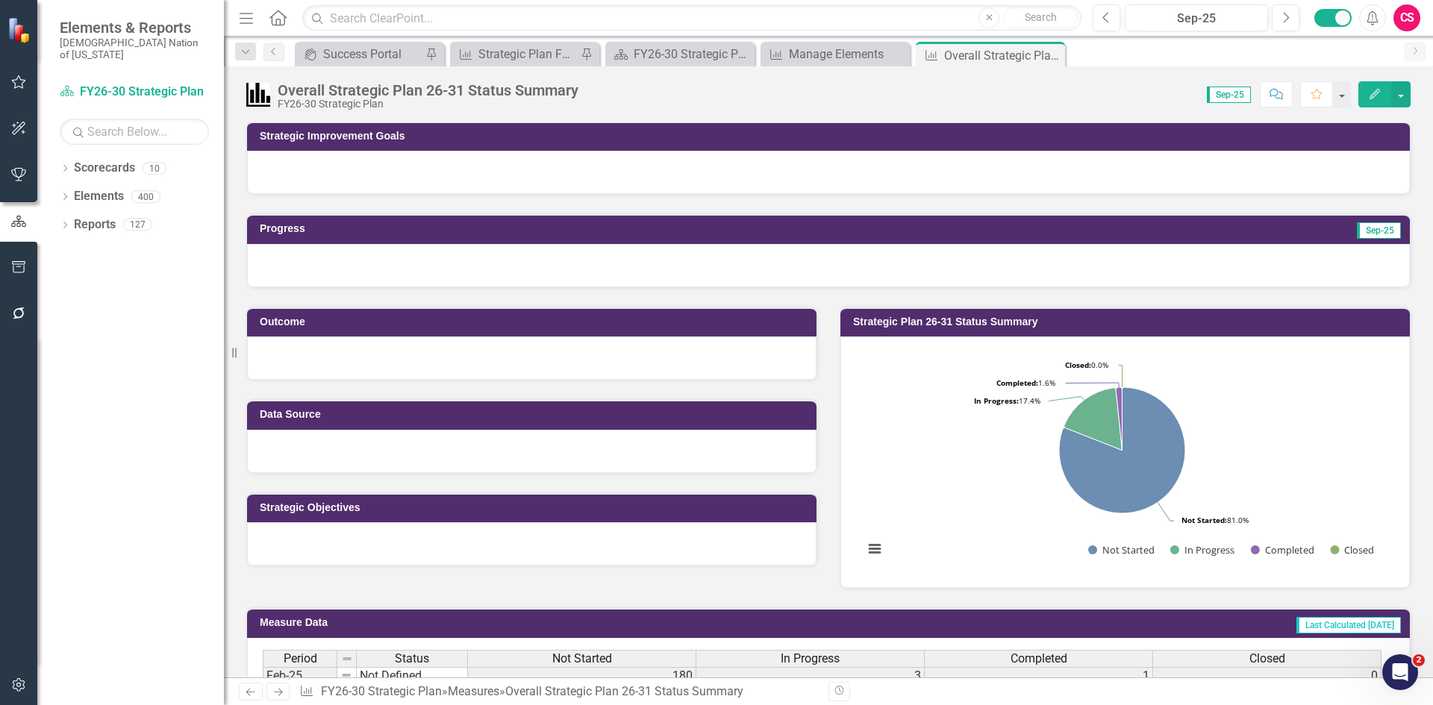
scroll to position [0, 0]
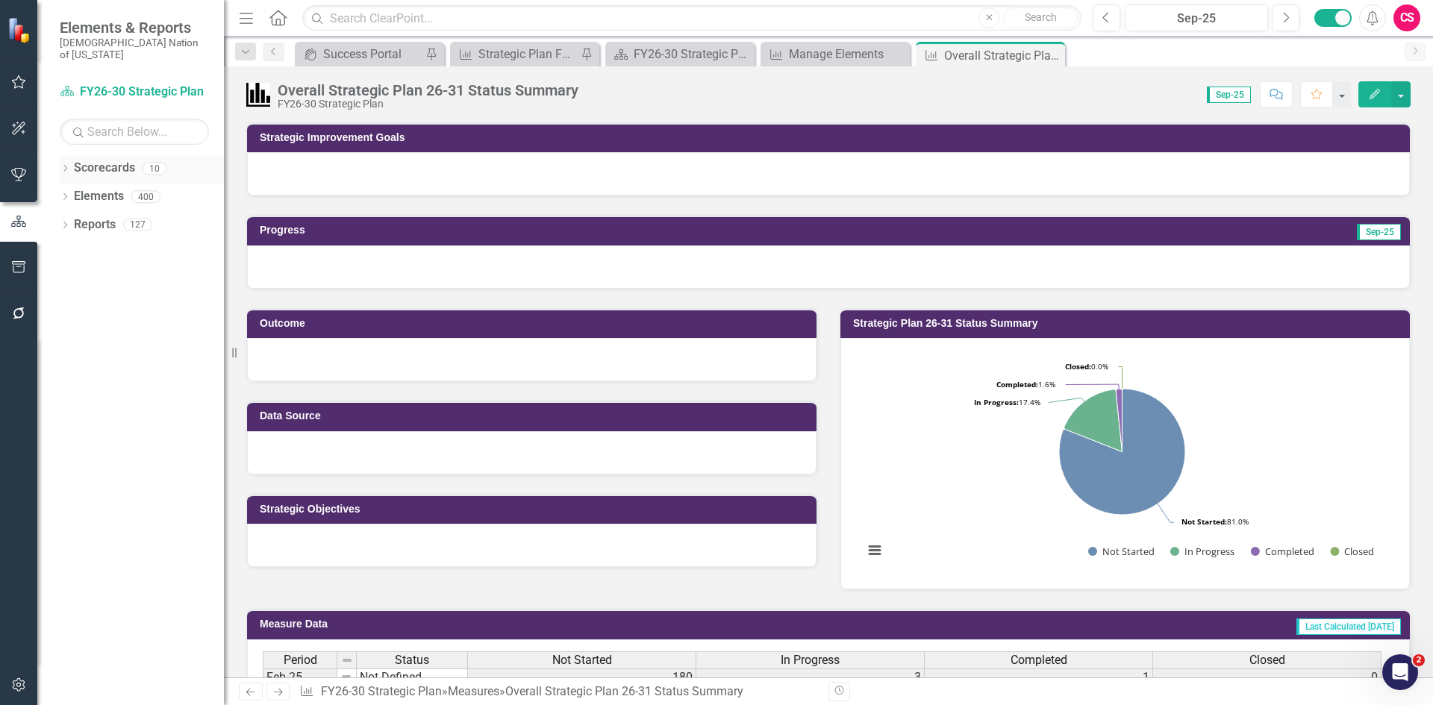
click at [108, 160] on link "Scorecards" at bounding box center [104, 168] width 61 height 17
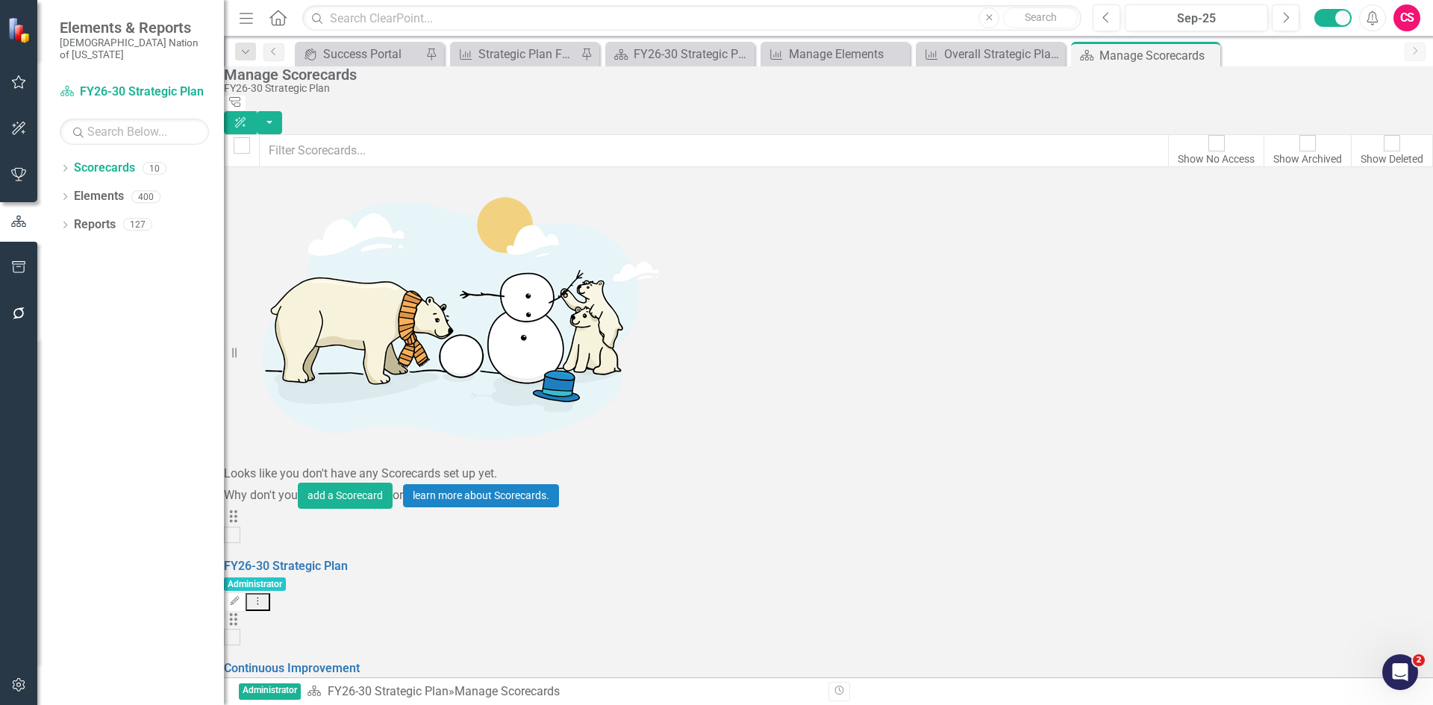
click at [264, 596] on icon "Dropdown Menu" at bounding box center [258, 601] width 13 height 10
click at [1345, 266] on link "Copy Forward Copy Forward Scorecard" at bounding box center [1323, 262] width 165 height 28
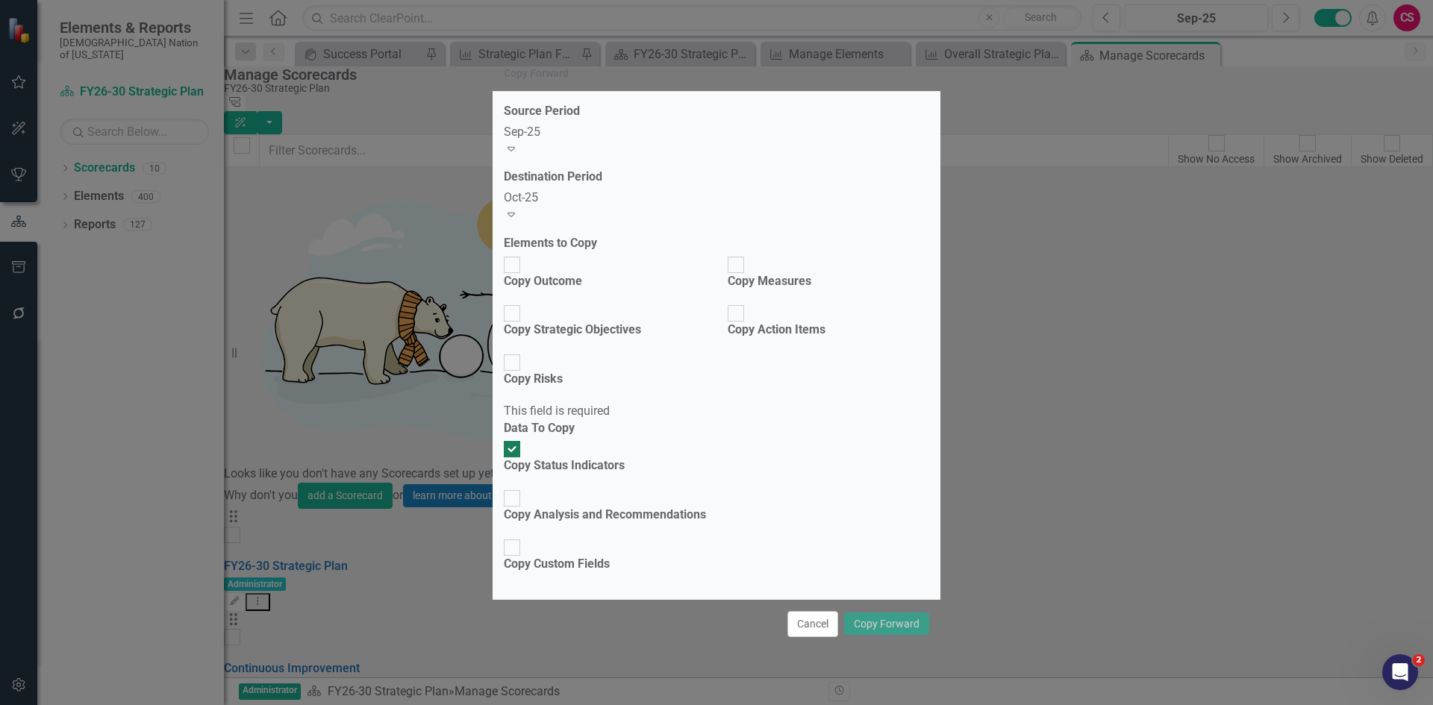
click at [557, 141] on div "Sep-25" at bounding box center [716, 132] width 425 height 17
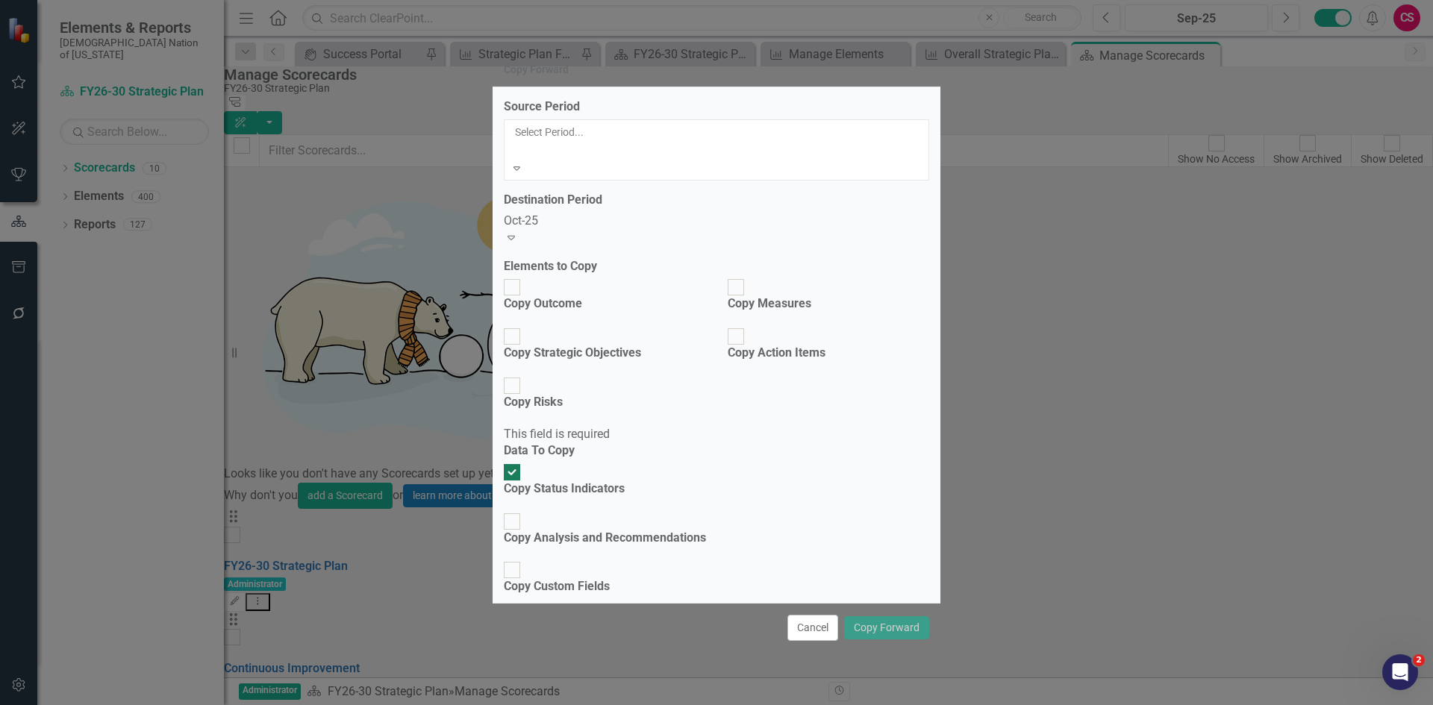
scroll to position [1764, 0]
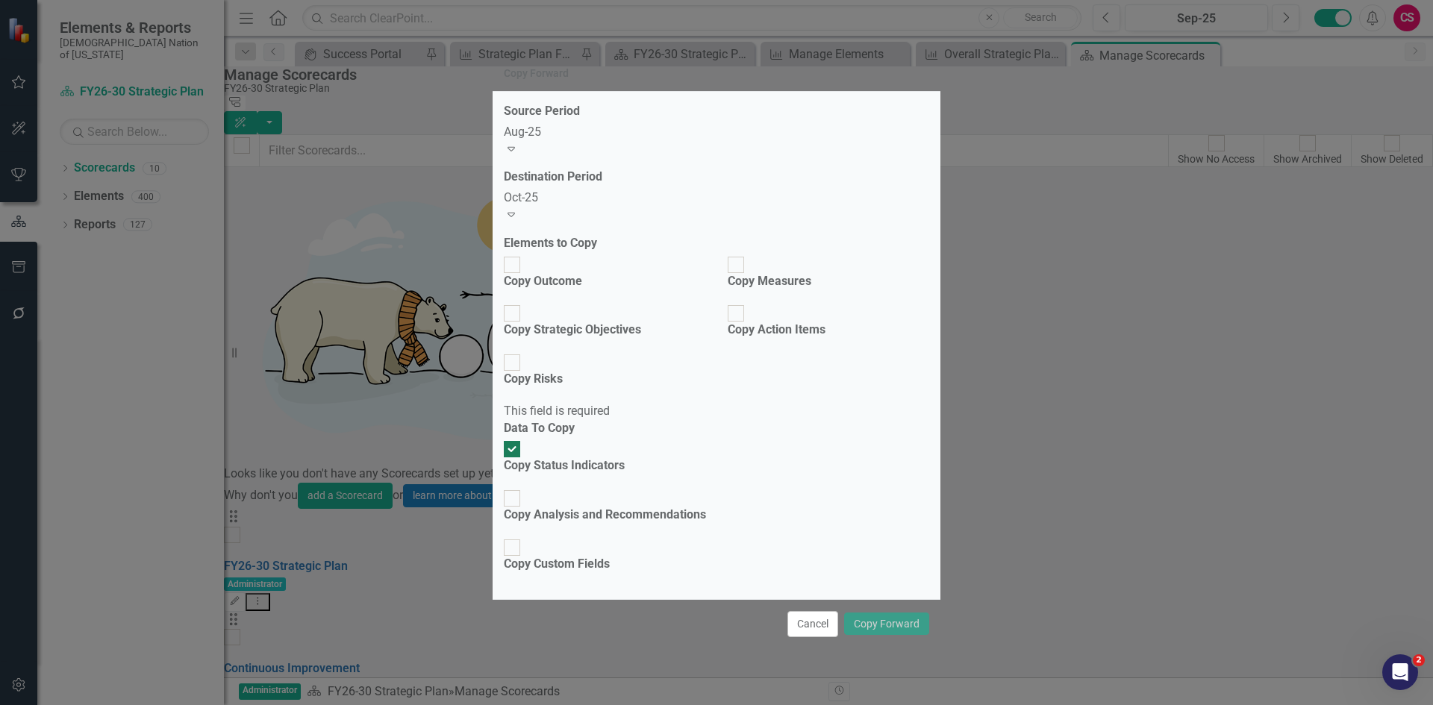
click at [567, 295] on div "Source Period Aug-25 Expand Destination Period Oct-25 Expand Elements to Copy C…" at bounding box center [717, 346] width 448 height 508
click at [565, 224] on div "Oct-25 Expand" at bounding box center [716, 207] width 425 height 34
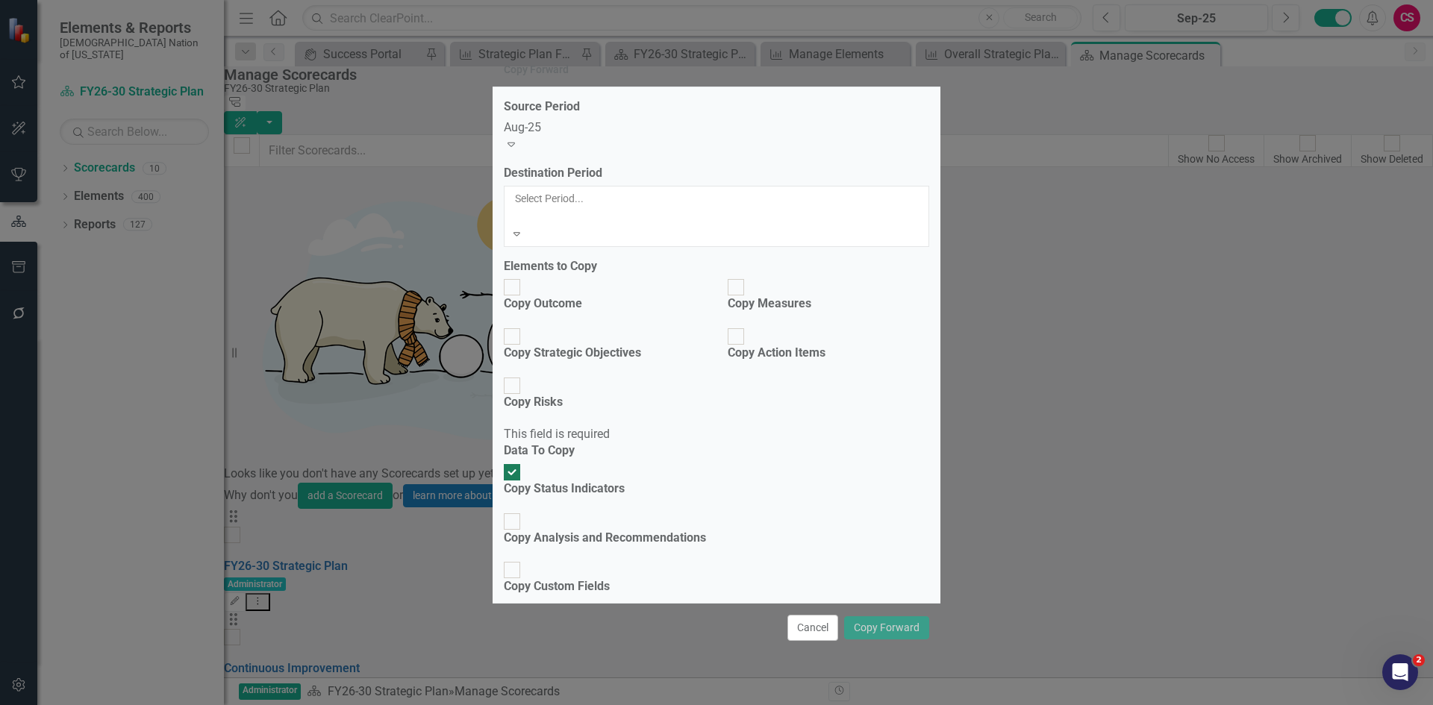
scroll to position [1789, 0]
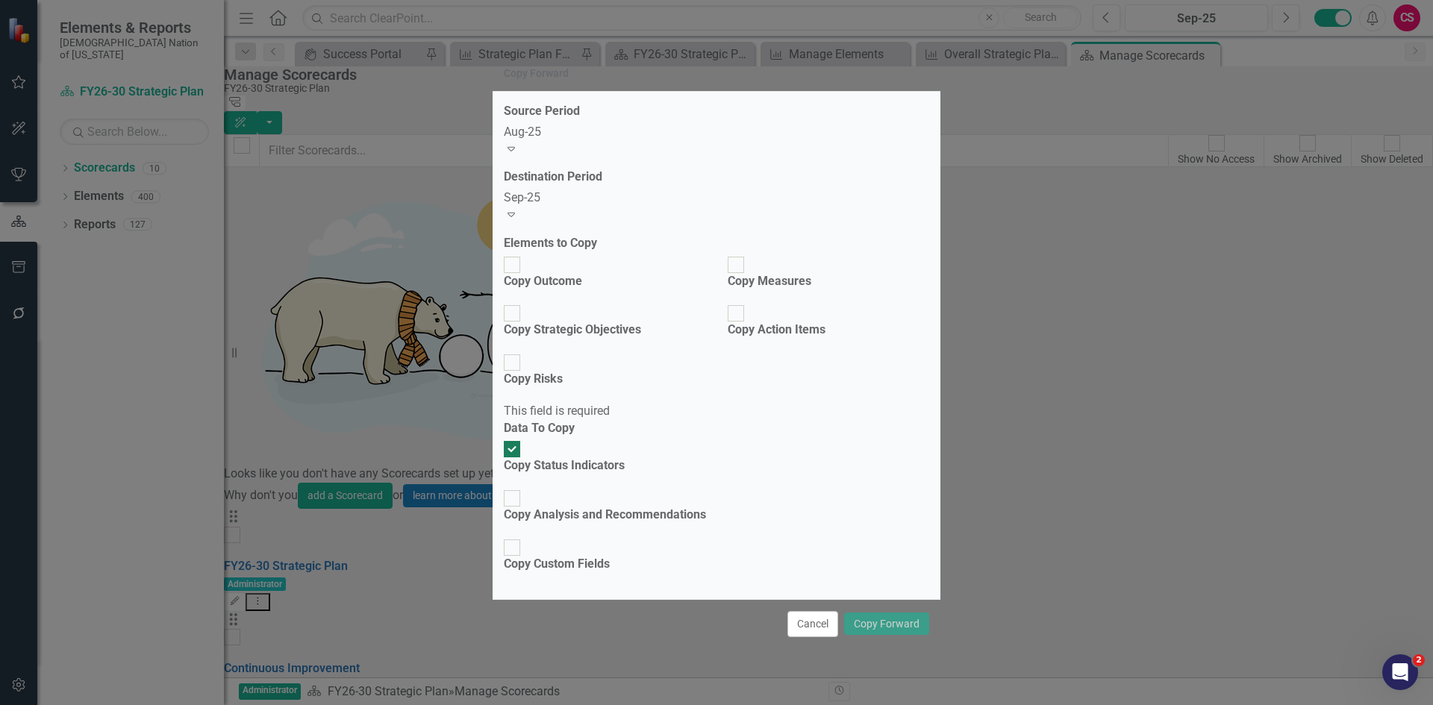
click at [582, 290] on div "Copy Outcome" at bounding box center [543, 281] width 78 height 17
click at [524, 276] on input "Copy Outcome" at bounding box center [512, 264] width 23 height 23
checkbox input "true"
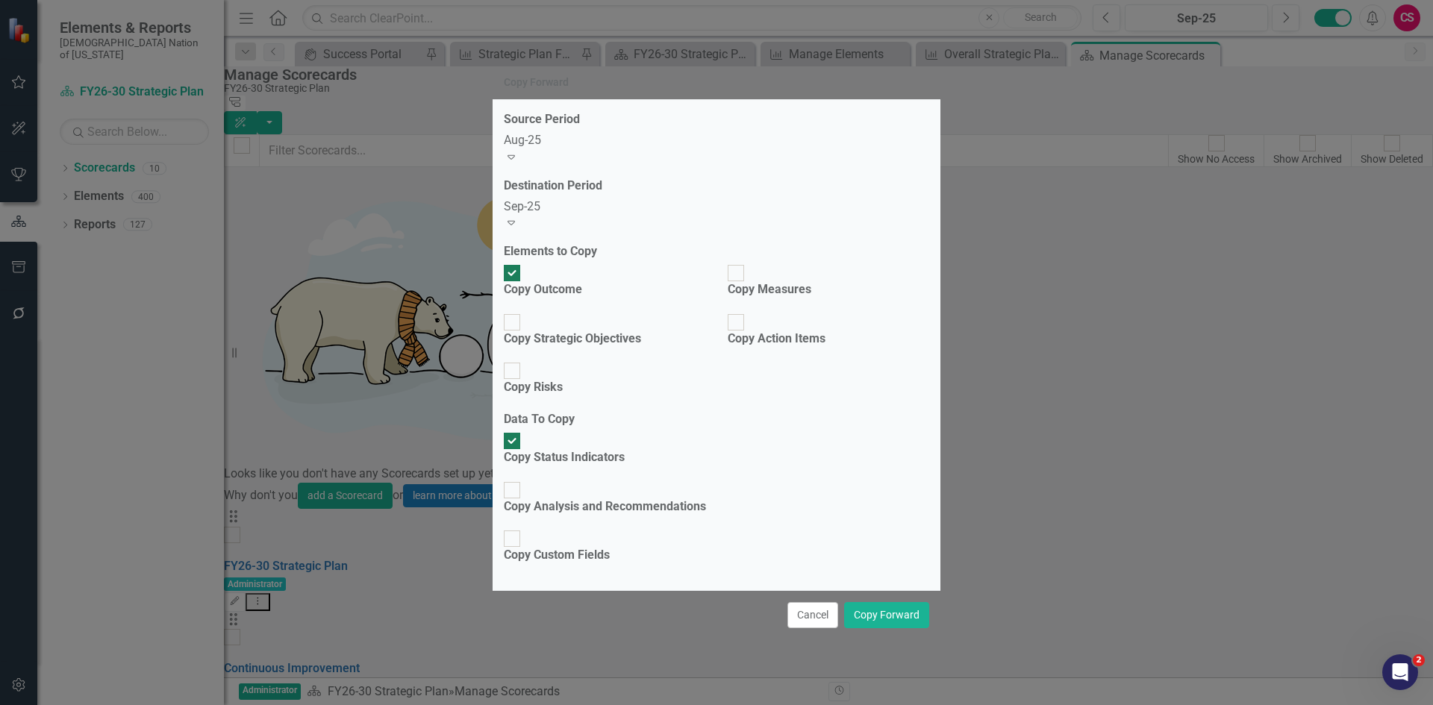
click at [591, 348] on div "Copy Strategic Objectives" at bounding box center [572, 339] width 137 height 17
click at [524, 334] on input "Copy Strategic Objectives" at bounding box center [512, 322] width 23 height 23
checkbox input "true"
click at [805, 299] on div "Copy Measures" at bounding box center [770, 289] width 84 height 17
click at [748, 285] on input "Copy Measures" at bounding box center [736, 273] width 23 height 23
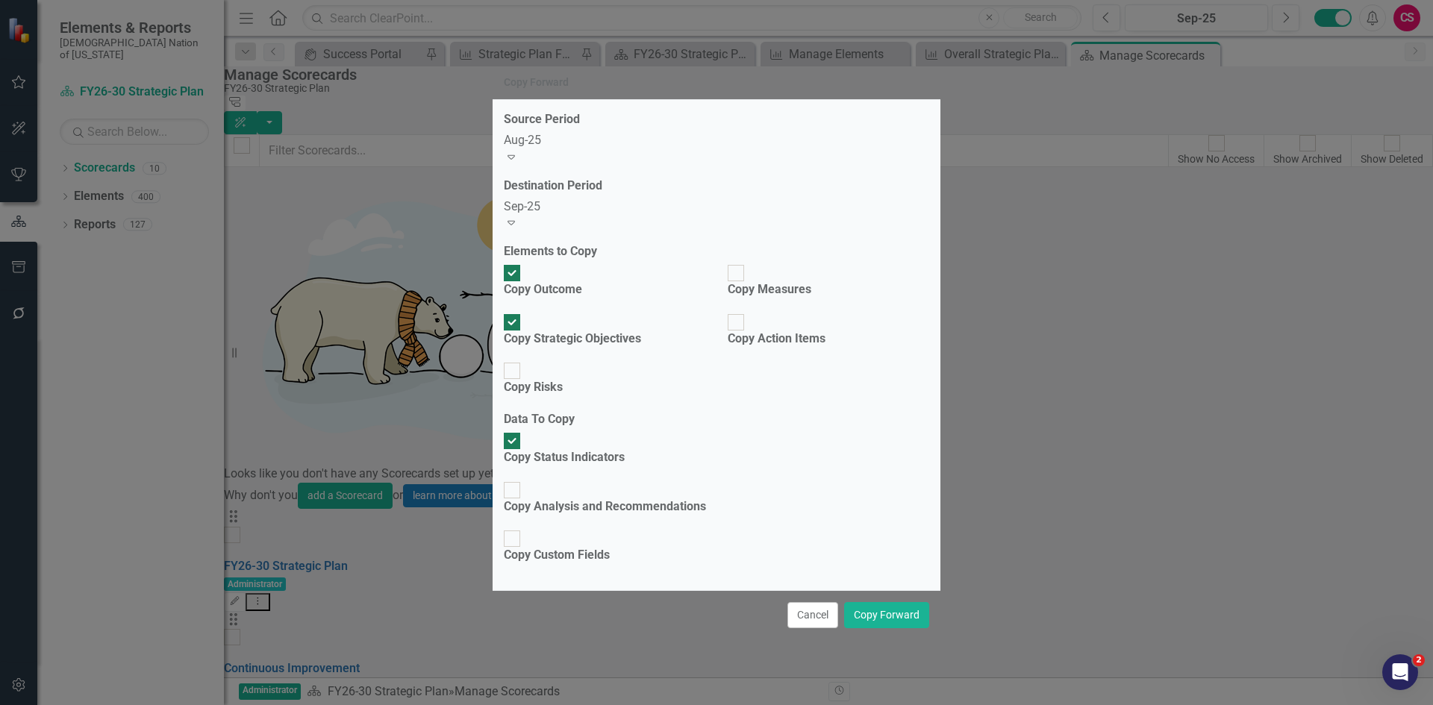
checkbox input "true"
click at [882, 602] on button "Copy Forward" at bounding box center [886, 615] width 85 height 26
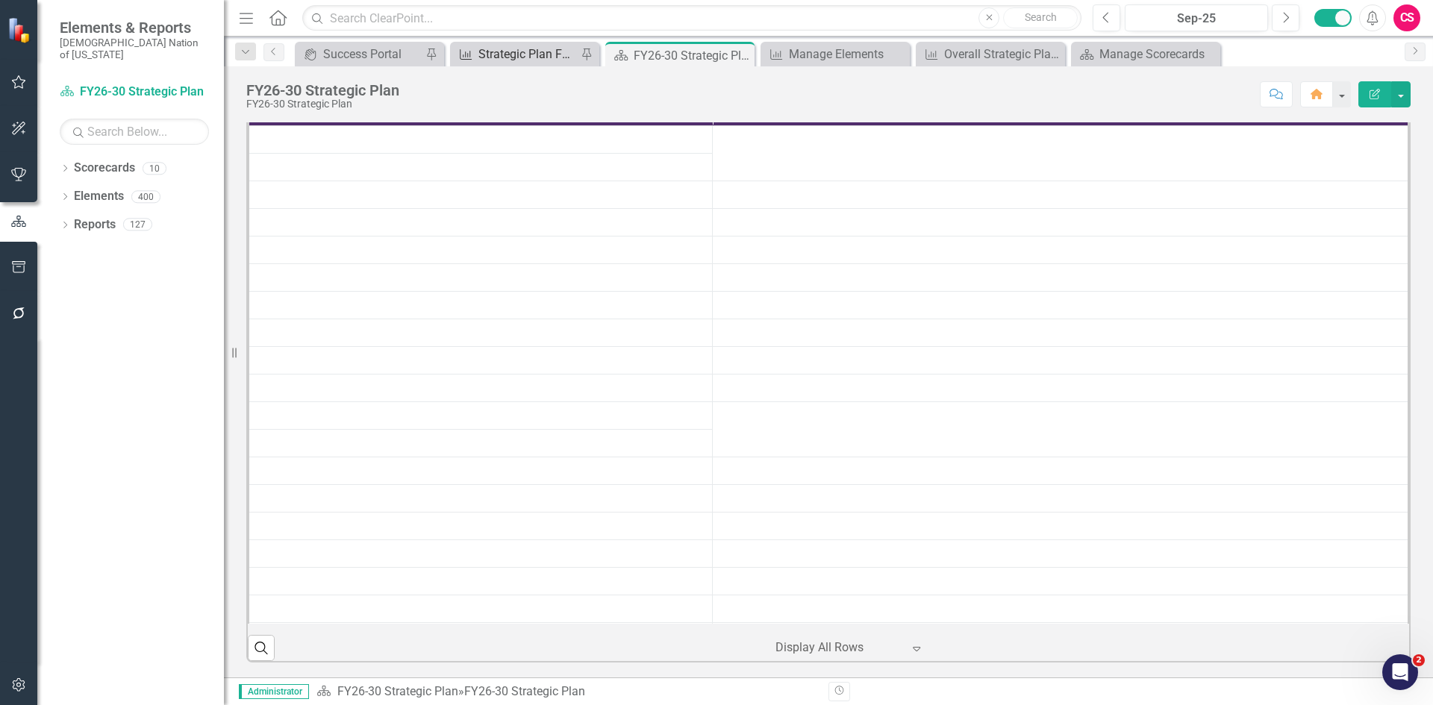
click at [473, 60] on link "Measure Strategic Plan FY26-30" at bounding box center [515, 54] width 123 height 19
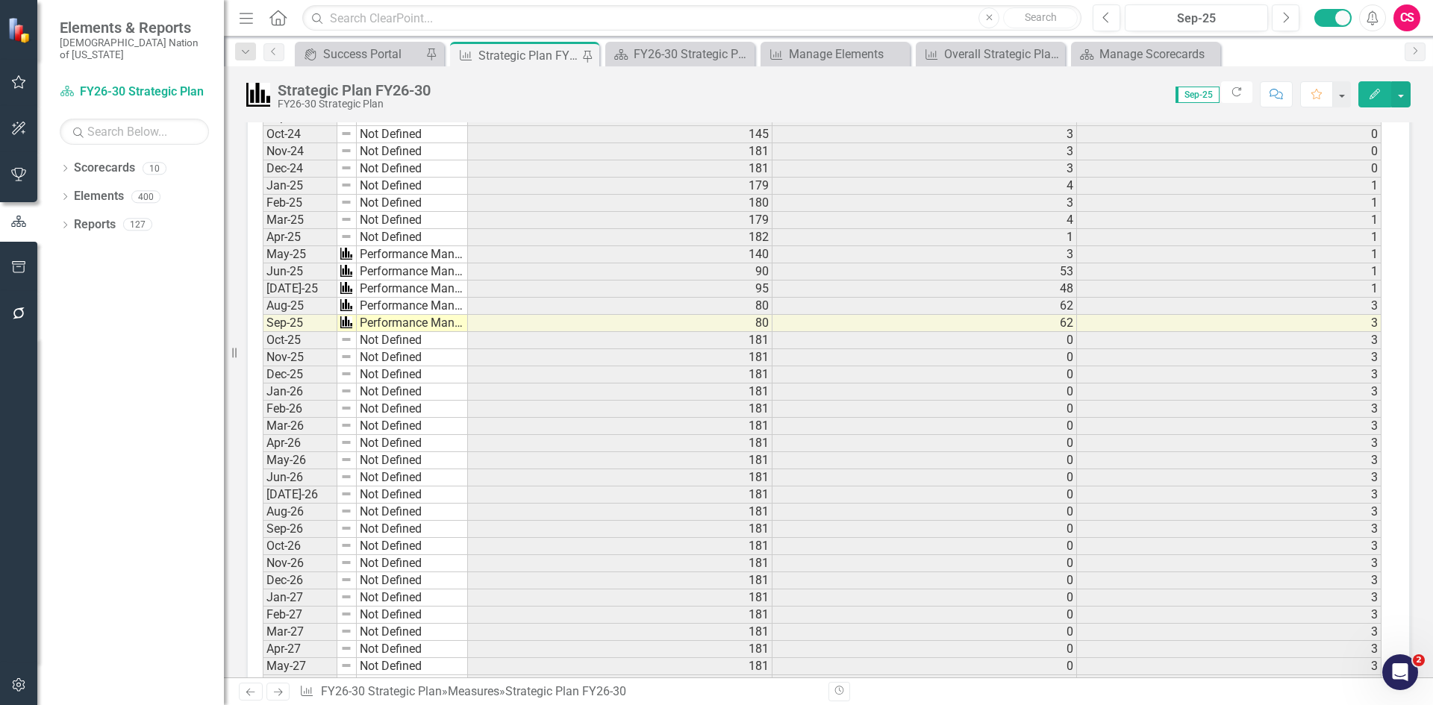
scroll to position [1638, 0]
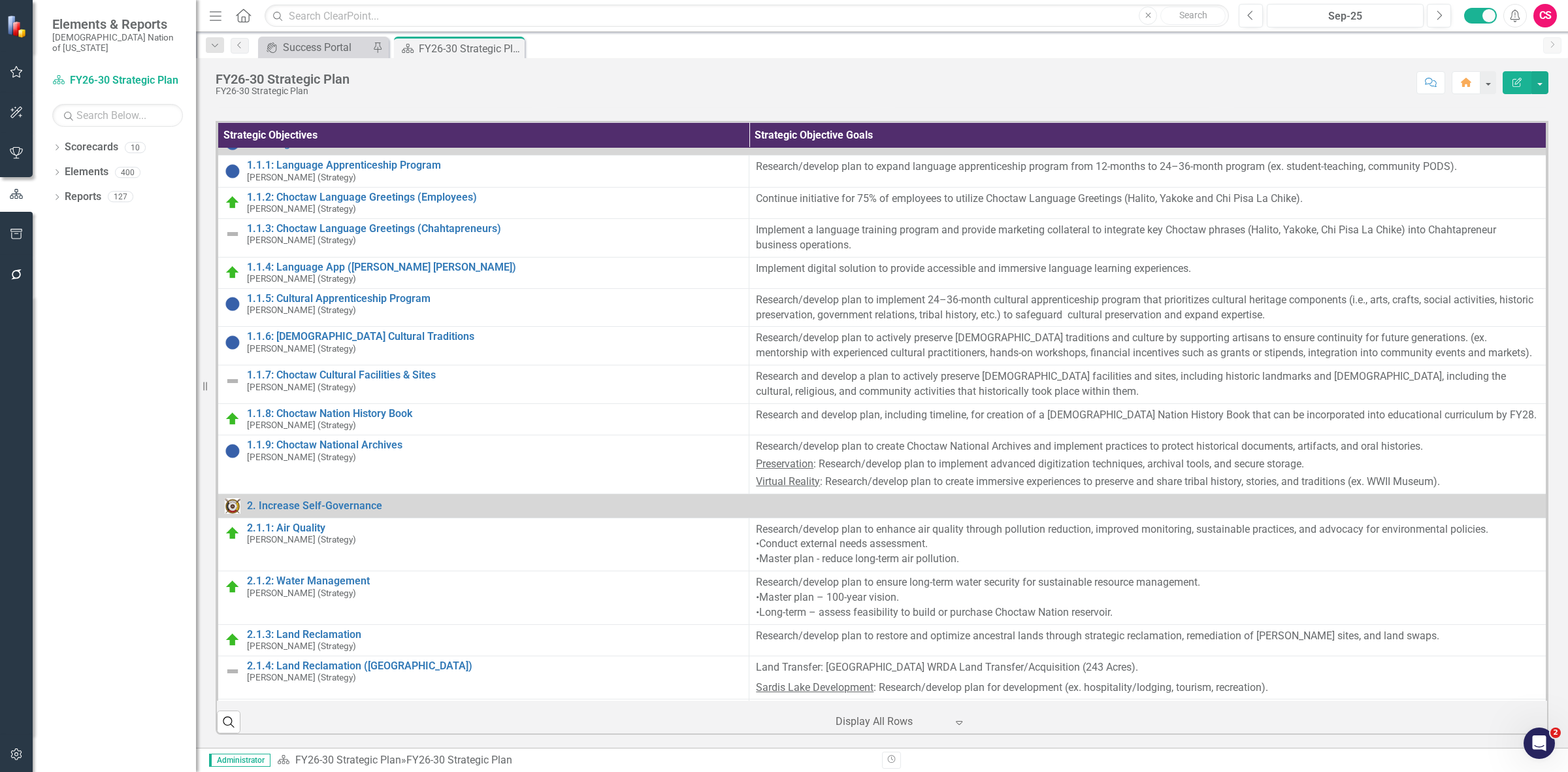
scroll to position [245, 0]
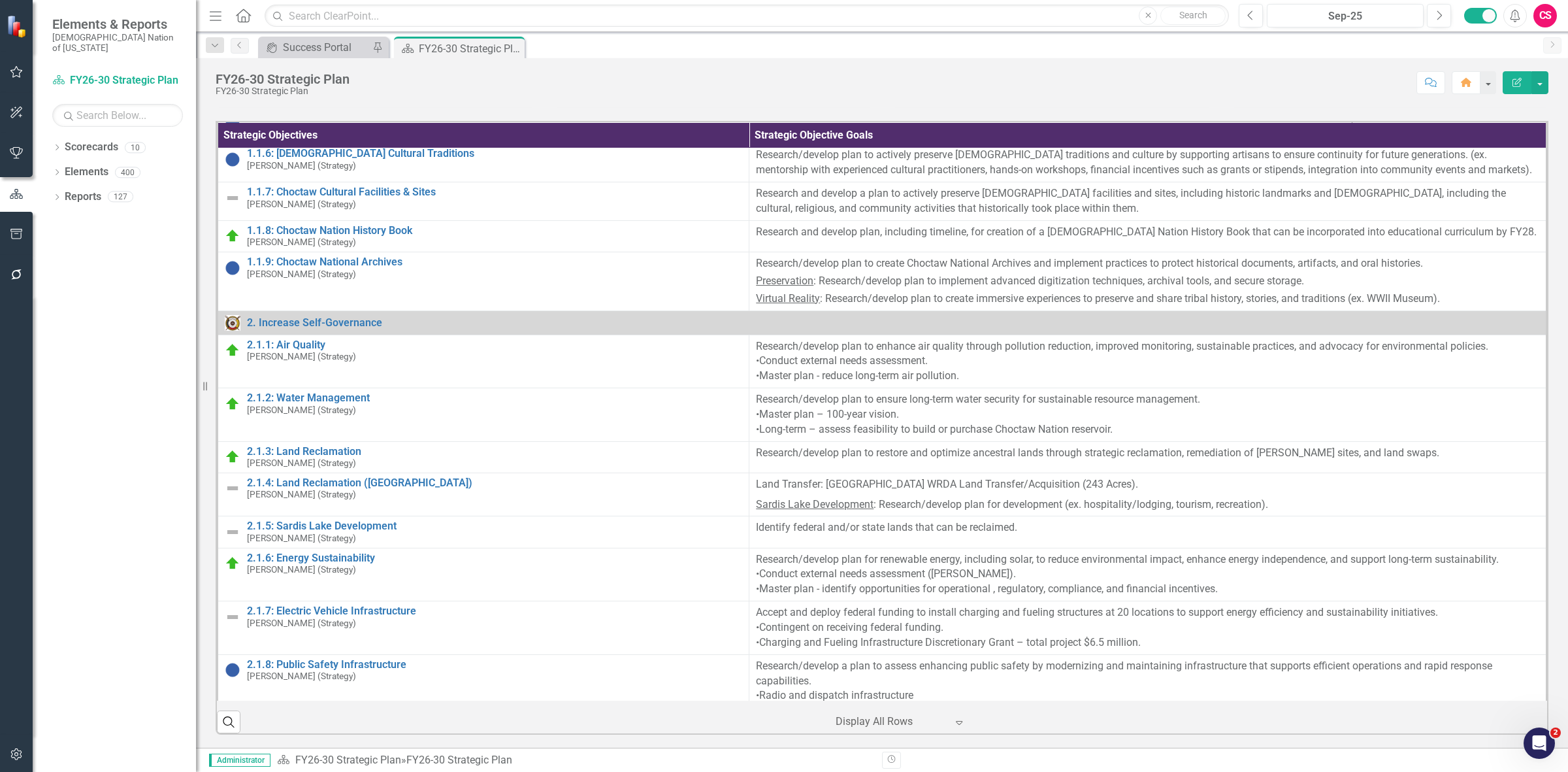
click at [10, 739] on div at bounding box center [16, 737] width 32 height 6
click at [15, 749] on icon "button" at bounding box center [17, 754] width 14 height 11
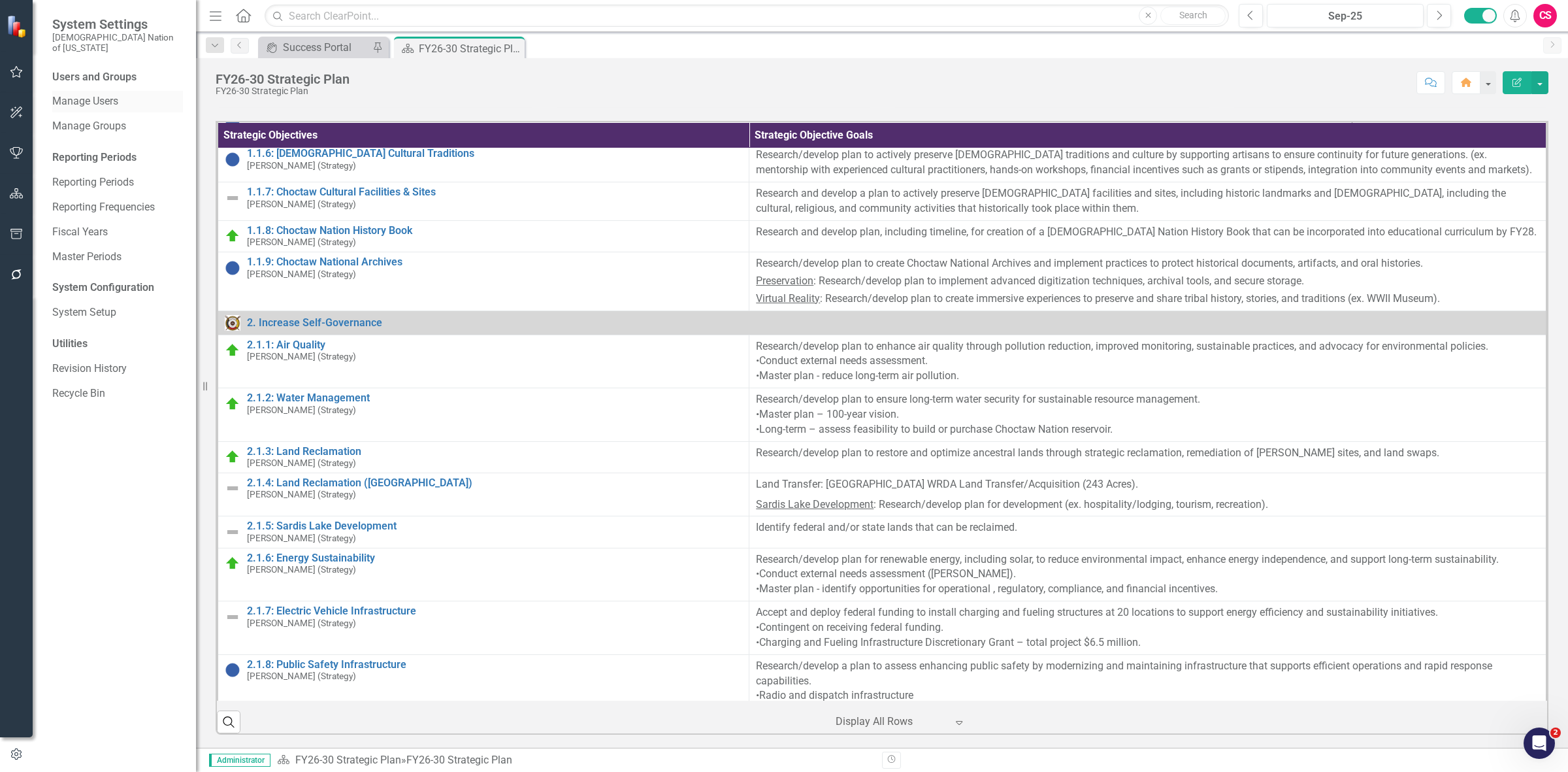
click at [89, 94] on link "Manage Users" at bounding box center [117, 101] width 130 height 15
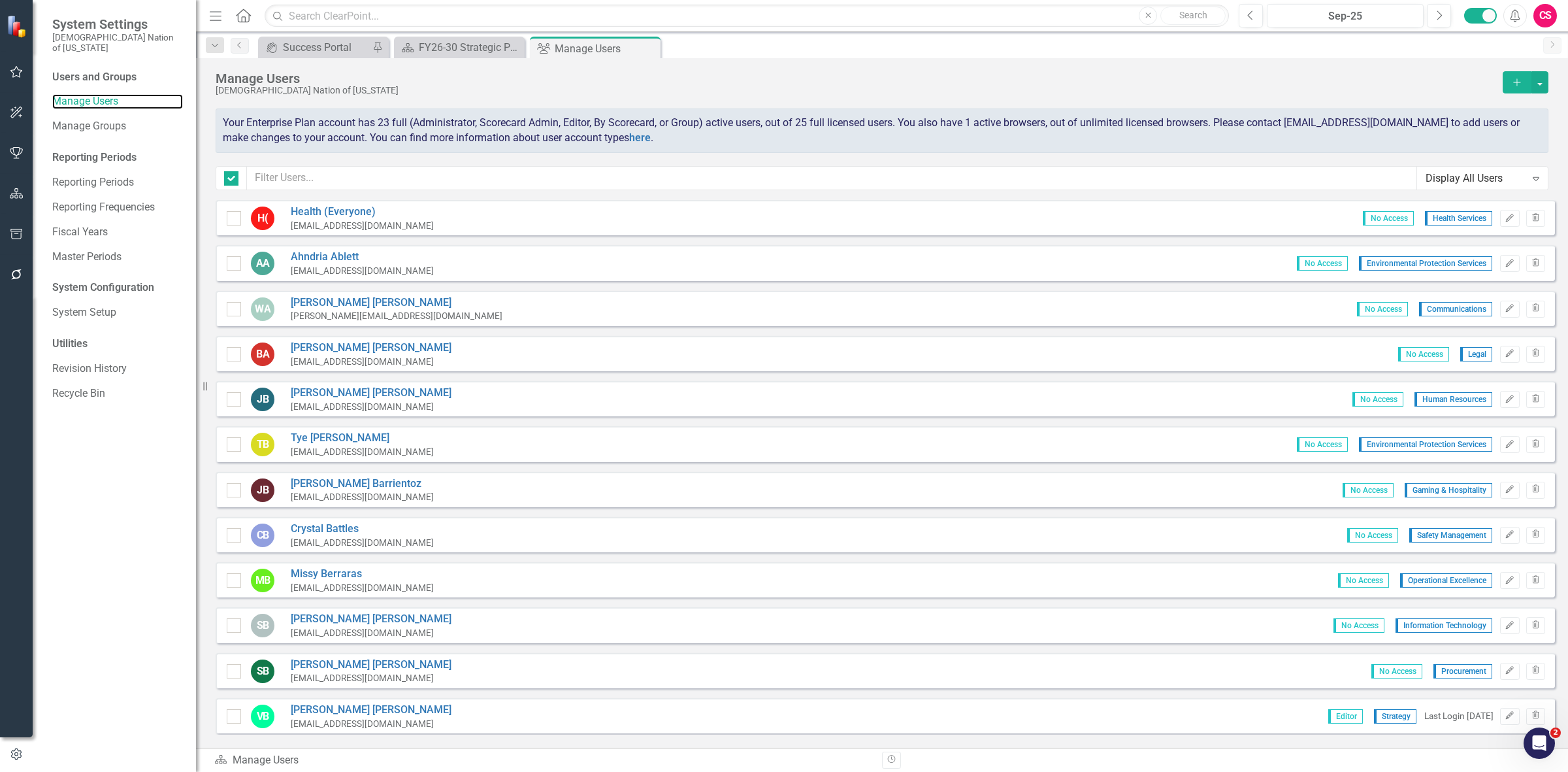
checkbox input "false"
click at [301, 174] on input "text" at bounding box center [831, 179] width 1170 height 25
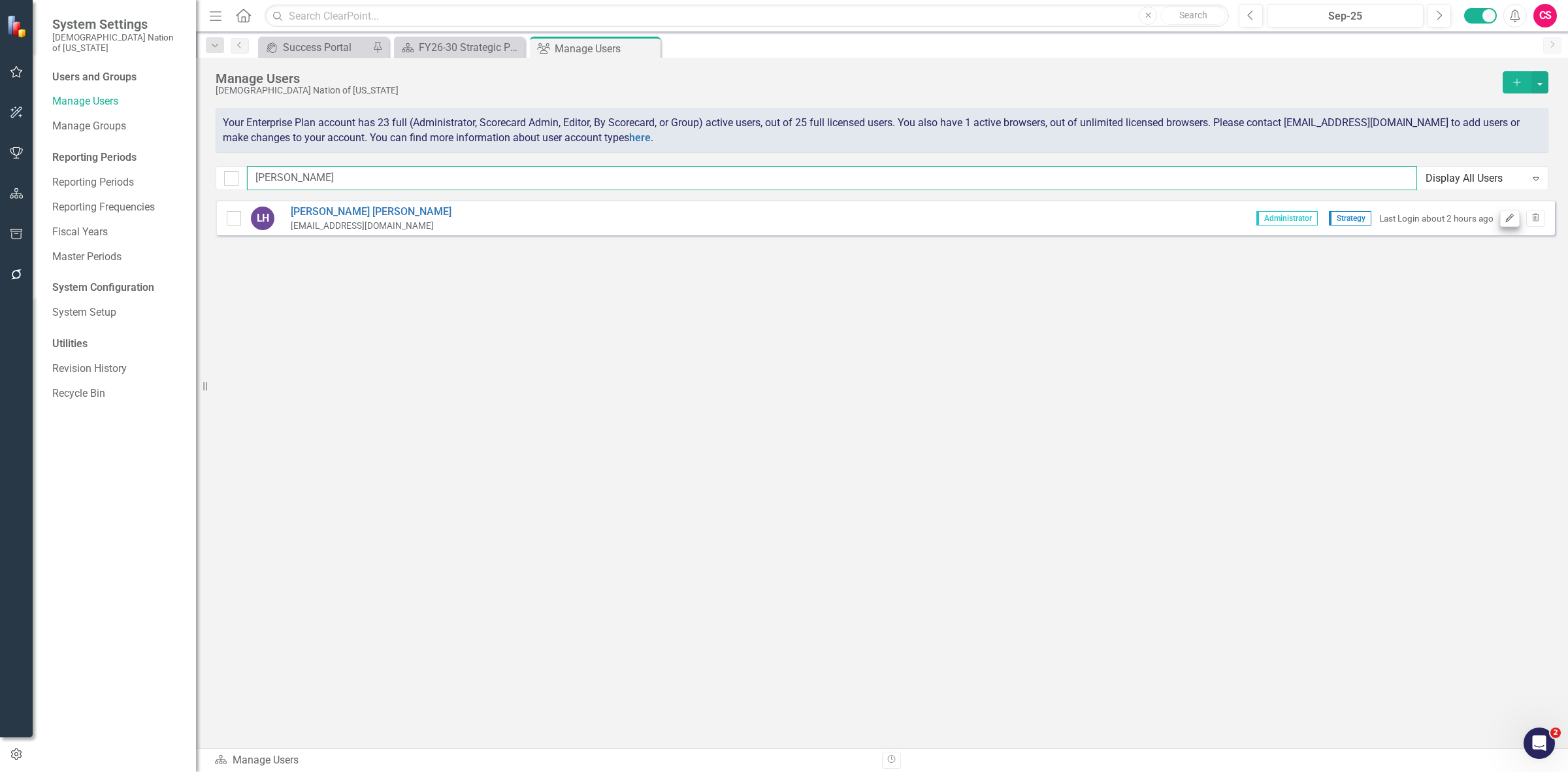
type input "lau"
click at [1510, 223] on button "Edit" at bounding box center [1509, 218] width 19 height 17
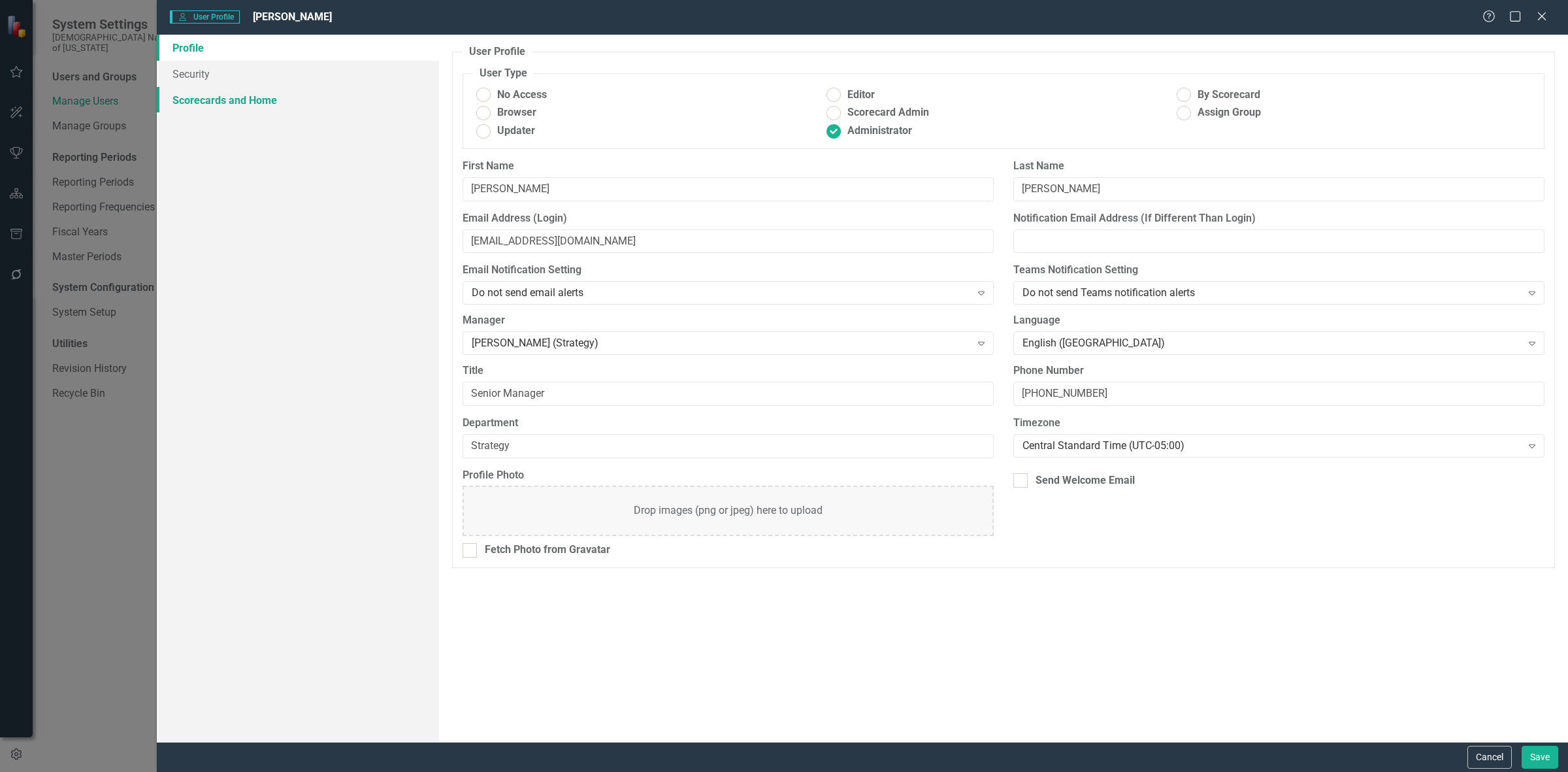
click at [287, 96] on link "Scorecards and Home" at bounding box center [298, 100] width 282 height 26
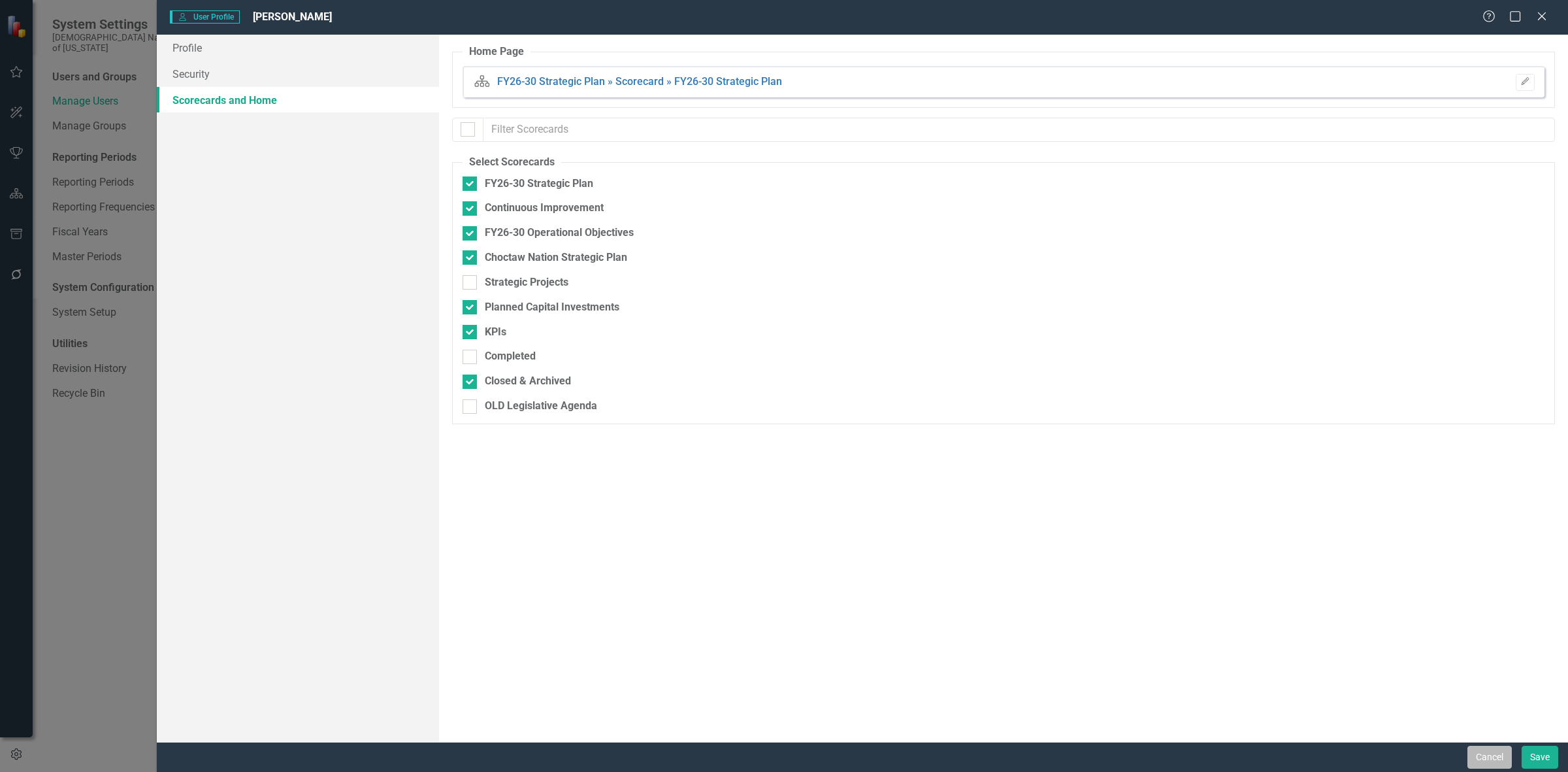
click at [1474, 761] on button "Cancel" at bounding box center [1489, 757] width 45 height 23
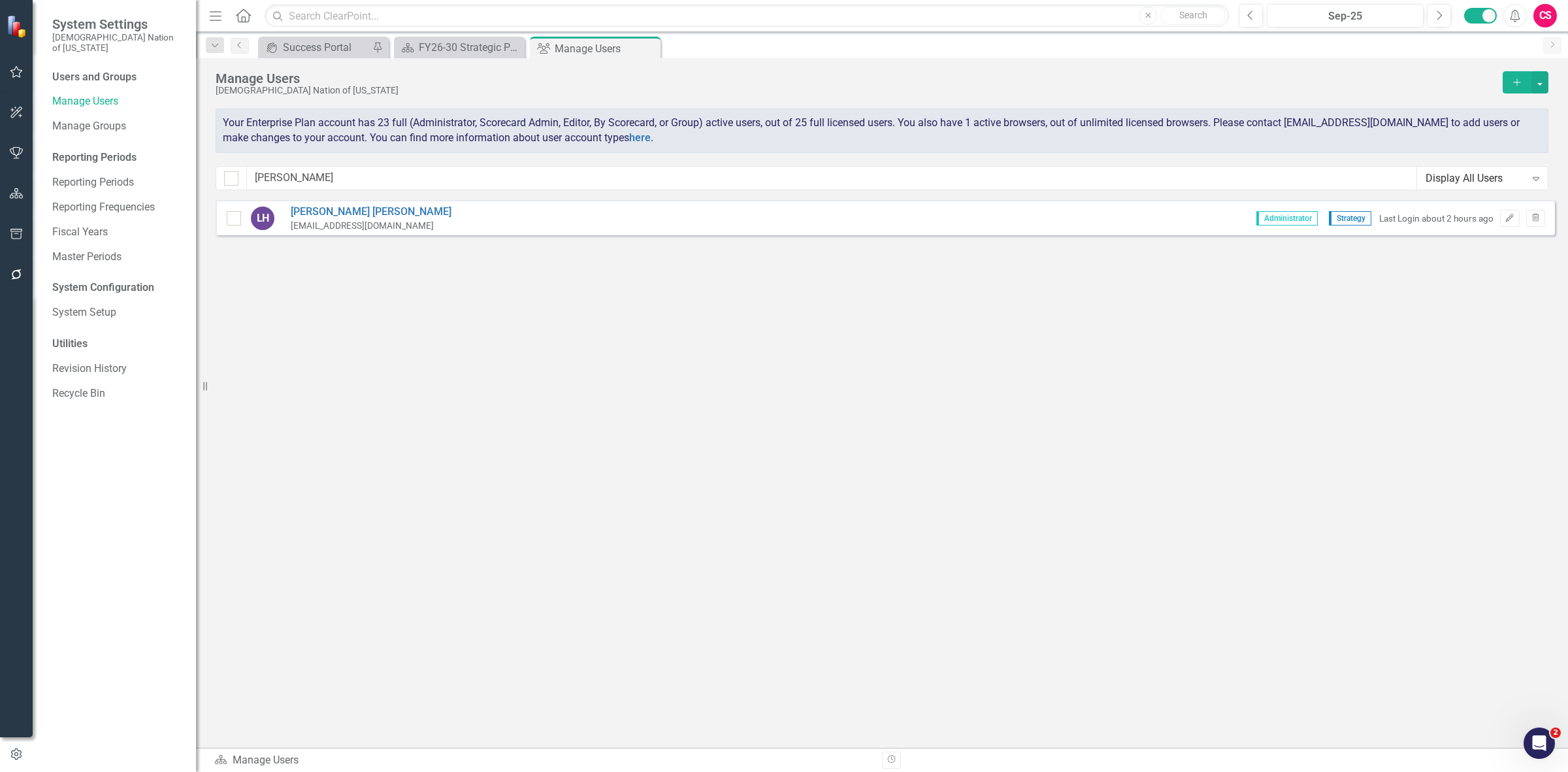
click at [37, 197] on div "Users and Groups Manage Users Manage Groups Reporting Periods Reporting Periods…" at bounding box center [114, 421] width 164 height 702
click at [24, 200] on button "button" at bounding box center [17, 193] width 30 height 27
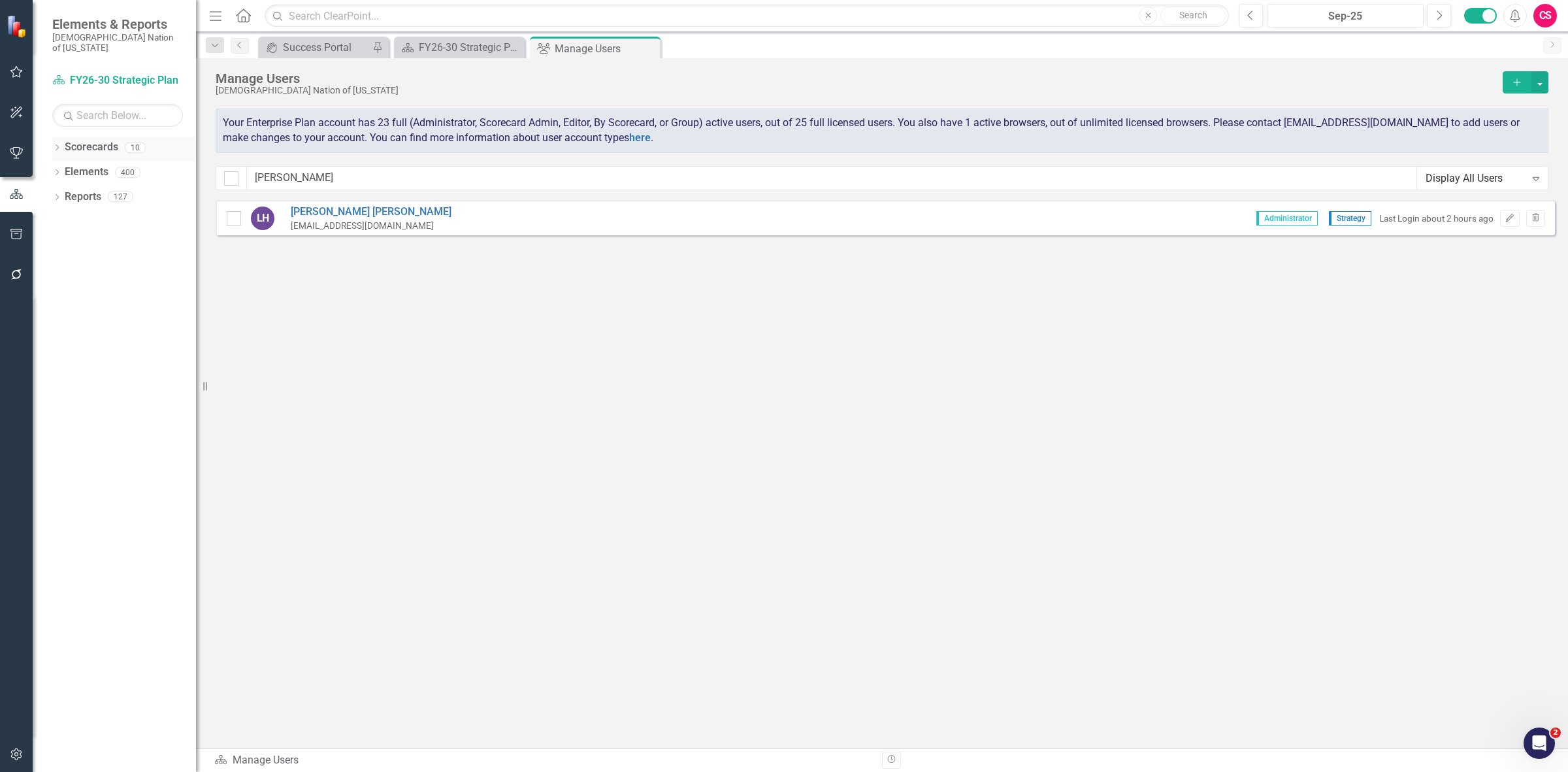
click at [92, 140] on link "Scorecards" at bounding box center [91, 147] width 53 height 15
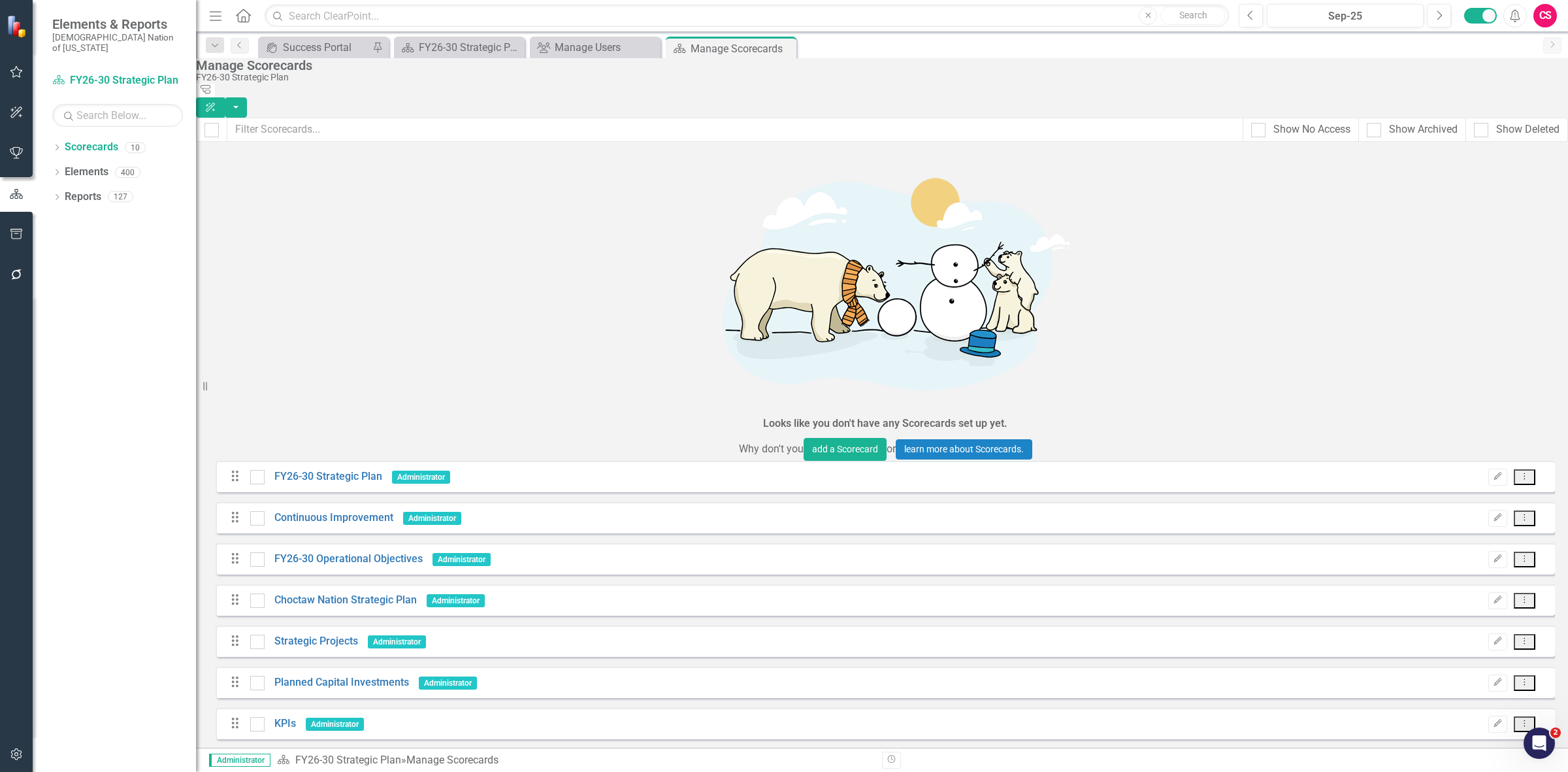
click at [1530, 472] on icon "Dropdown Menu" at bounding box center [1524, 476] width 11 height 9
click at [1465, 231] on link "Copy Forward Copy Forward Scorecard" at bounding box center [1472, 230] width 144 height 25
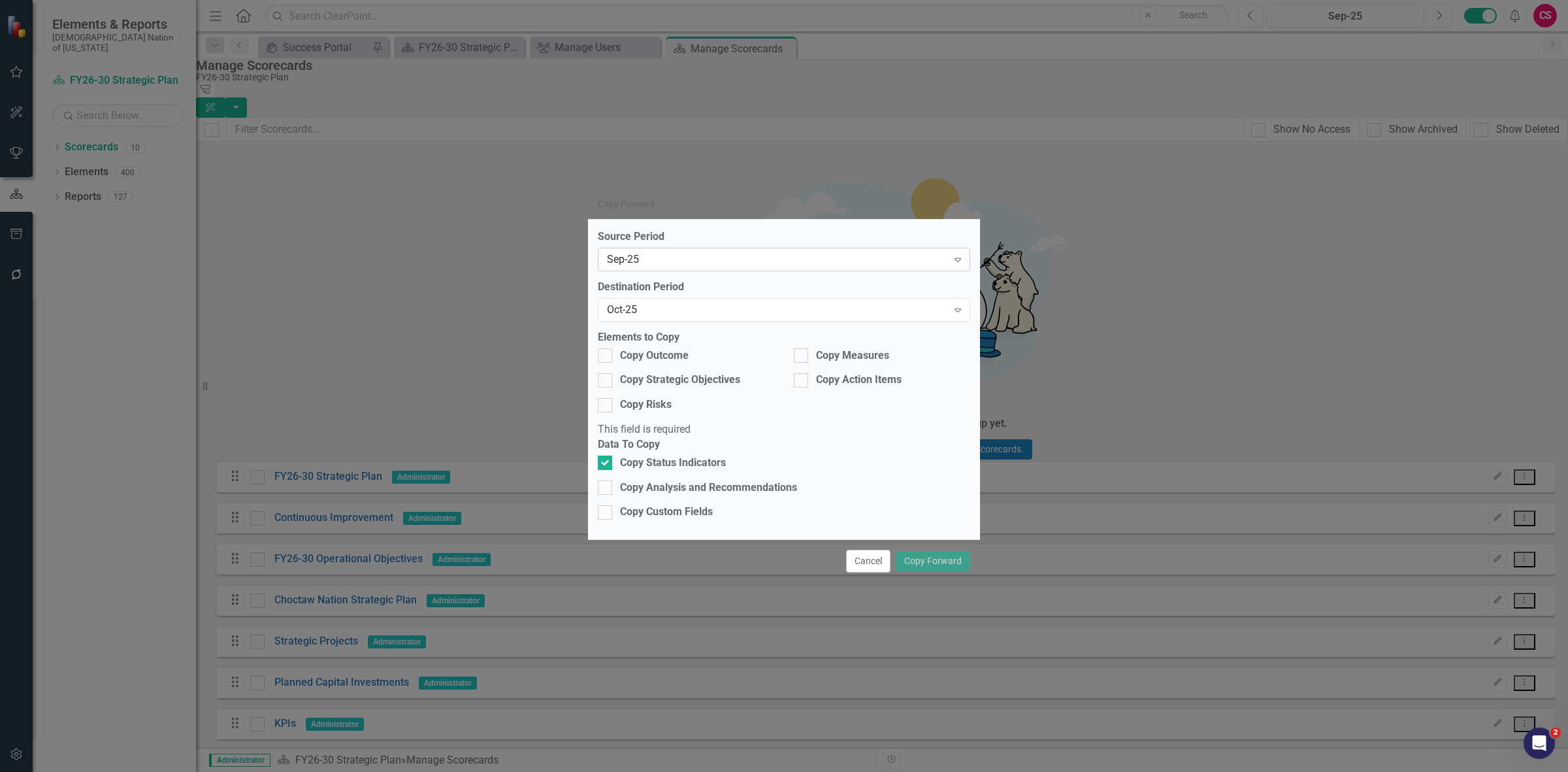
click at [693, 267] on div "Sep-25" at bounding box center [776, 259] width 340 height 15
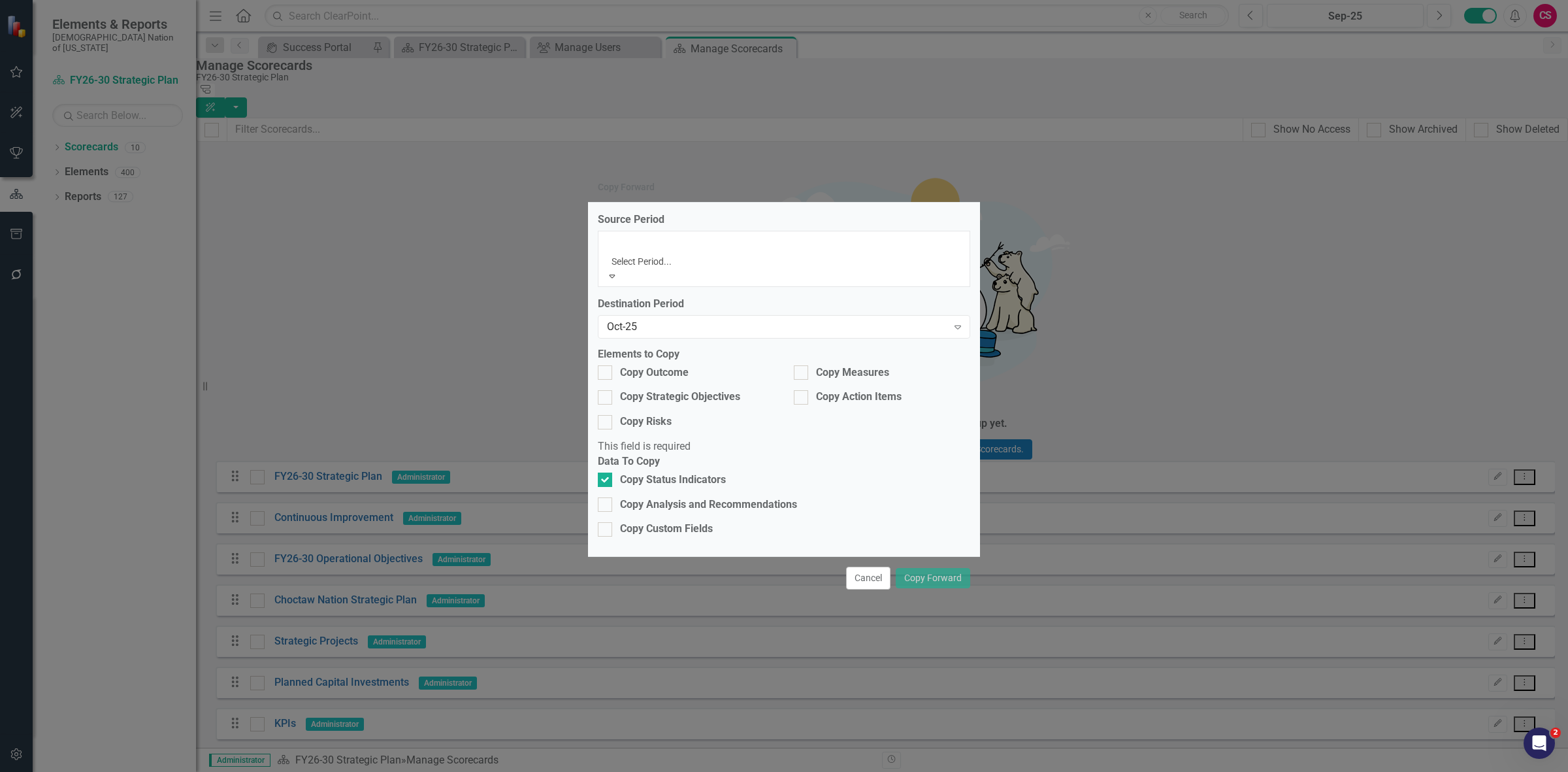
scroll to position [1527, 0]
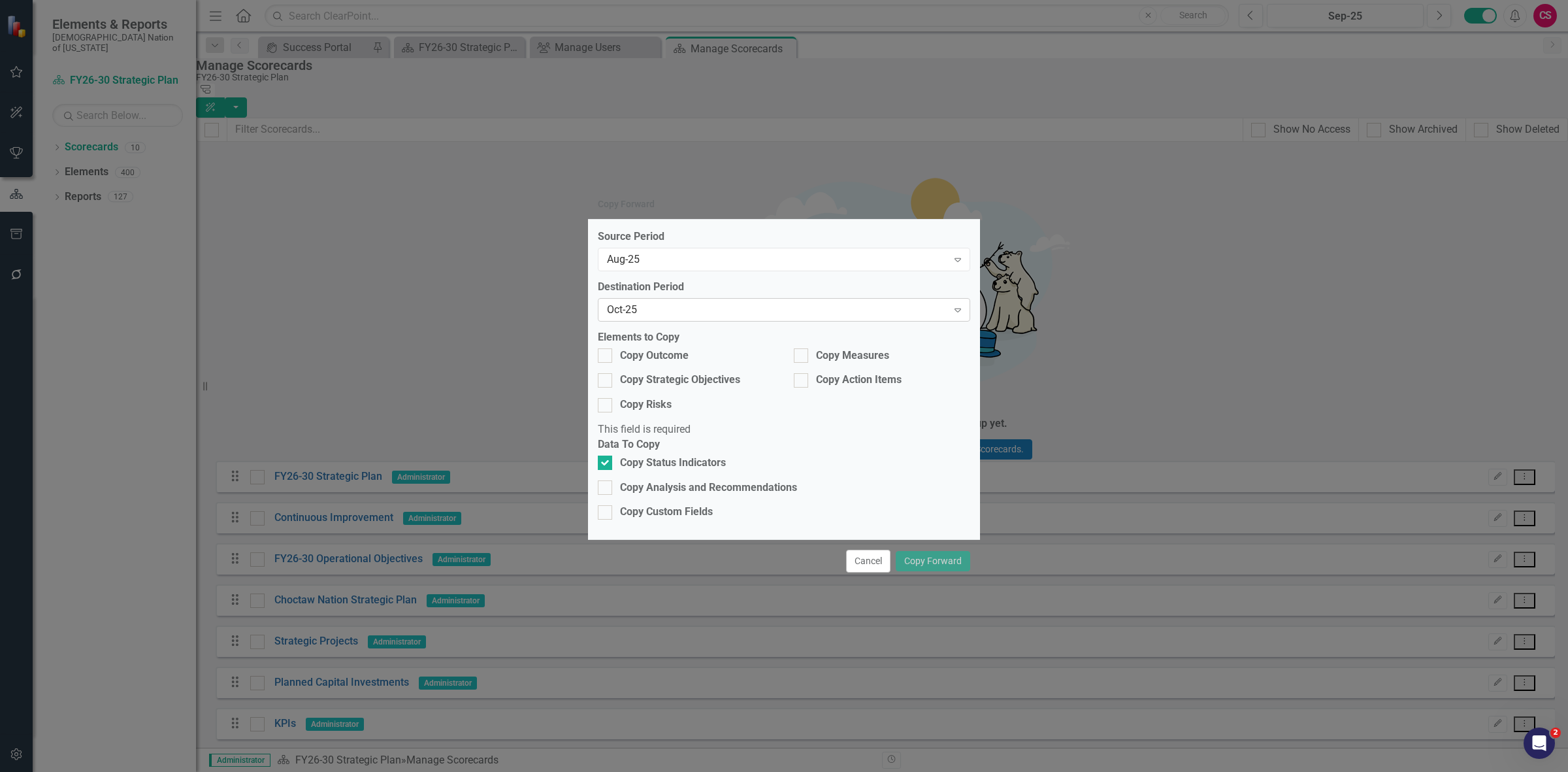
click at [657, 317] on div "Oct-25" at bounding box center [776, 309] width 340 height 15
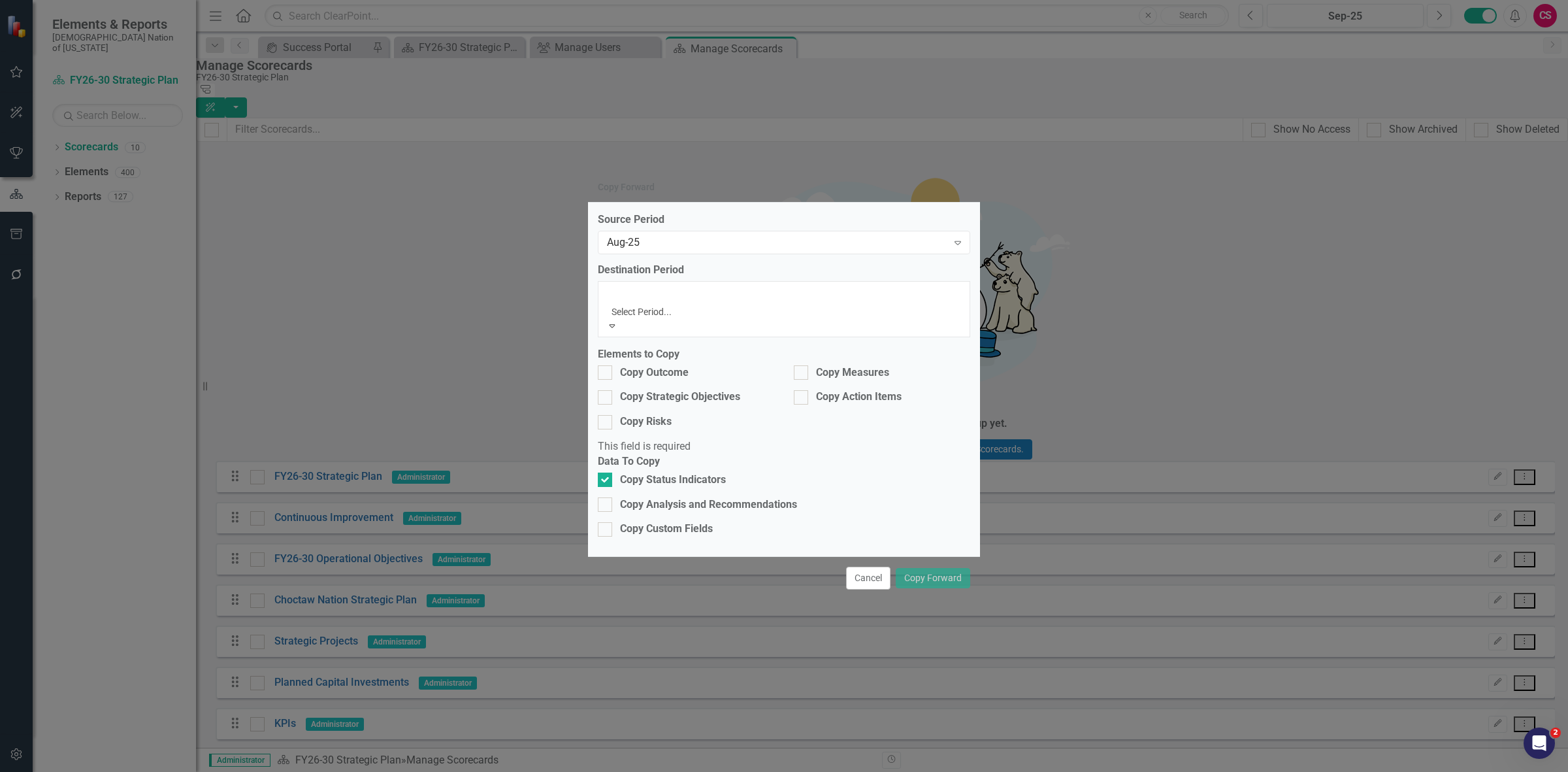
scroll to position [1549, 0]
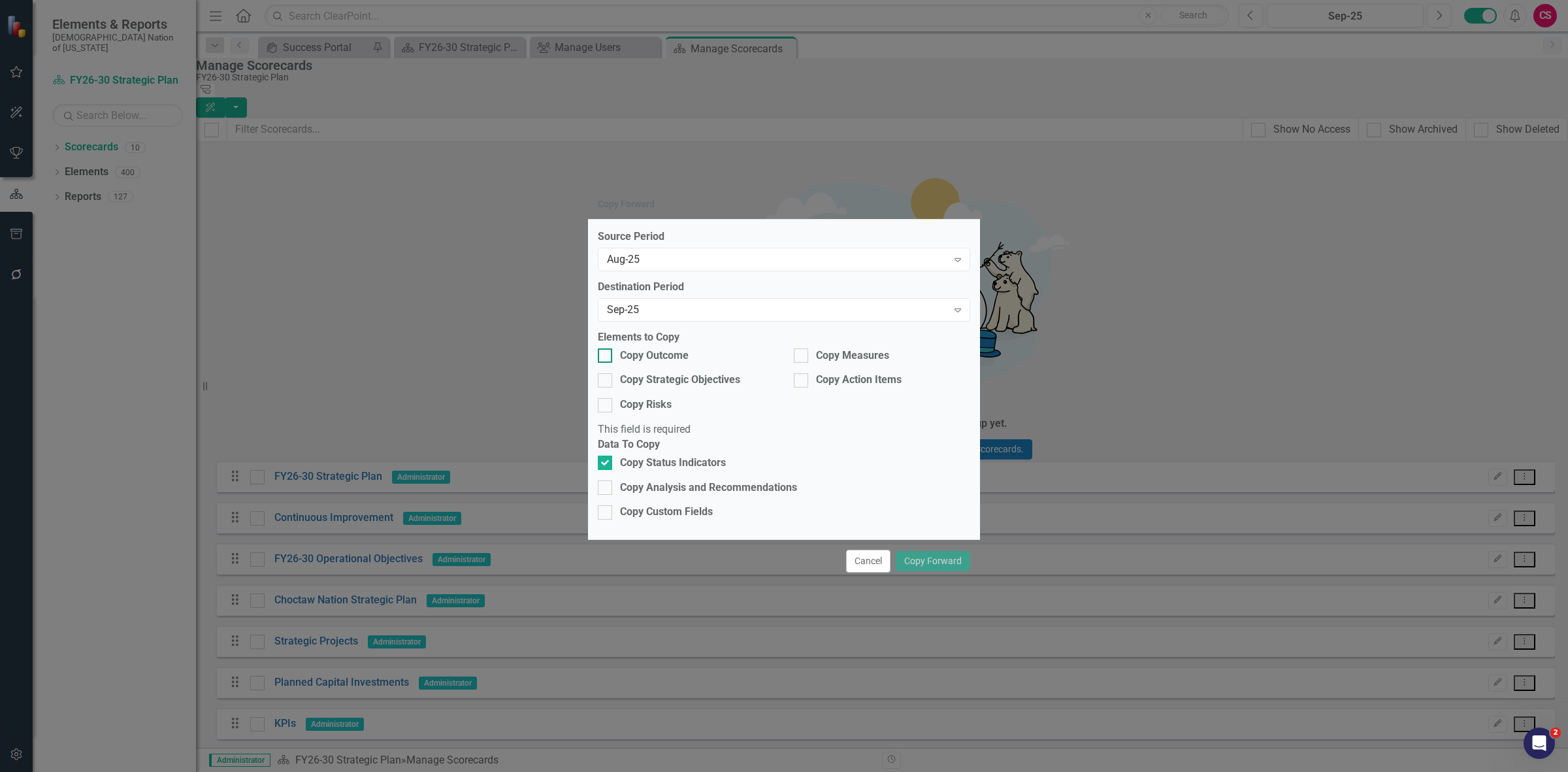
click at [665, 360] on div "Source Period Aug-25 Expand Destination Period Sep-25 Expand Elements to Copy C…" at bounding box center [784, 379] width 392 height 319
click at [666, 362] on div "Copy Outcome" at bounding box center [654, 355] width 68 height 15
click at [606, 357] on input "Copy Outcome" at bounding box center [602, 353] width 9 height 9
checkbox input "true"
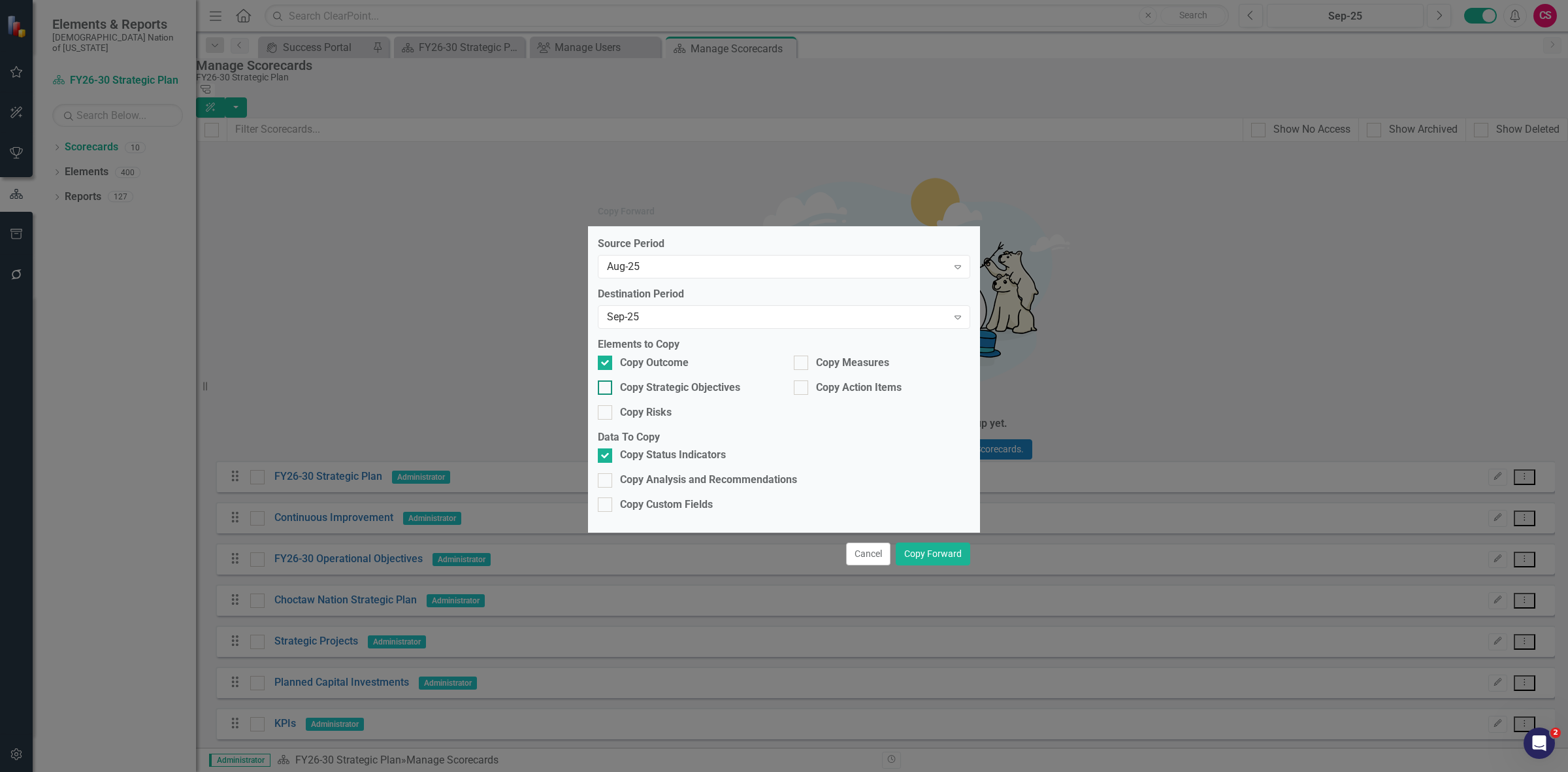
click at [670, 388] on div "Copy Strategic Objectives" at bounding box center [679, 387] width 120 height 15
click at [606, 388] on input "Copy Strategic Objectives" at bounding box center [602, 384] width 9 height 9
checkbox input "true"
click at [857, 370] on div "Copy Measures" at bounding box center [852, 362] width 74 height 15
click at [802, 364] on input "Copy Measures" at bounding box center [798, 360] width 9 height 9
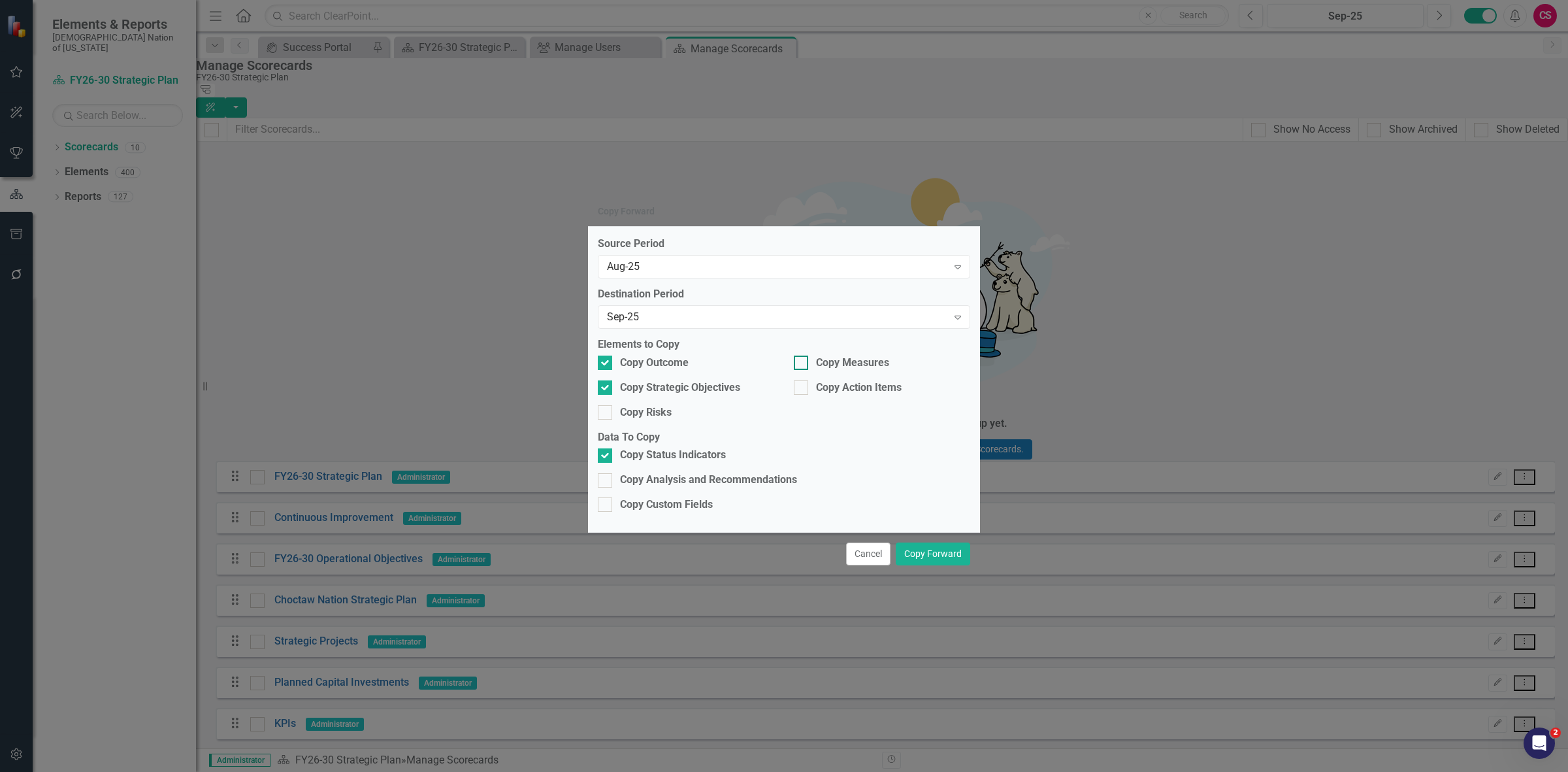
checkbox input "true"
click at [957, 544] on button "Copy Forward" at bounding box center [932, 554] width 74 height 23
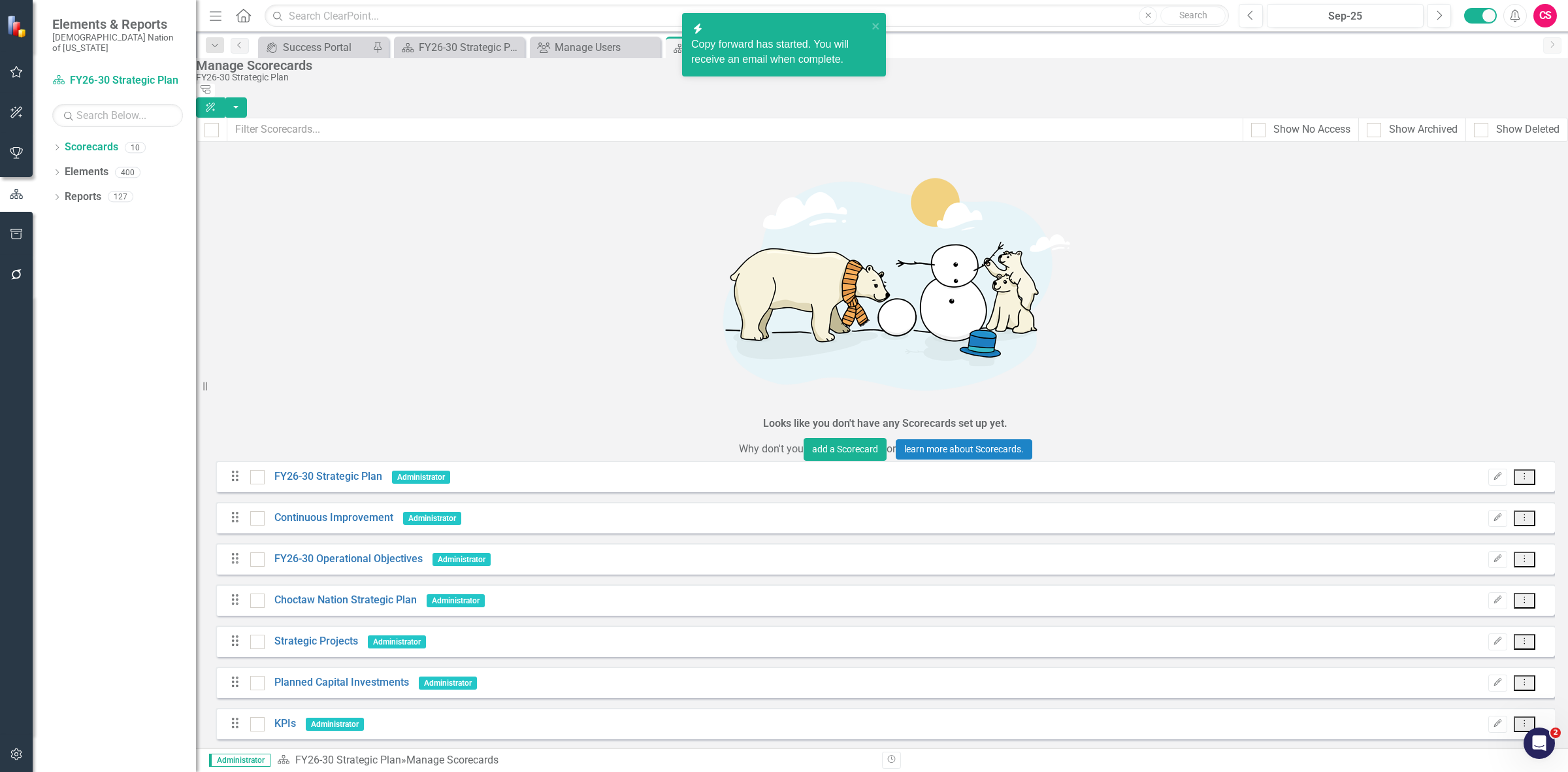
click at [884, 25] on complete\ "icon.bolt Copy forward has started. You will receive an email when complete." at bounding box center [783, 45] width 204 height 63
click at [877, 25] on icon "close" at bounding box center [875, 25] width 6 height 6
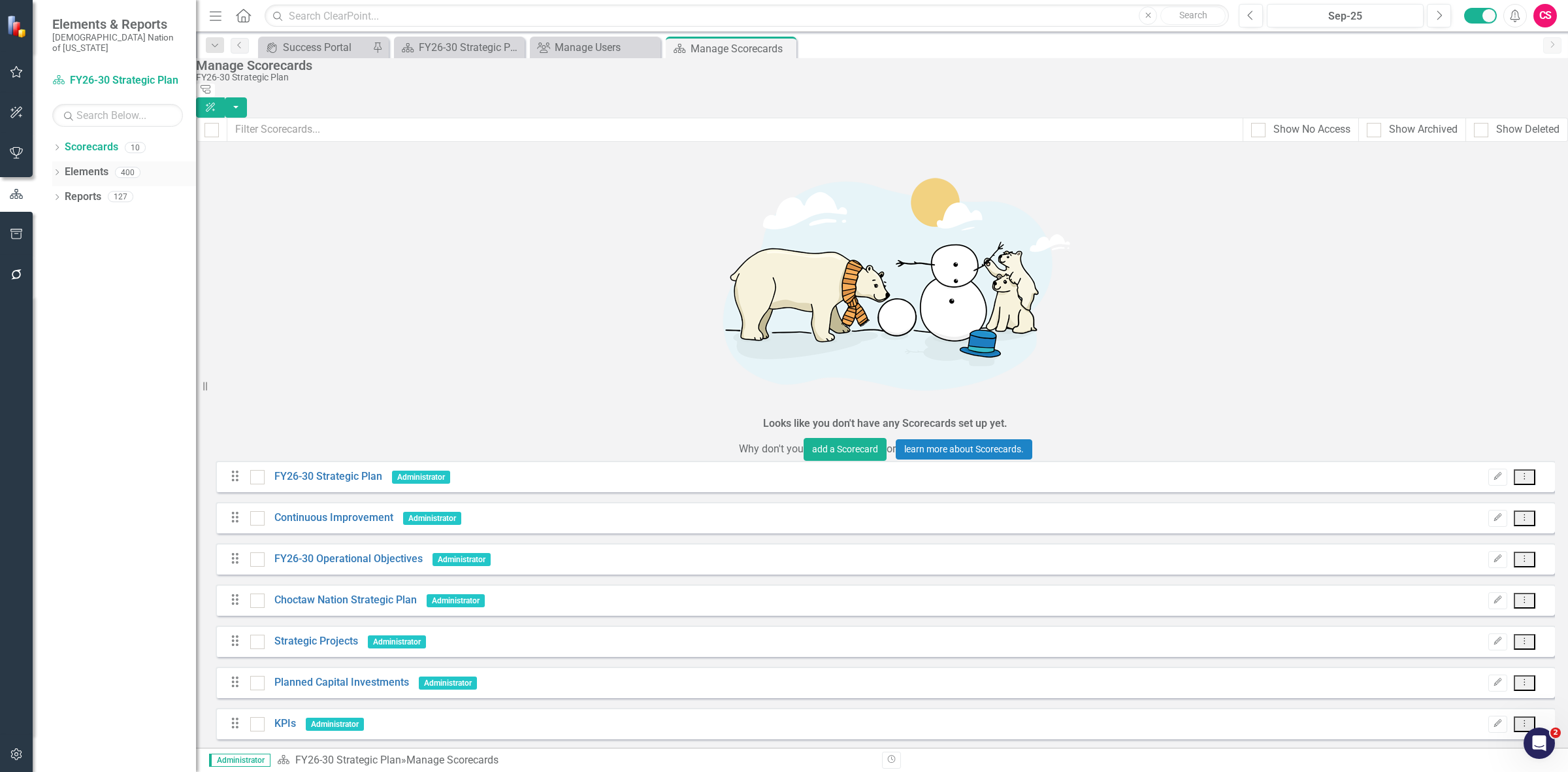
click at [79, 165] on link "Elements" at bounding box center [87, 172] width 44 height 15
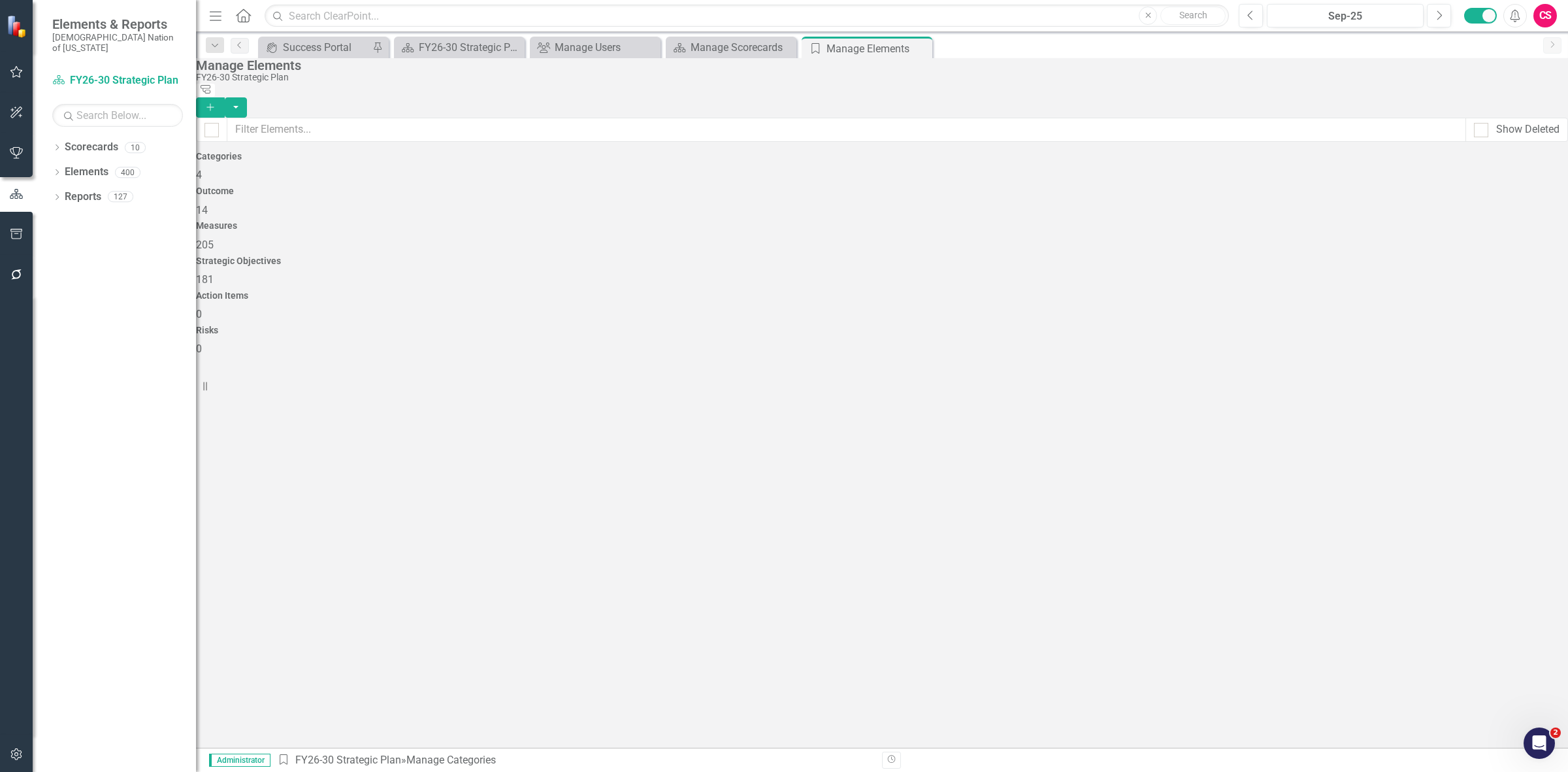
click at [813, 221] on div "Measures 205" at bounding box center [882, 236] width 1372 height 32
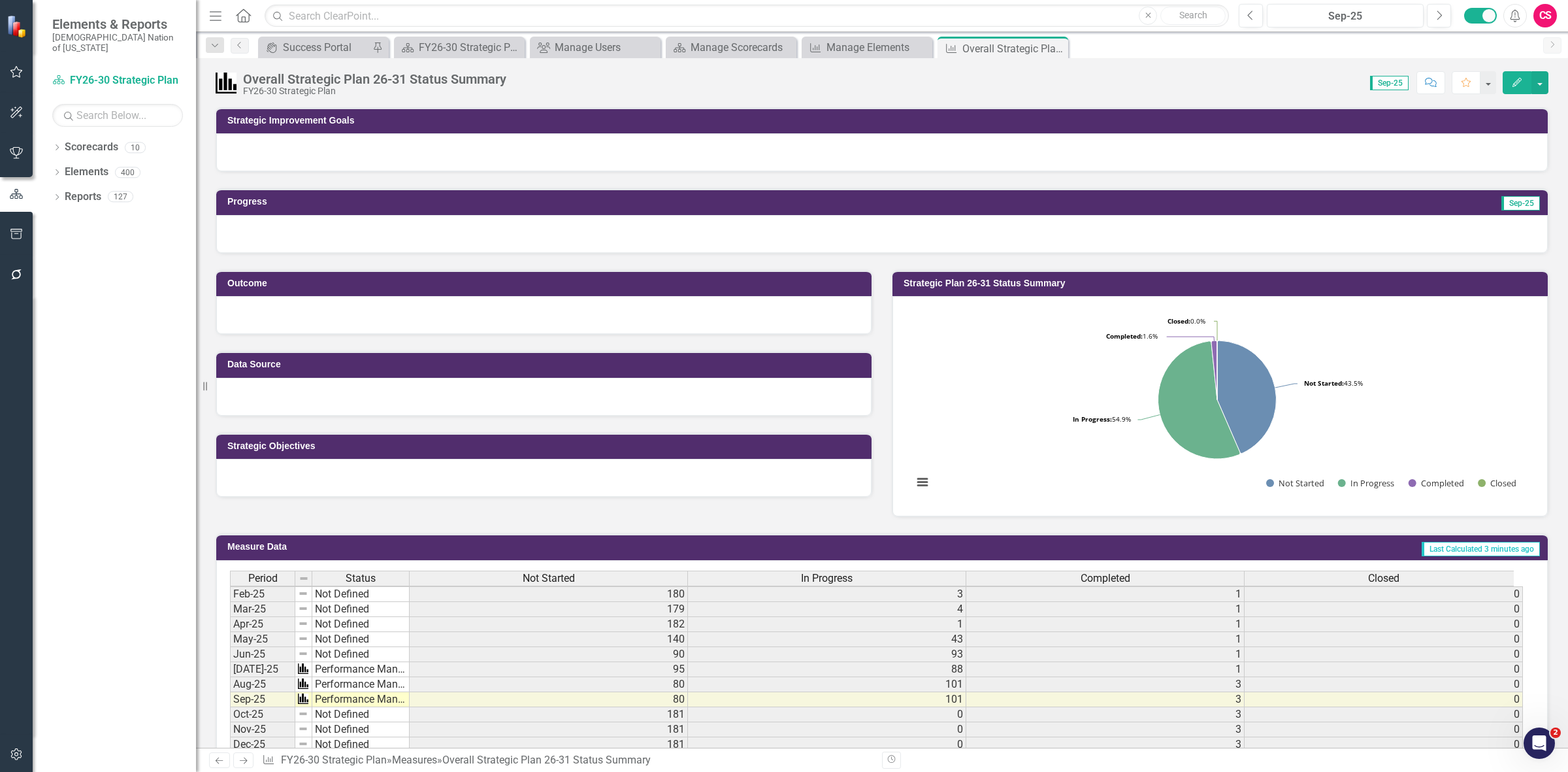
scroll to position [13, 0]
